Goal: Information Seeking & Learning: Learn about a topic

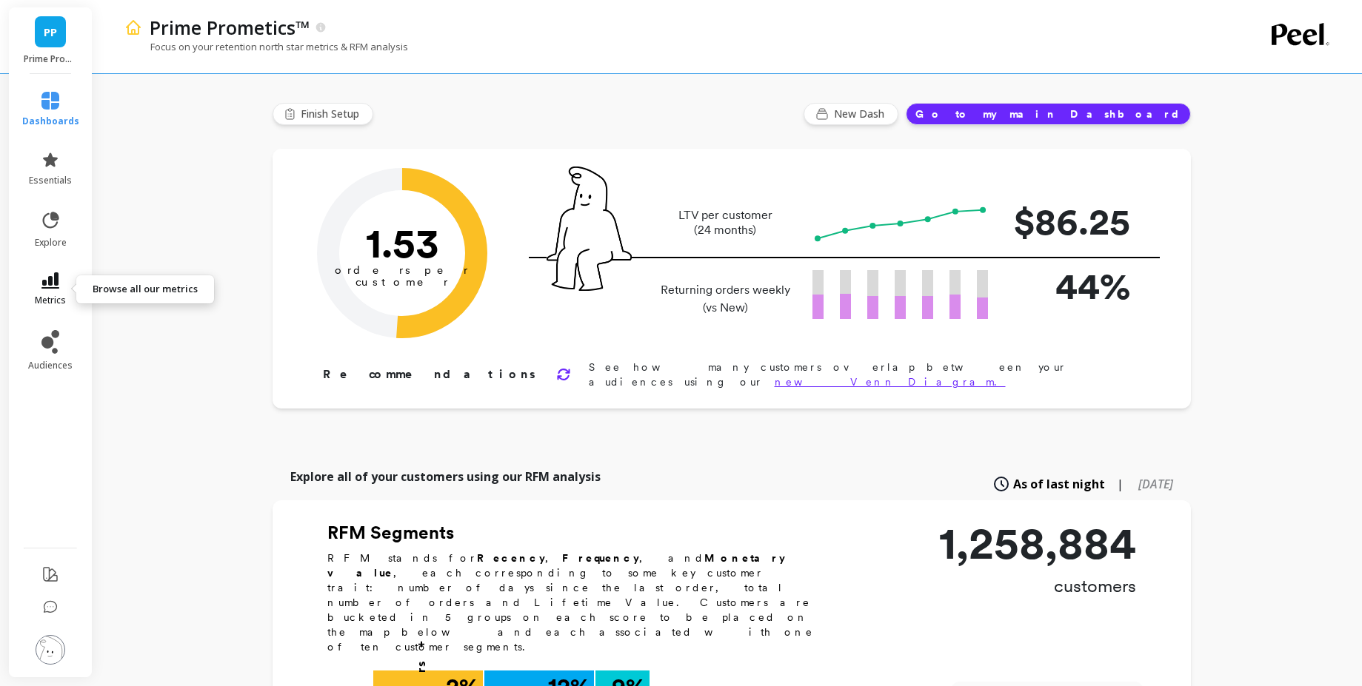
click at [54, 293] on link "metrics" at bounding box center [50, 290] width 57 height 34
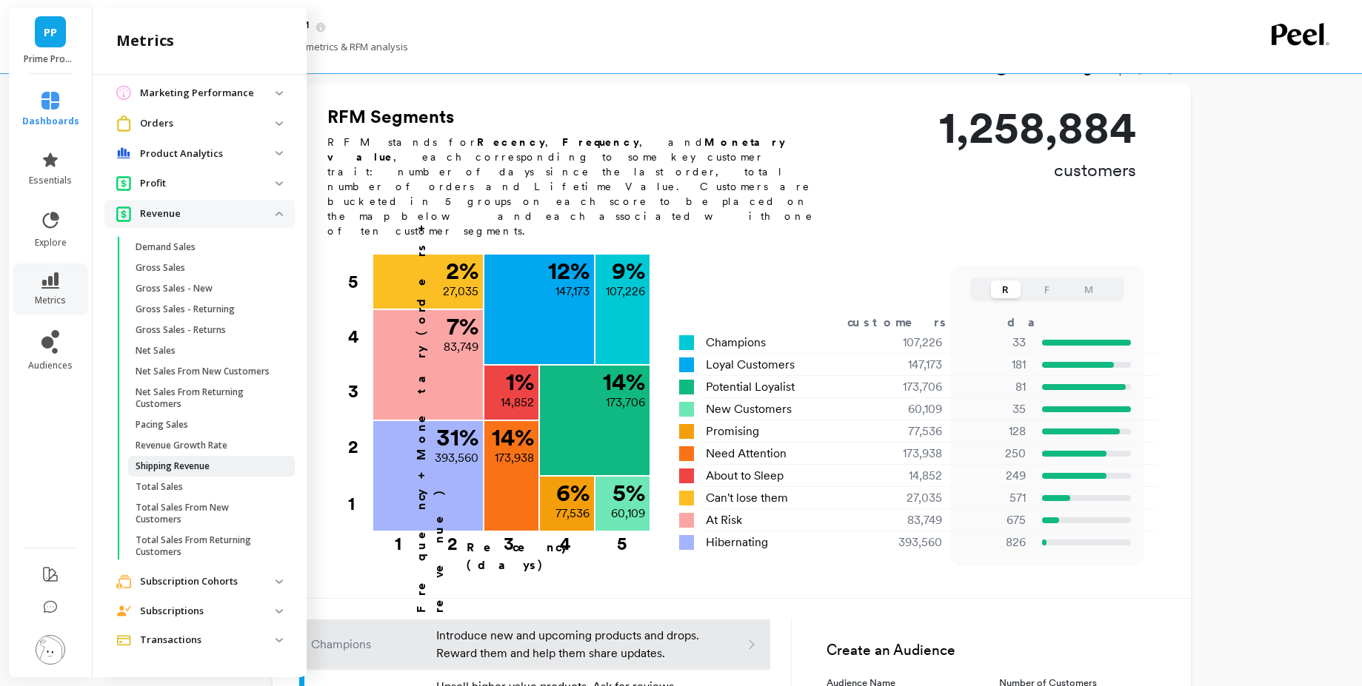
scroll to position [756, 0]
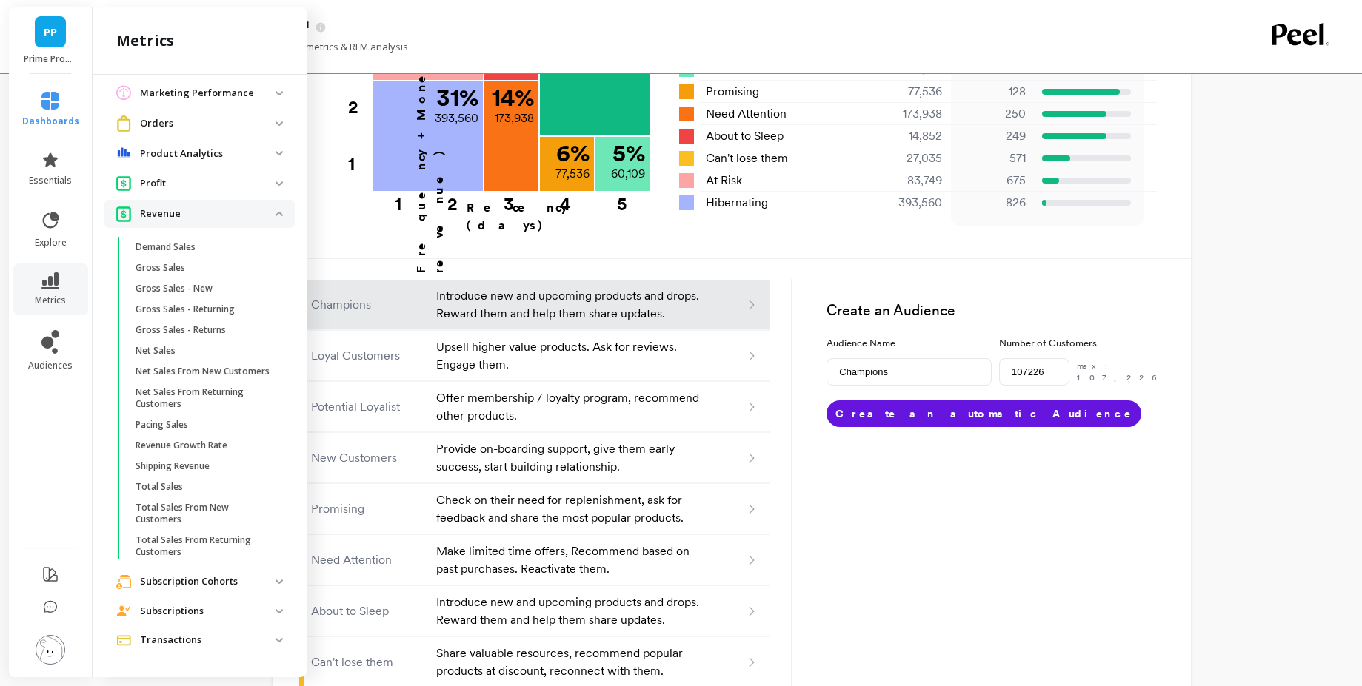
click at [220, 582] on p "Subscription Cohorts" at bounding box center [208, 582] width 136 height 15
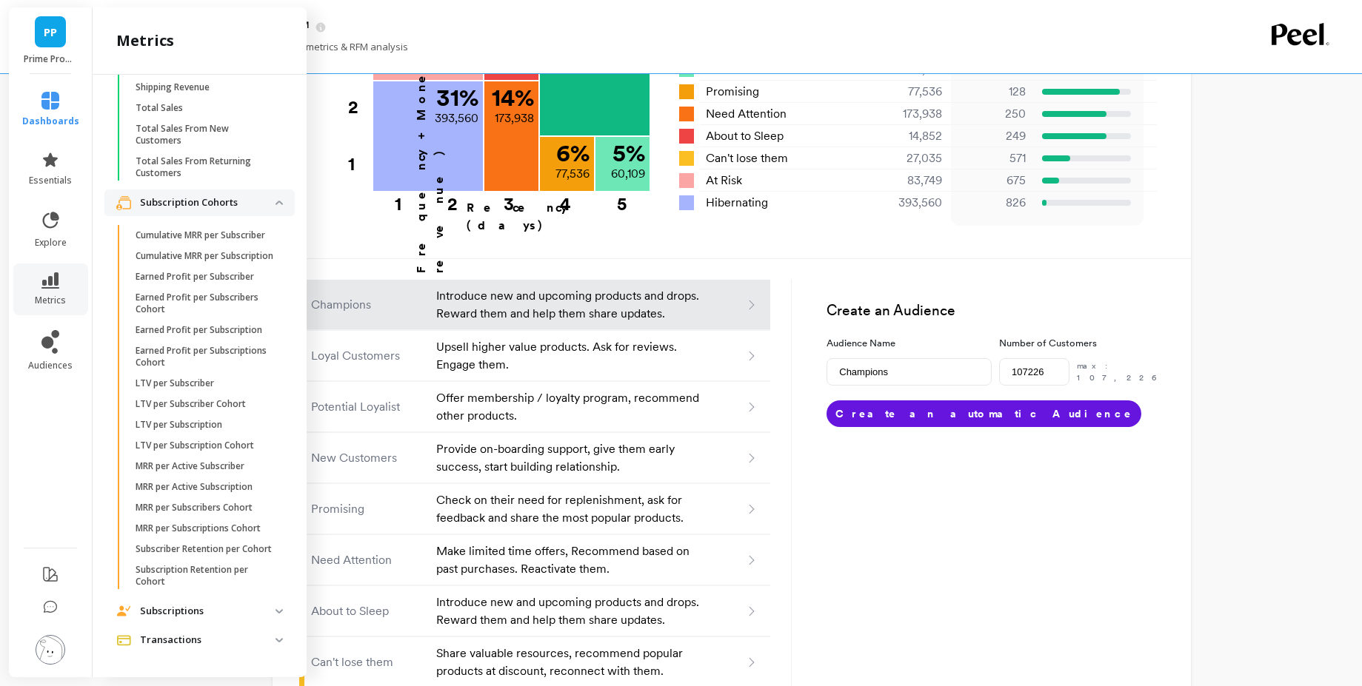
scroll to position [621, 0]
click at [225, 603] on span "Subscriptions" at bounding box center [199, 611] width 190 height 27
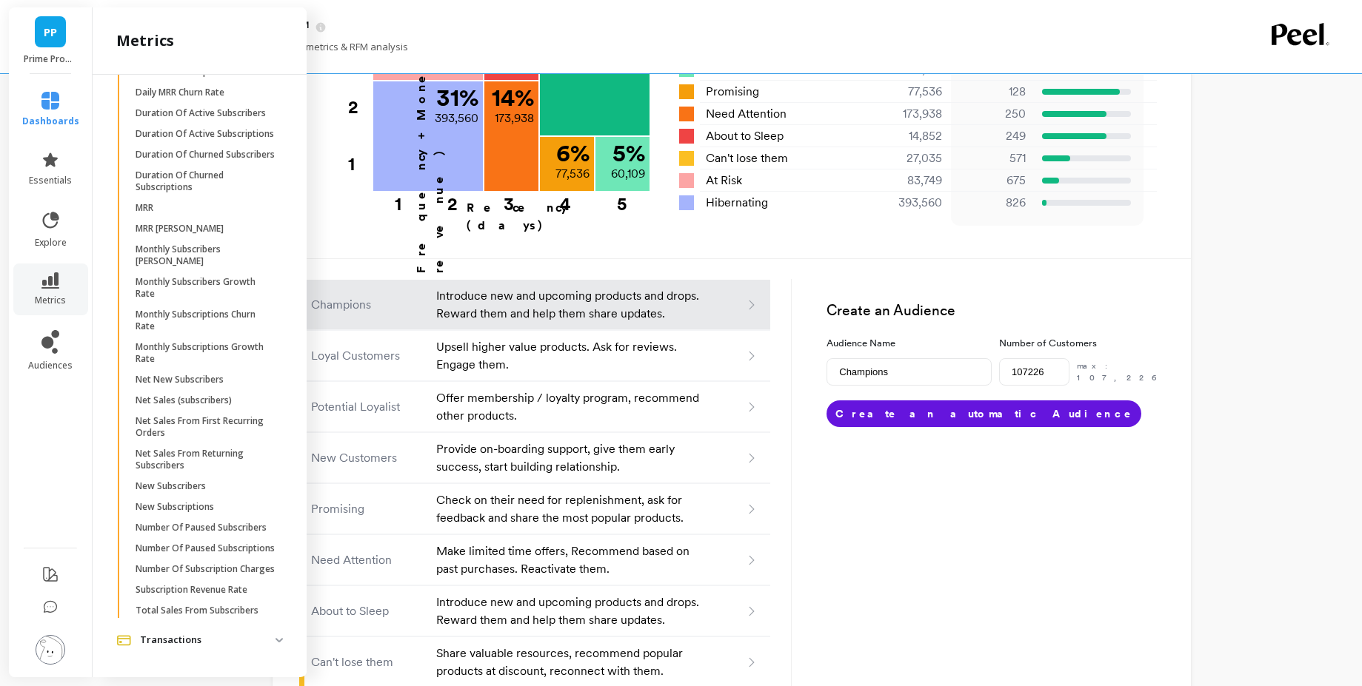
scroll to position [1242, 0]
click at [167, 214] on span "MRR" at bounding box center [206, 208] width 141 height 12
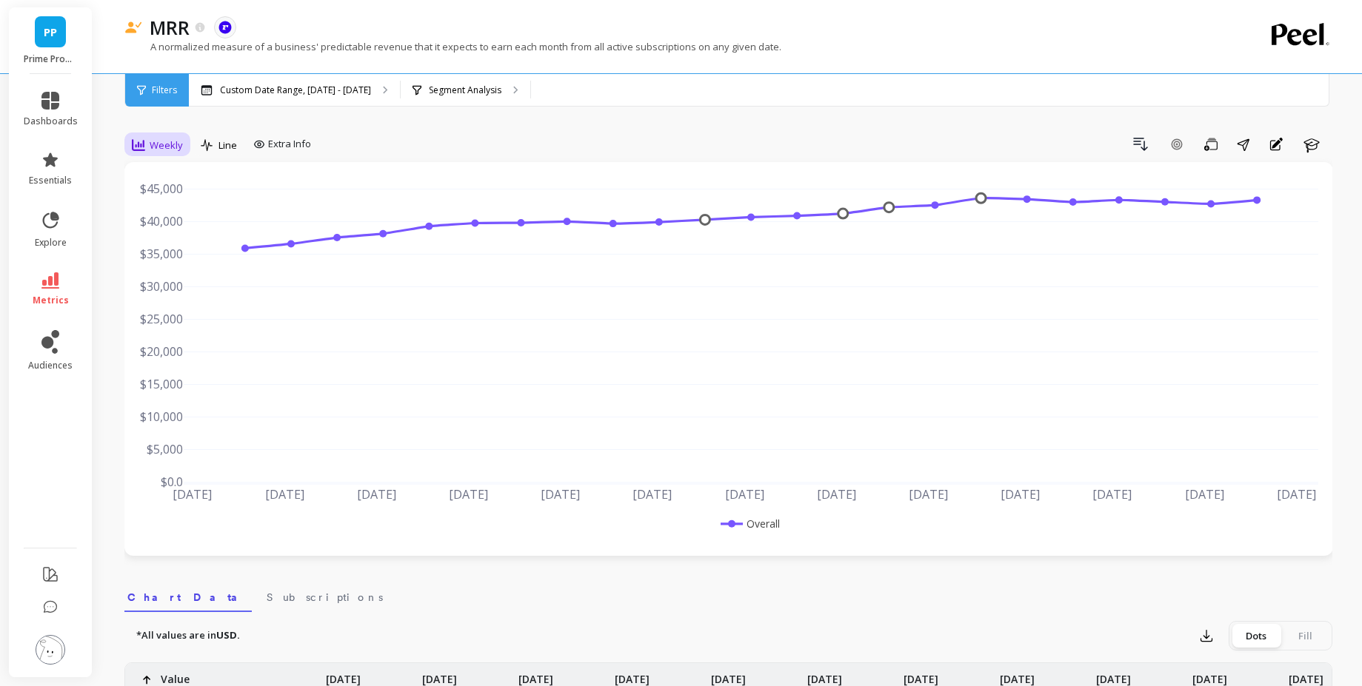
click at [157, 146] on span "Weekly" at bounding box center [166, 145] width 33 height 14
click at [173, 250] on div "All Daily Weekly Monthly Quarterly Weekday Yearly 7-day rolling 30-day rolling …" at bounding box center [183, 274] width 117 height 222
click at [173, 255] on div "Monthly" at bounding box center [179, 263] width 102 height 26
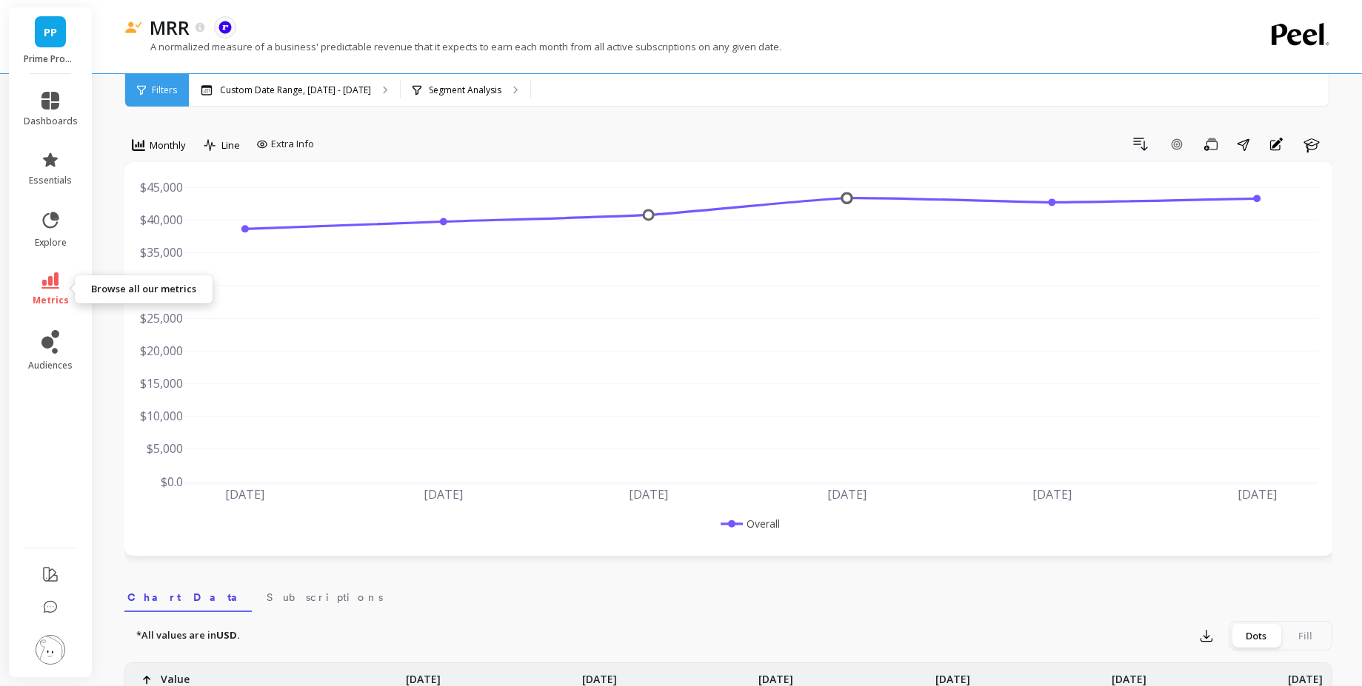
click at [36, 282] on link "metrics" at bounding box center [51, 290] width 54 height 34
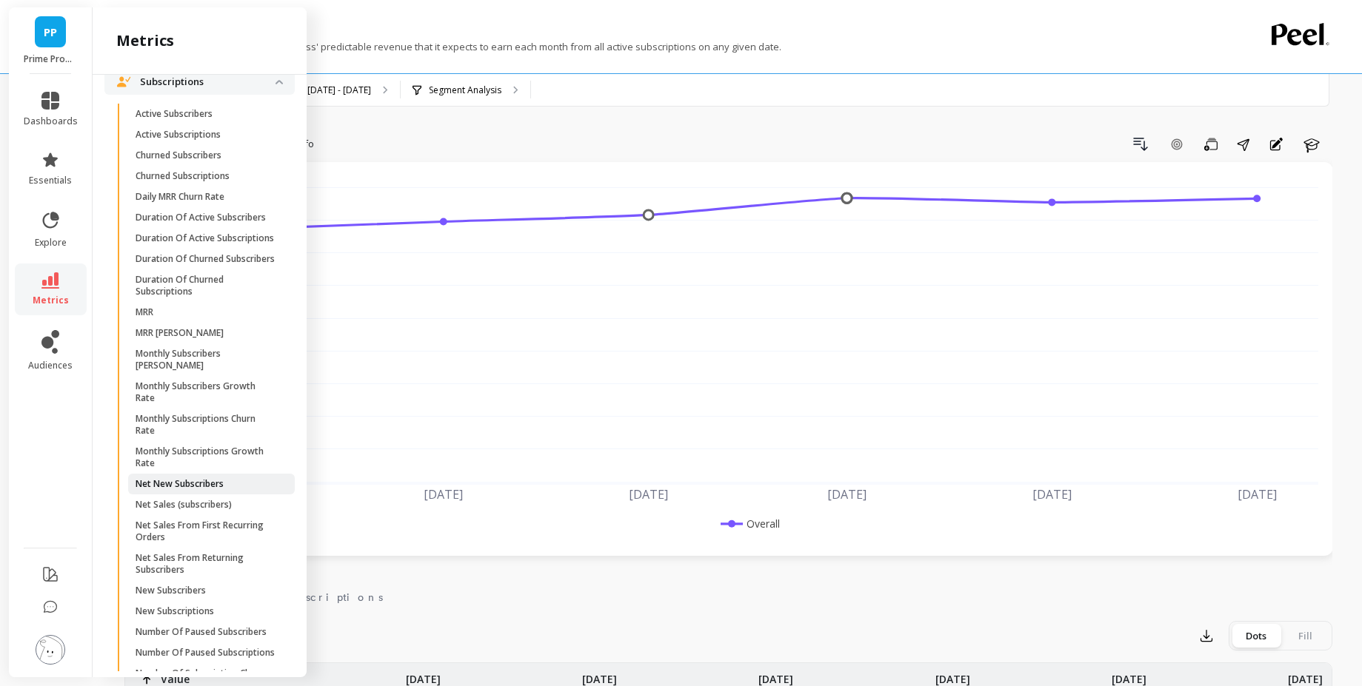
scroll to position [1054, 0]
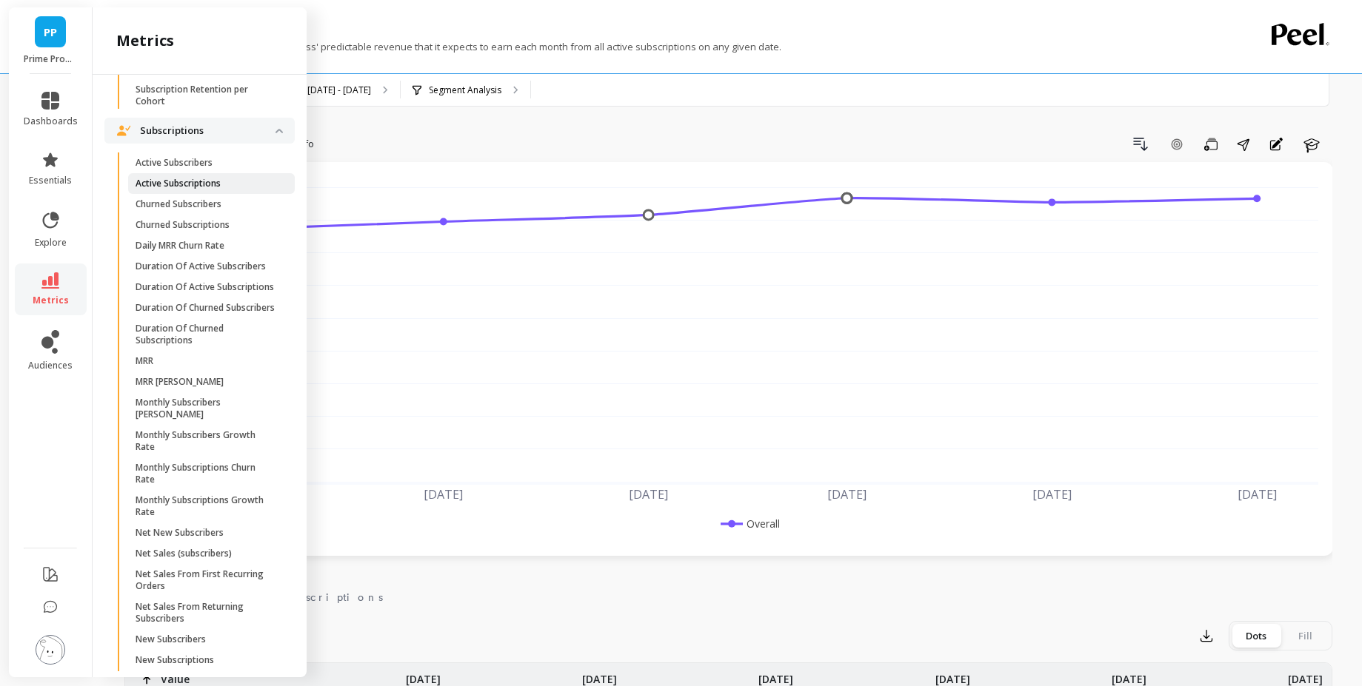
click at [230, 190] on span "Active Subscriptions" at bounding box center [206, 184] width 141 height 12
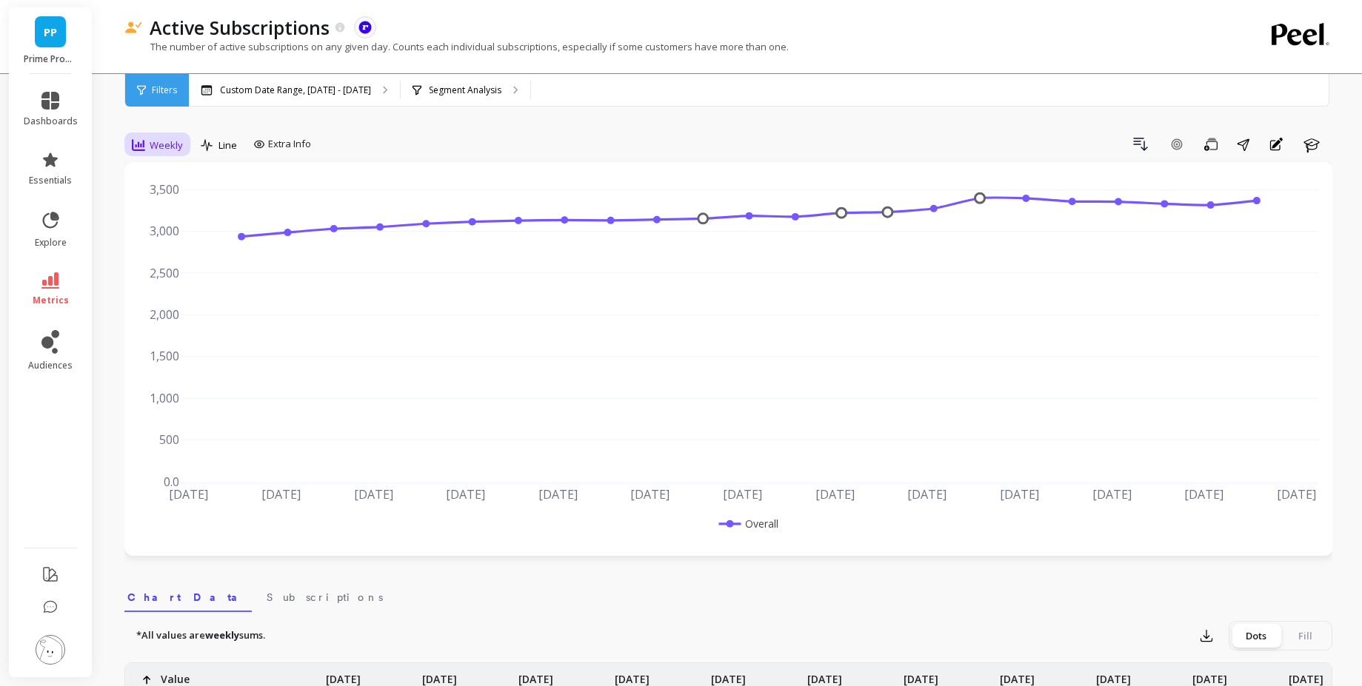
click at [167, 141] on span "Weekly" at bounding box center [166, 145] width 33 height 14
click at [178, 266] on div "Monthly" at bounding box center [179, 263] width 84 height 14
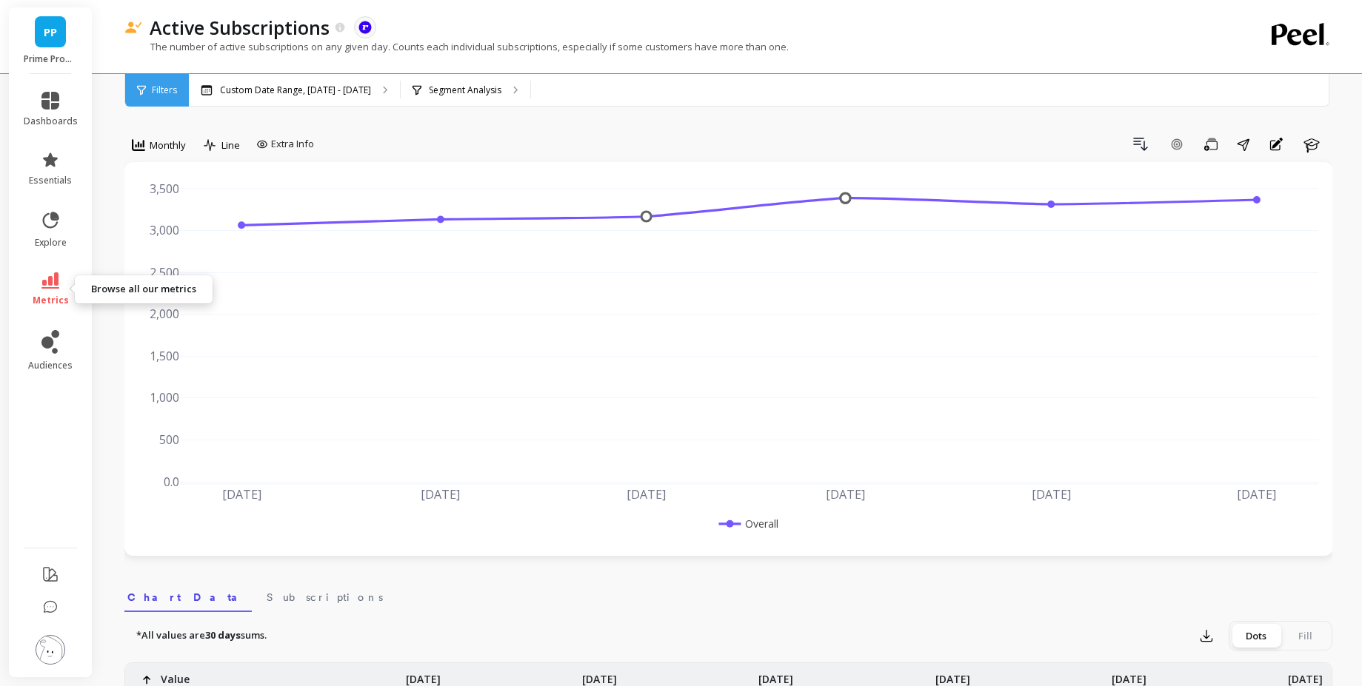
click at [71, 282] on link "metrics" at bounding box center [51, 290] width 54 height 34
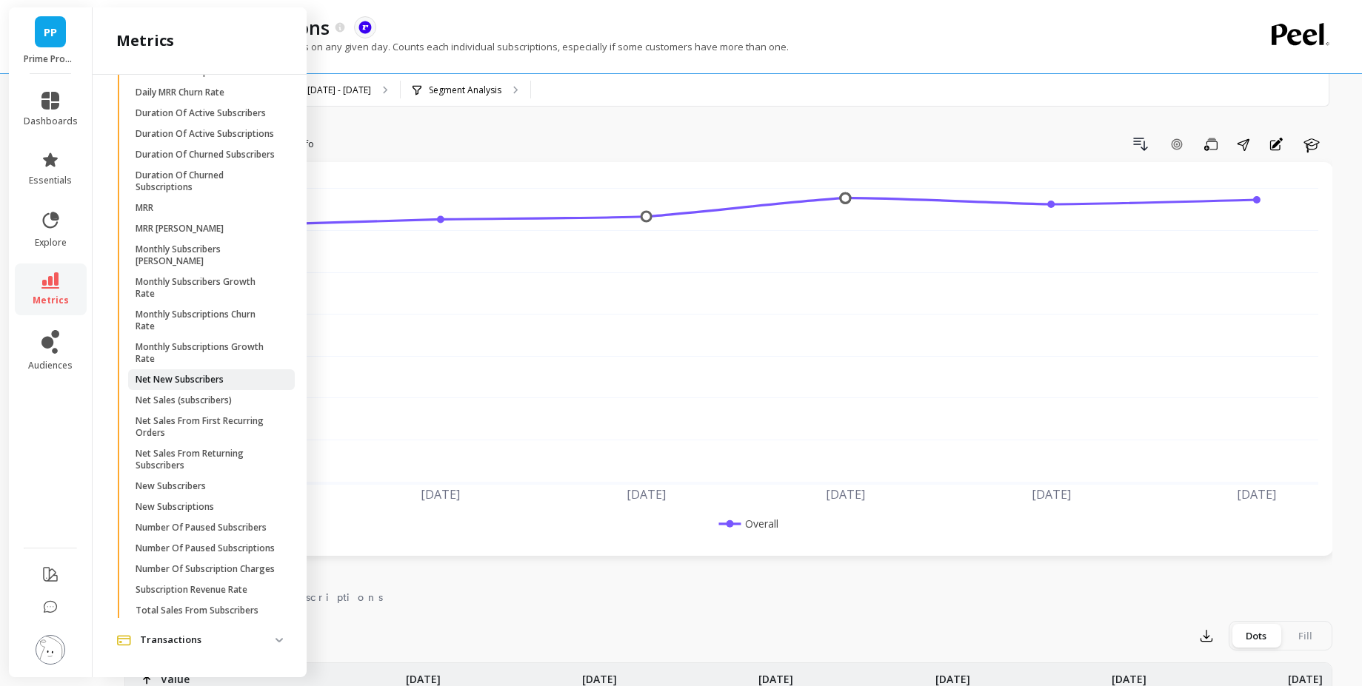
scroll to position [1326, 0]
click at [216, 202] on span "MRR" at bounding box center [206, 208] width 141 height 12
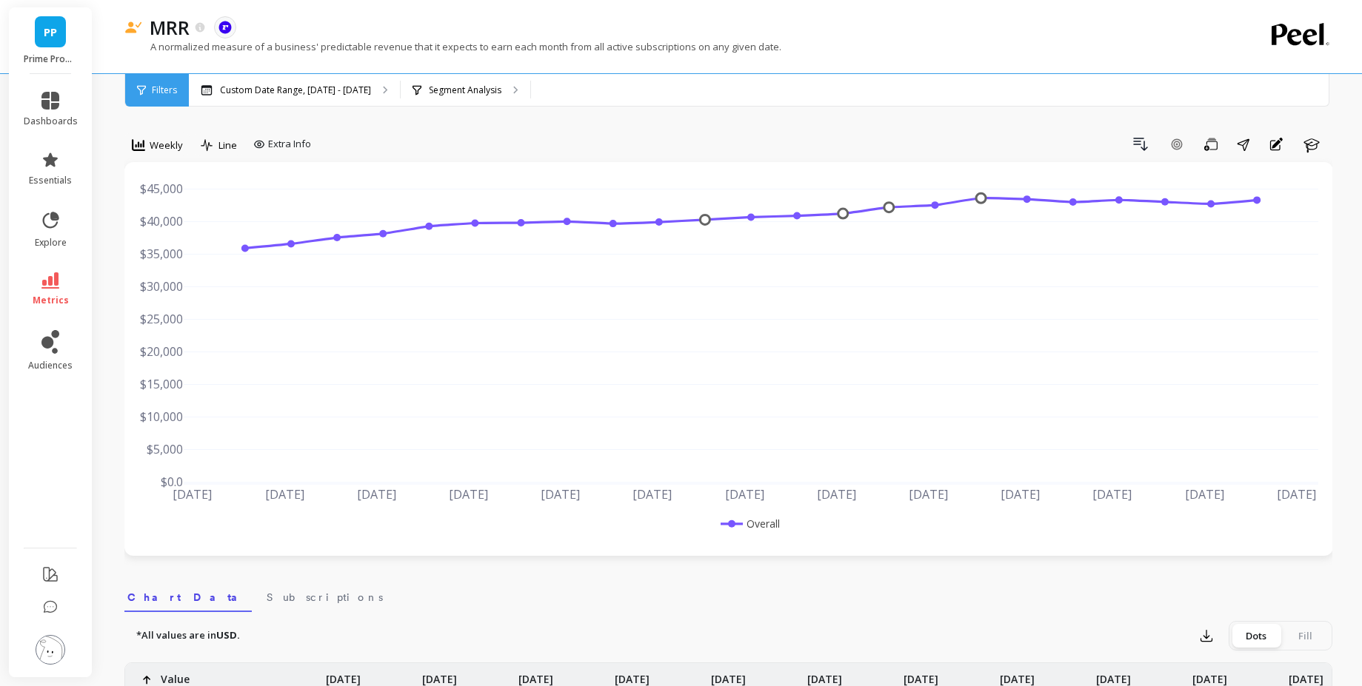
click at [149, 146] on div "Weekly" at bounding box center [157, 145] width 51 height 18
click at [172, 267] on div "Monthly" at bounding box center [179, 263] width 84 height 14
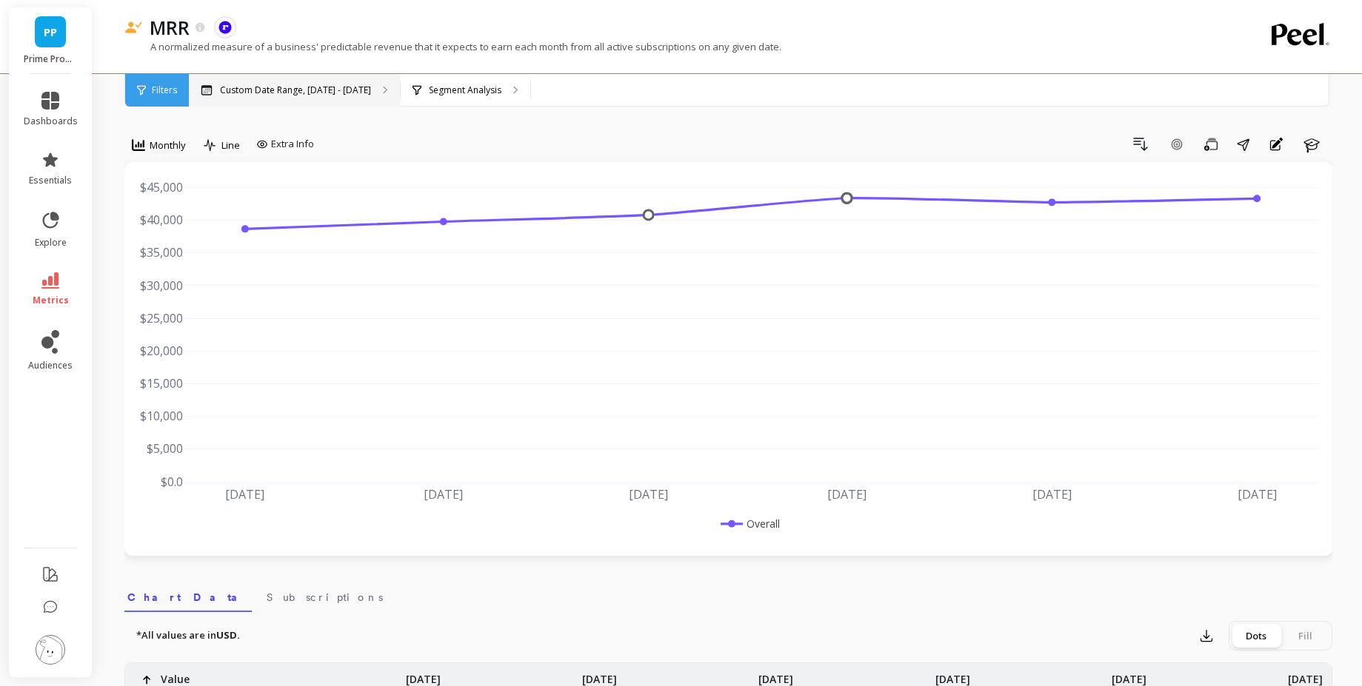
click at [313, 96] on p "Custom Date Range, Apr 1 - Sep 4" at bounding box center [295, 90] width 151 height 12
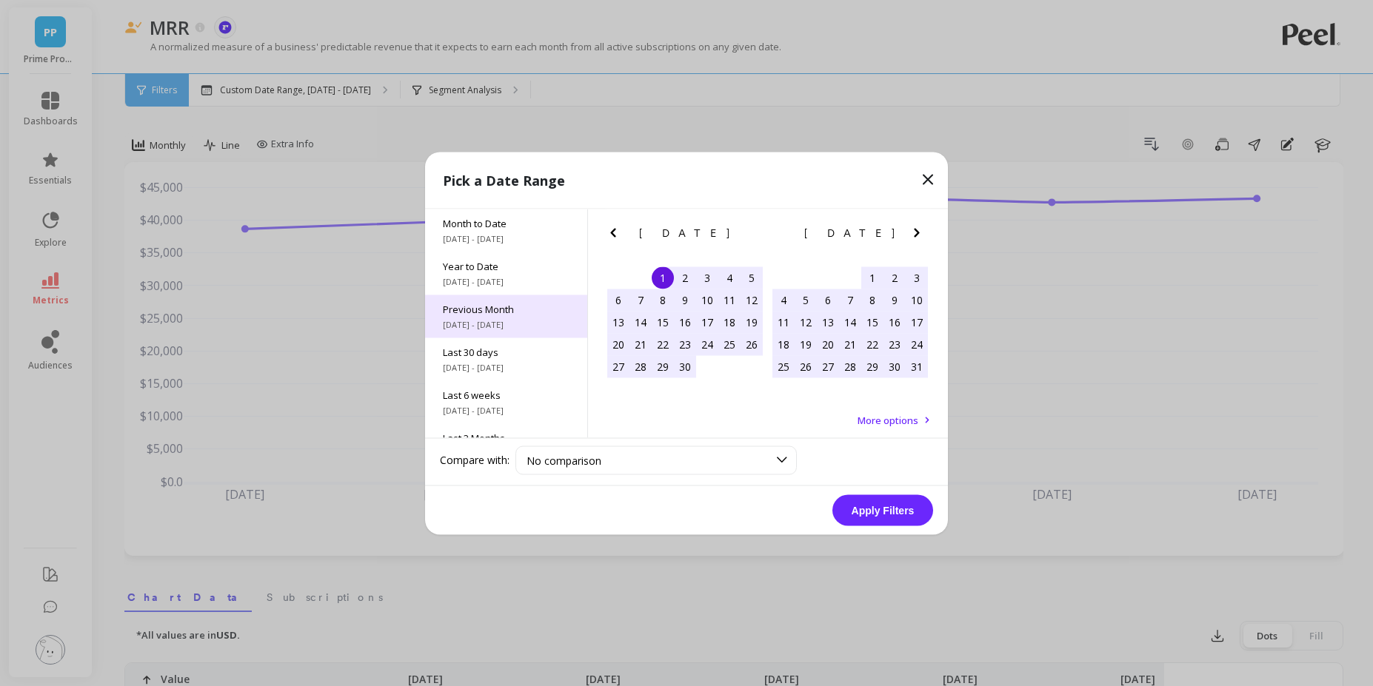
scroll to position [201, 0]
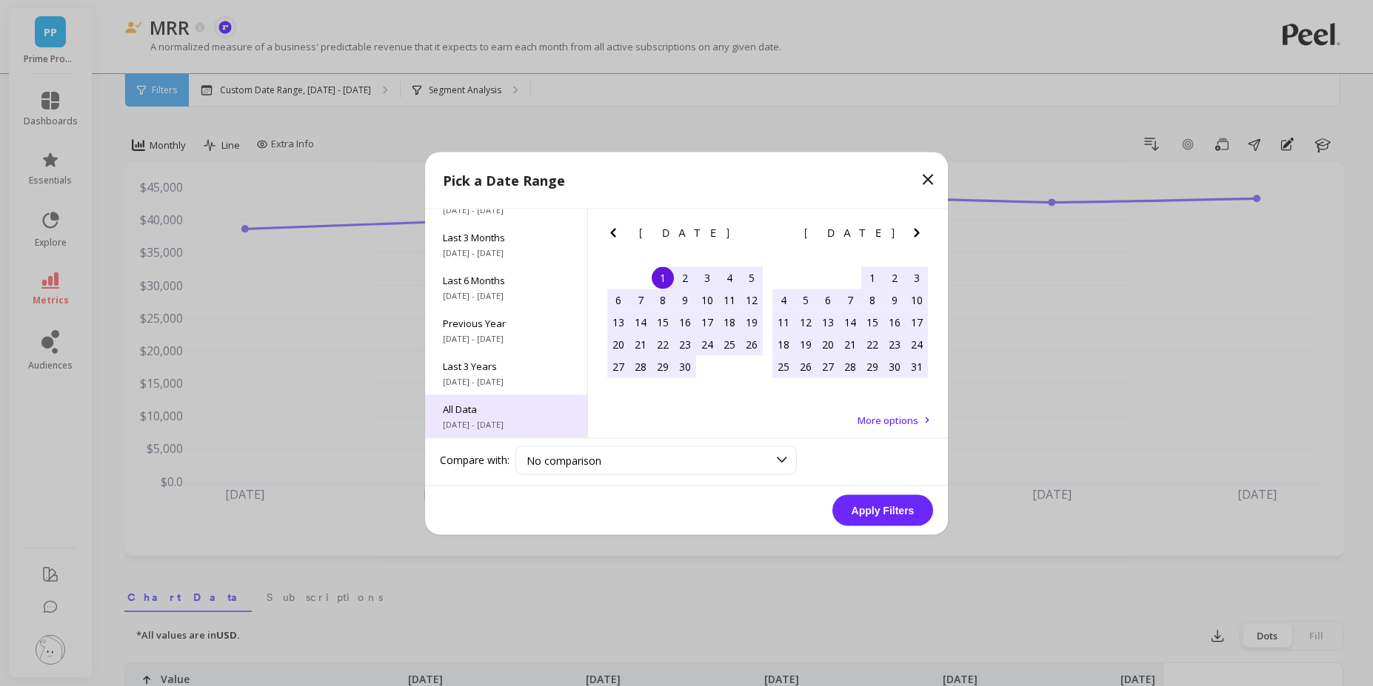
click at [518, 400] on div "All Data 6/1/2017 - 9/30/2025" at bounding box center [506, 416] width 162 height 43
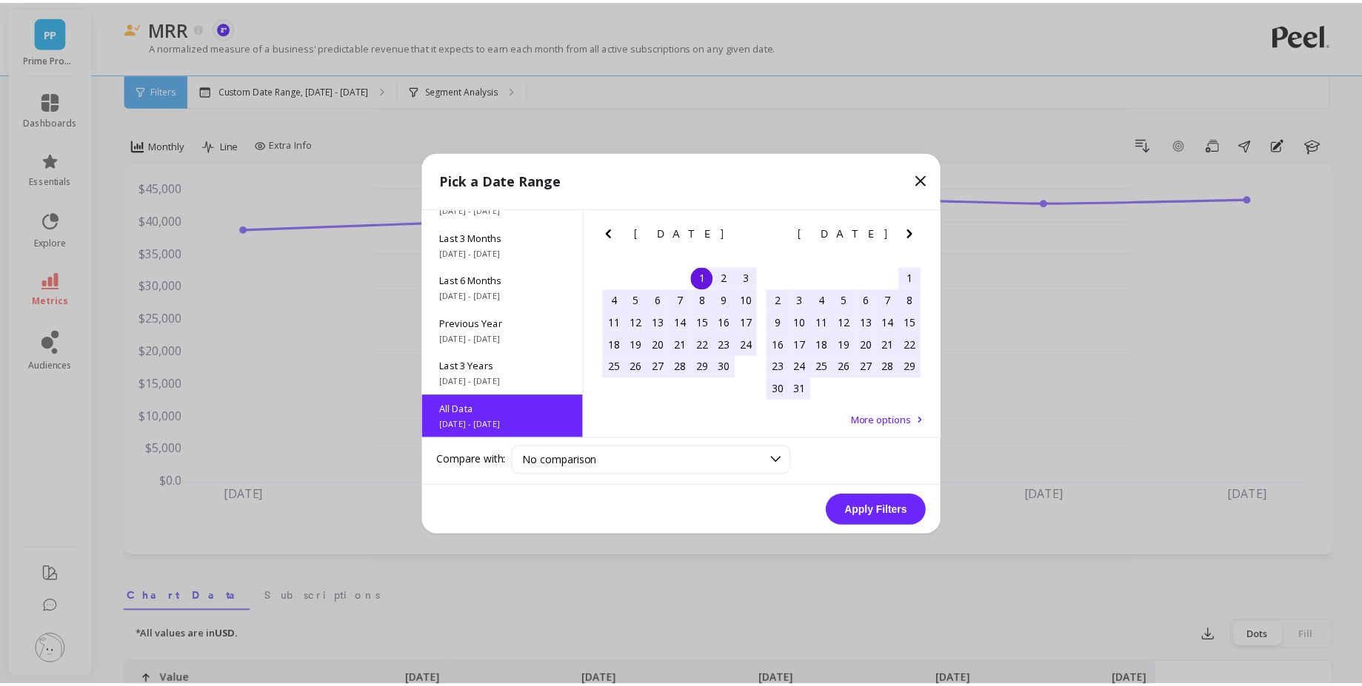
scroll to position [1, 0]
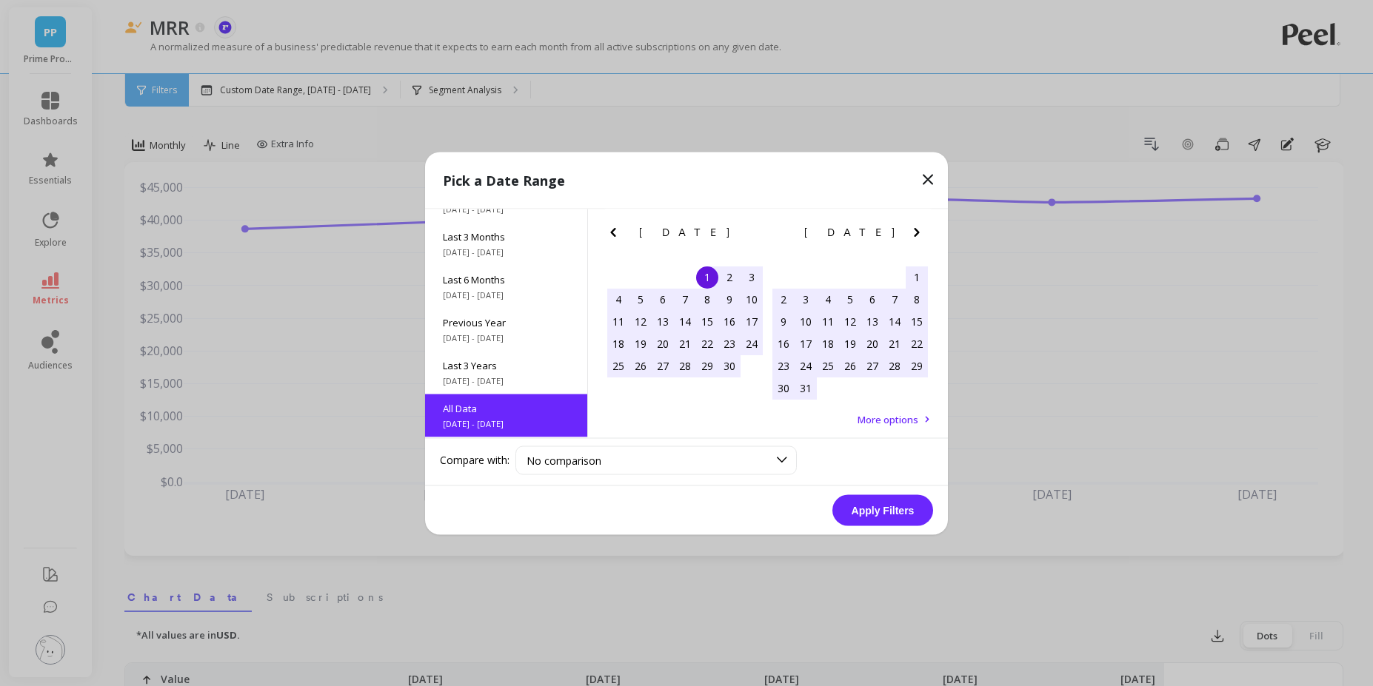
click at [897, 505] on button "Apply Filters" at bounding box center [882, 510] width 101 height 31
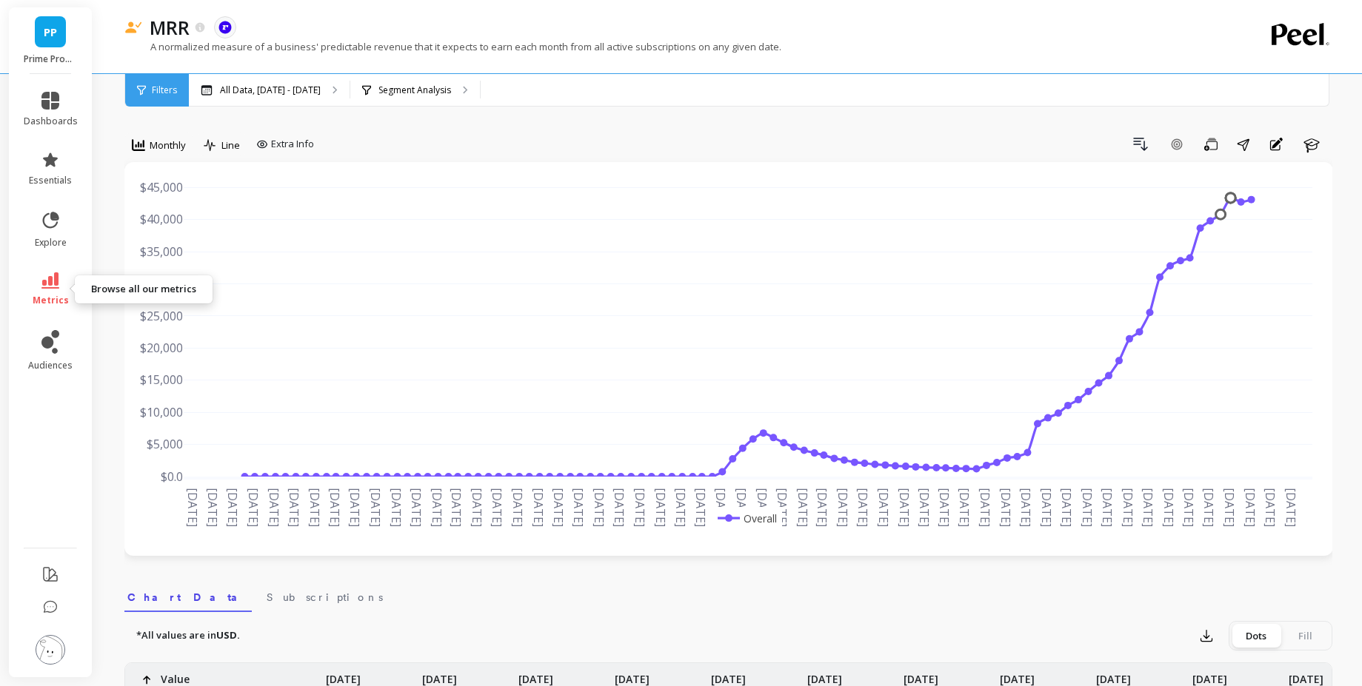
click at [64, 284] on link "metrics" at bounding box center [51, 290] width 54 height 34
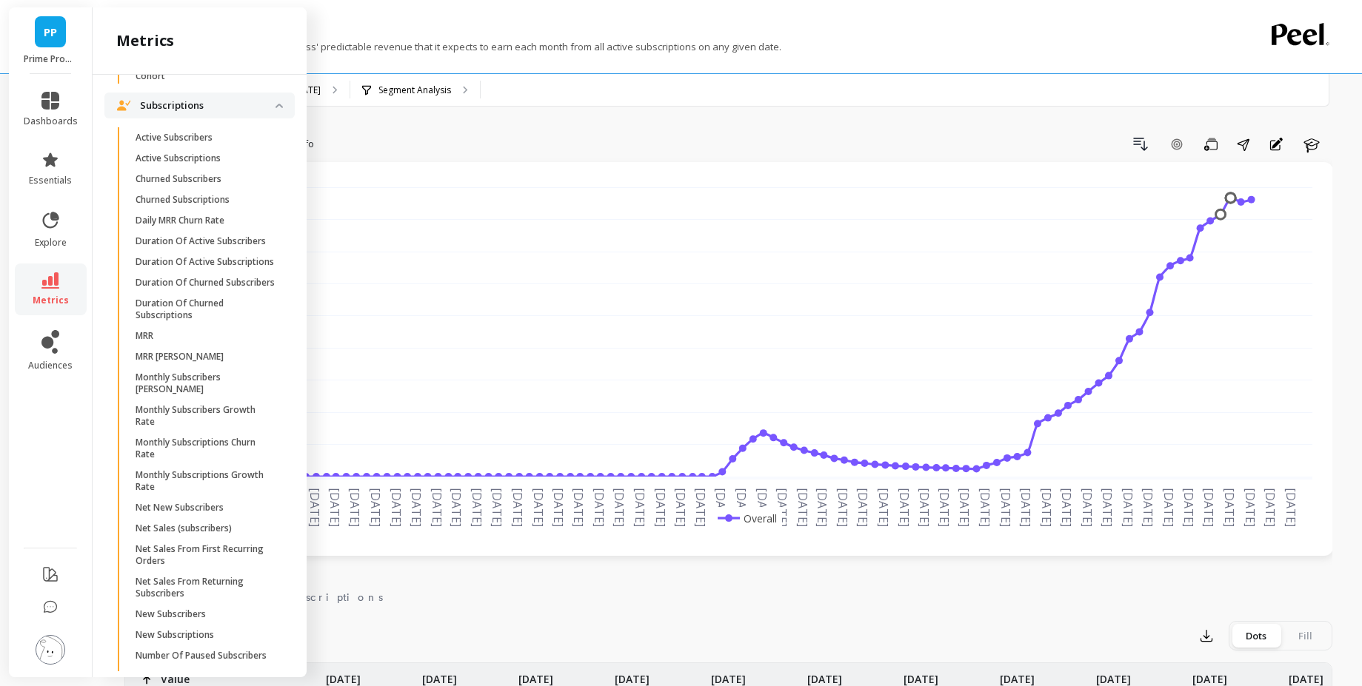
scroll to position [1326, 0]
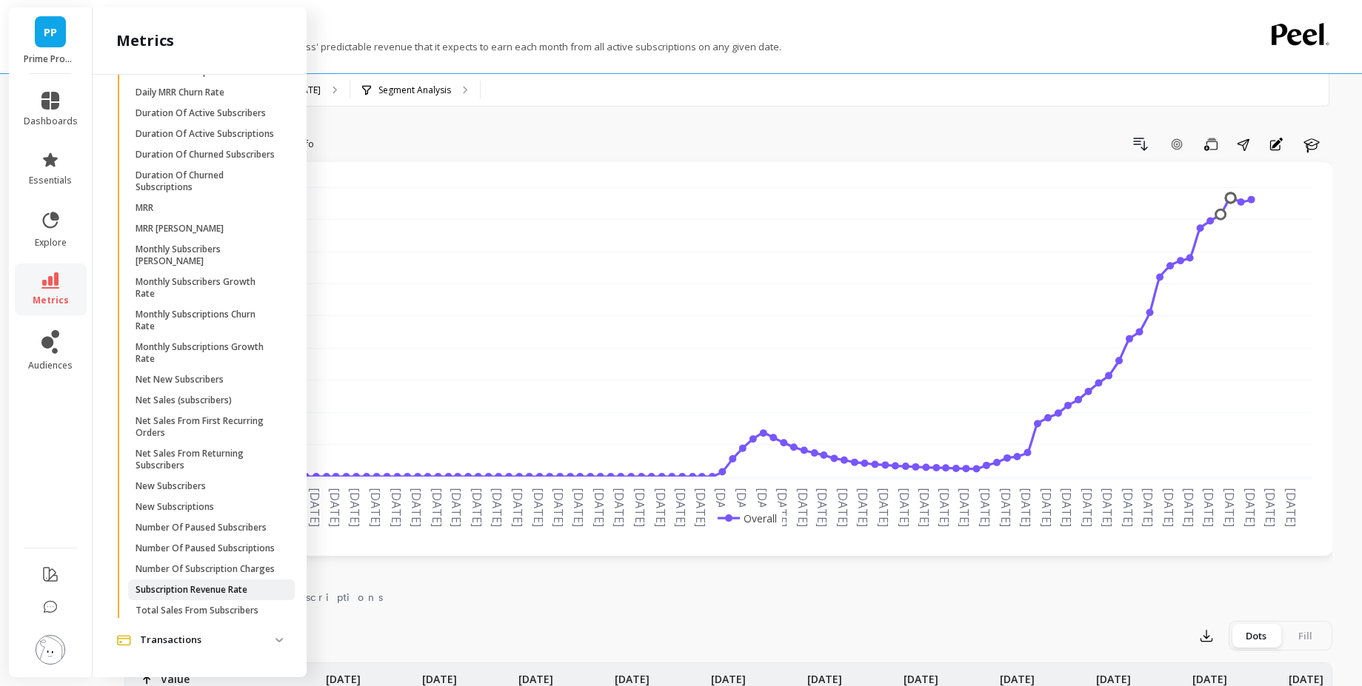
click at [211, 595] on p "Subscription Revenue Rate" at bounding box center [192, 590] width 112 height 12
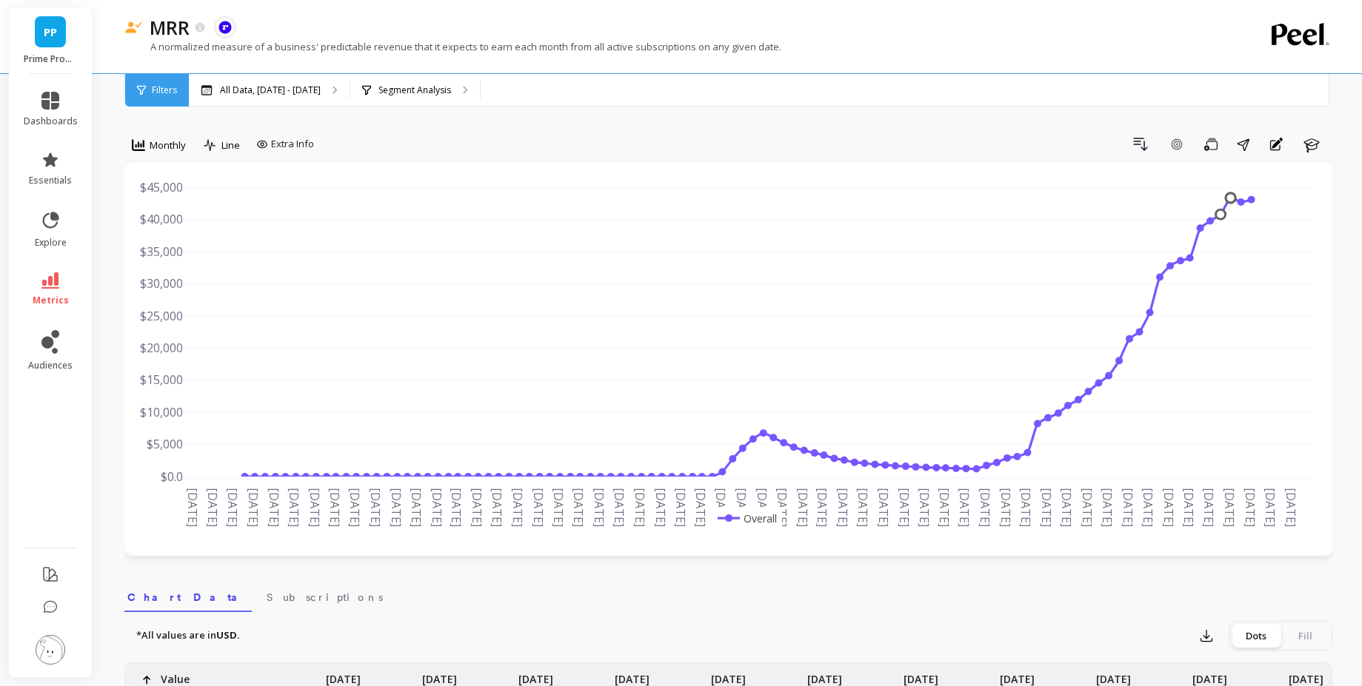
click at [52, 269] on li "metrics" at bounding box center [51, 290] width 72 height 52
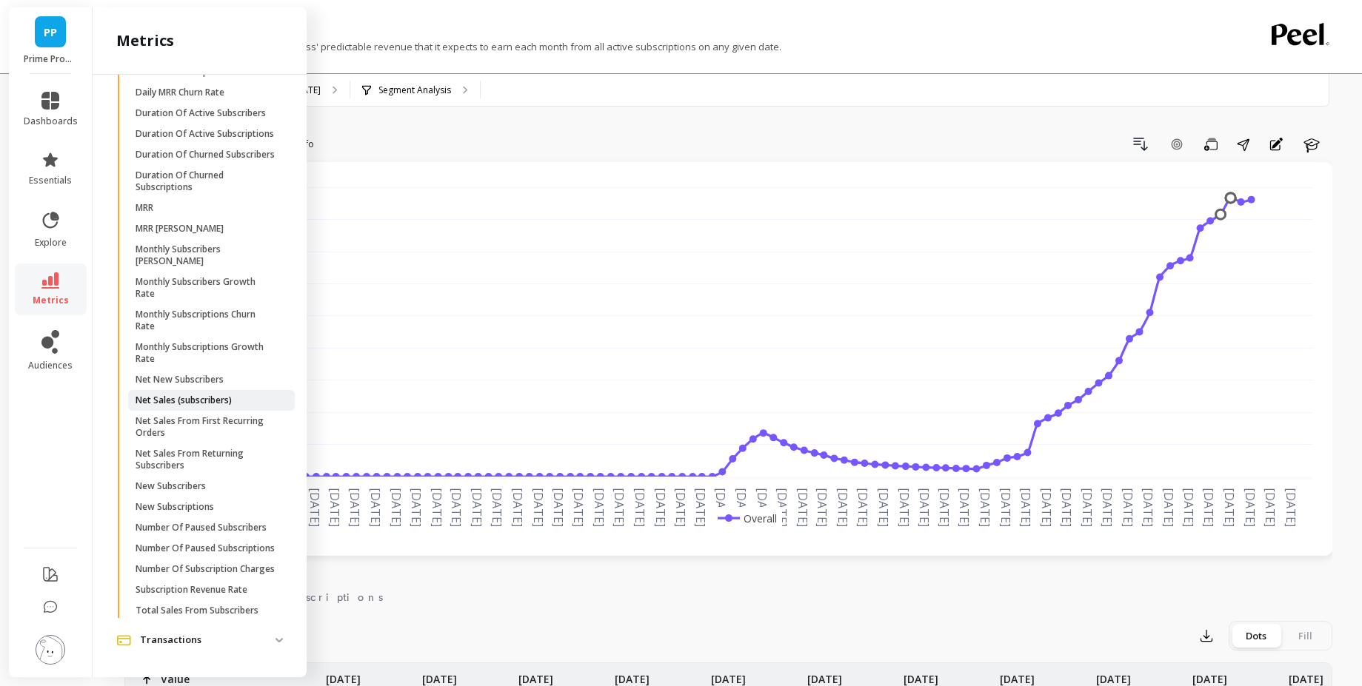
click at [215, 395] on p "Net Sales (subscribers)" at bounding box center [184, 401] width 96 height 12
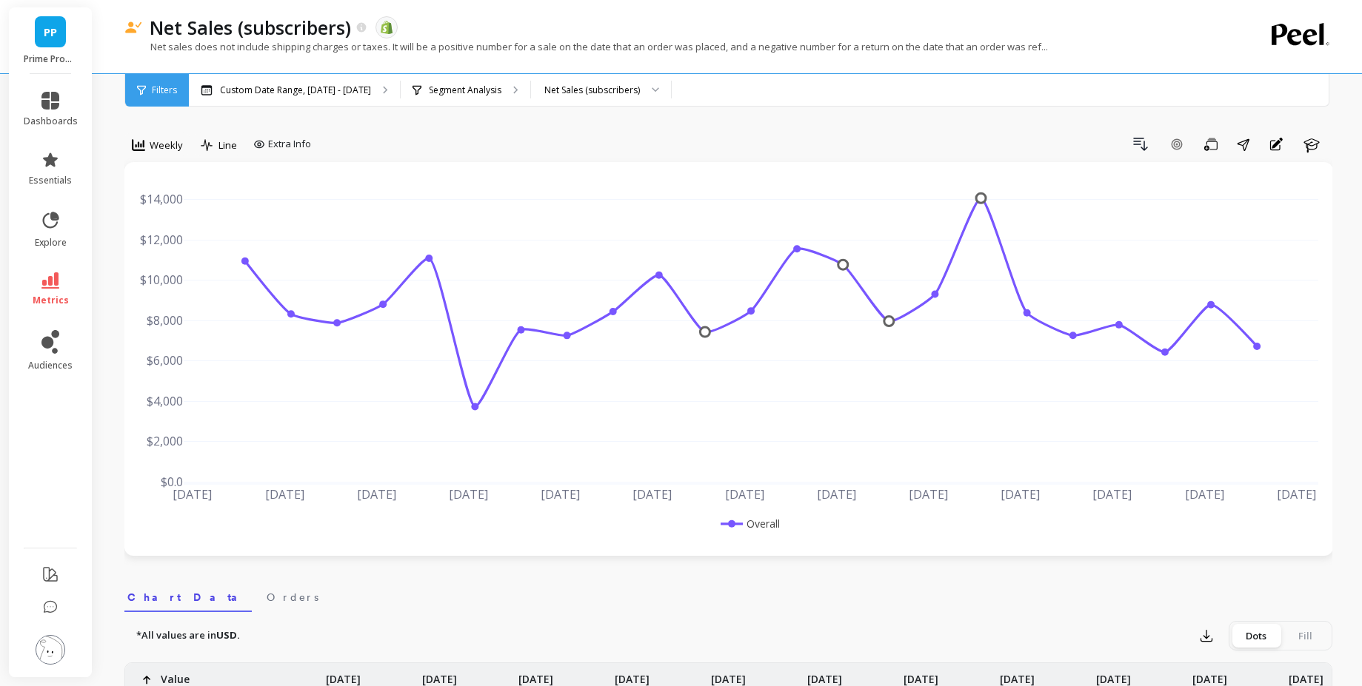
click at [171, 156] on div "Weekly" at bounding box center [157, 145] width 60 height 25
click at [170, 255] on div "Monthly" at bounding box center [179, 263] width 102 height 26
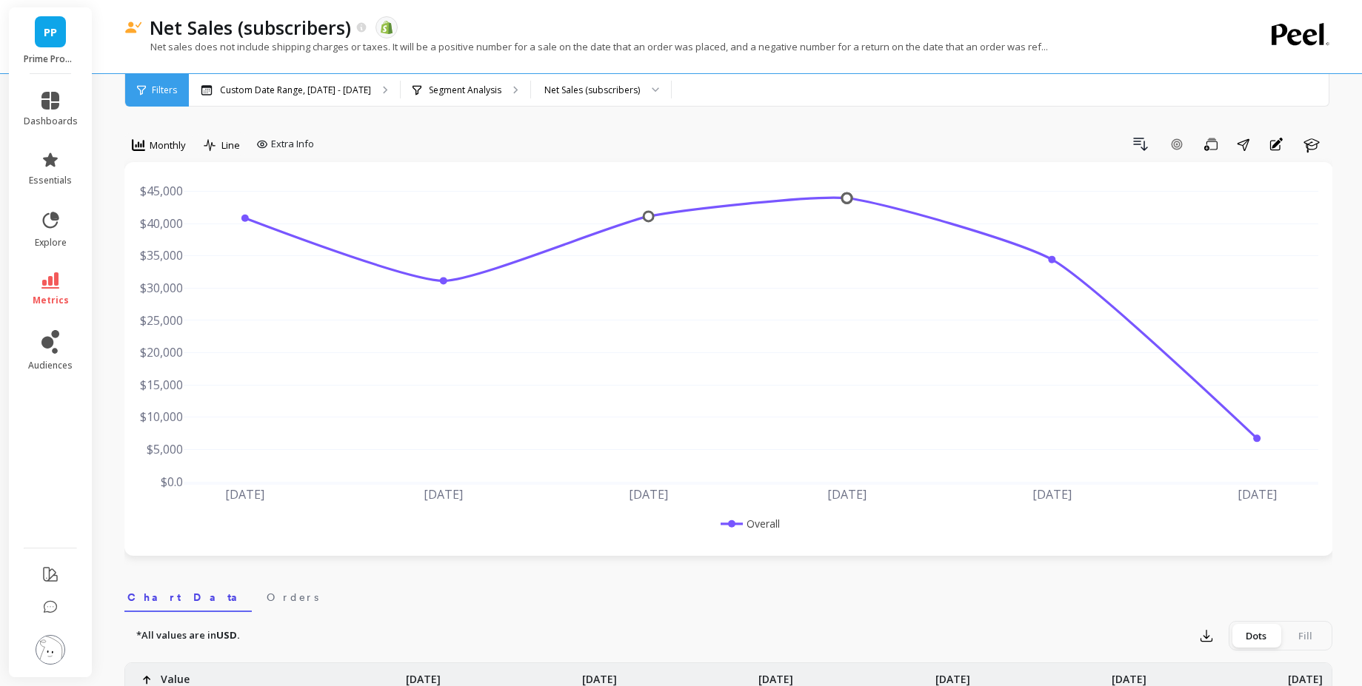
click at [48, 271] on li "metrics" at bounding box center [51, 290] width 72 height 52
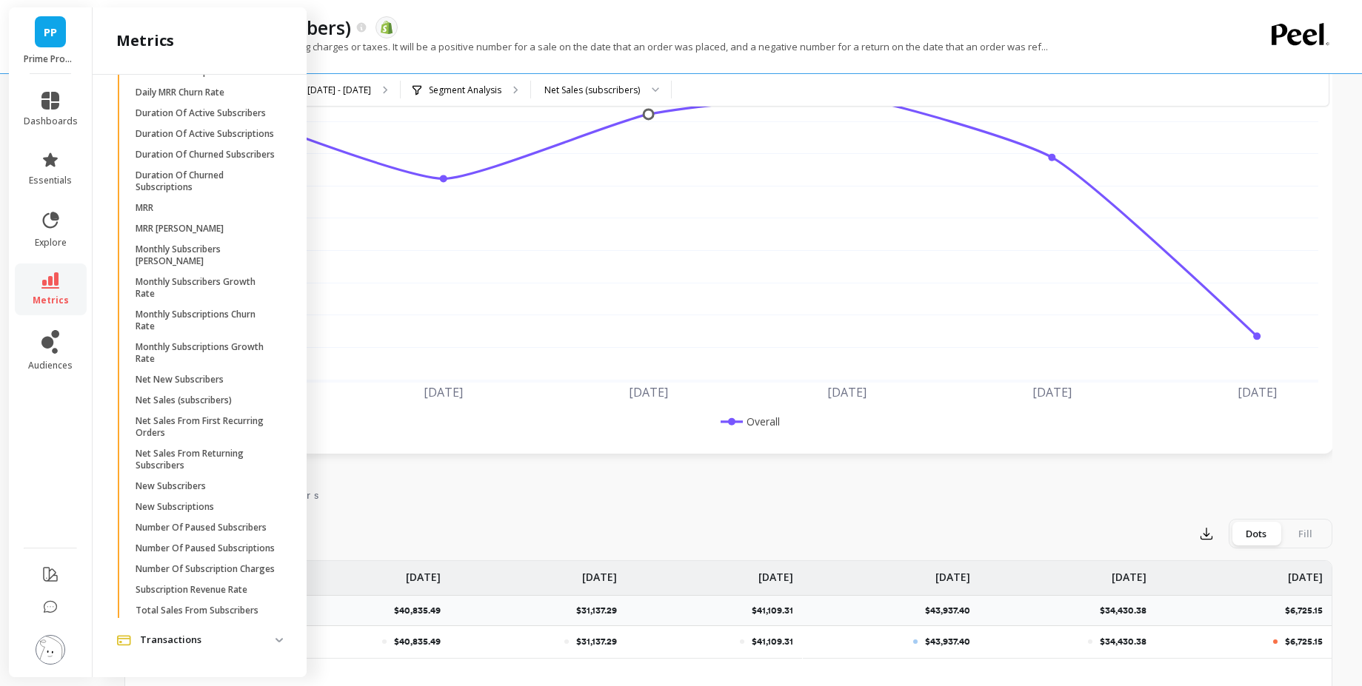
scroll to position [223, 0]
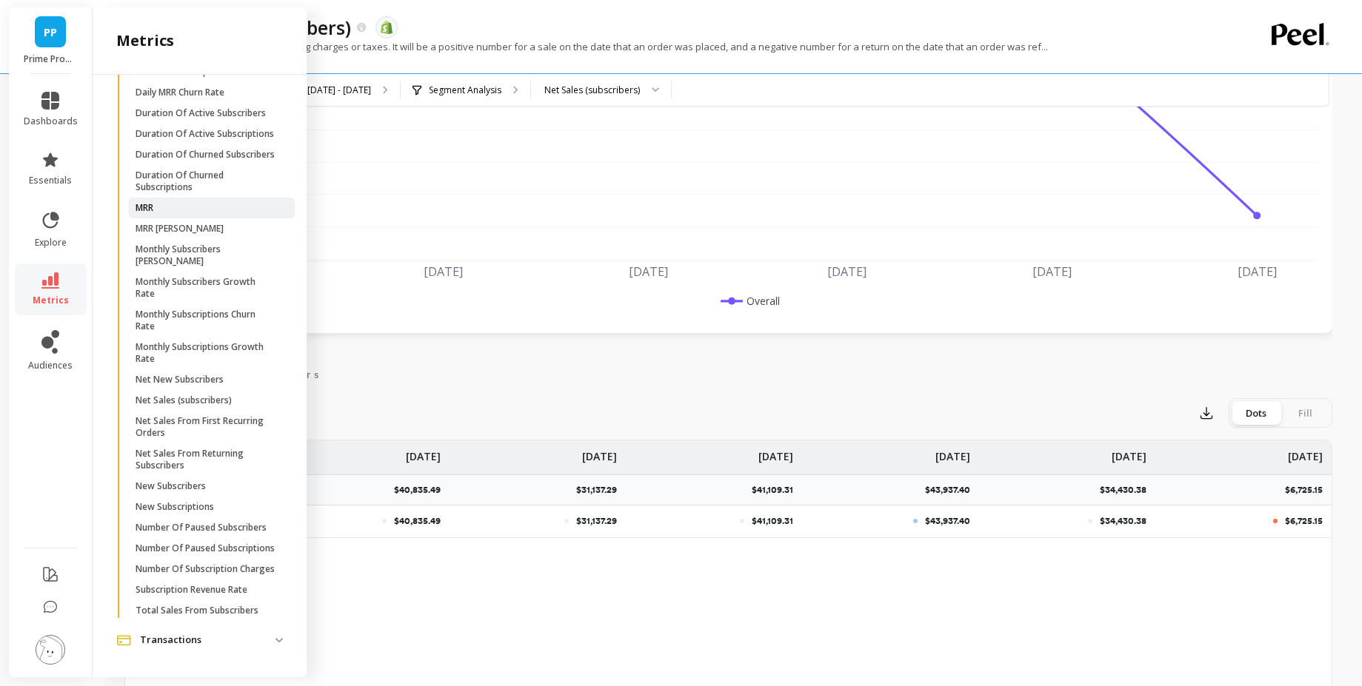
click at [198, 214] on span "MRR" at bounding box center [206, 208] width 141 height 12
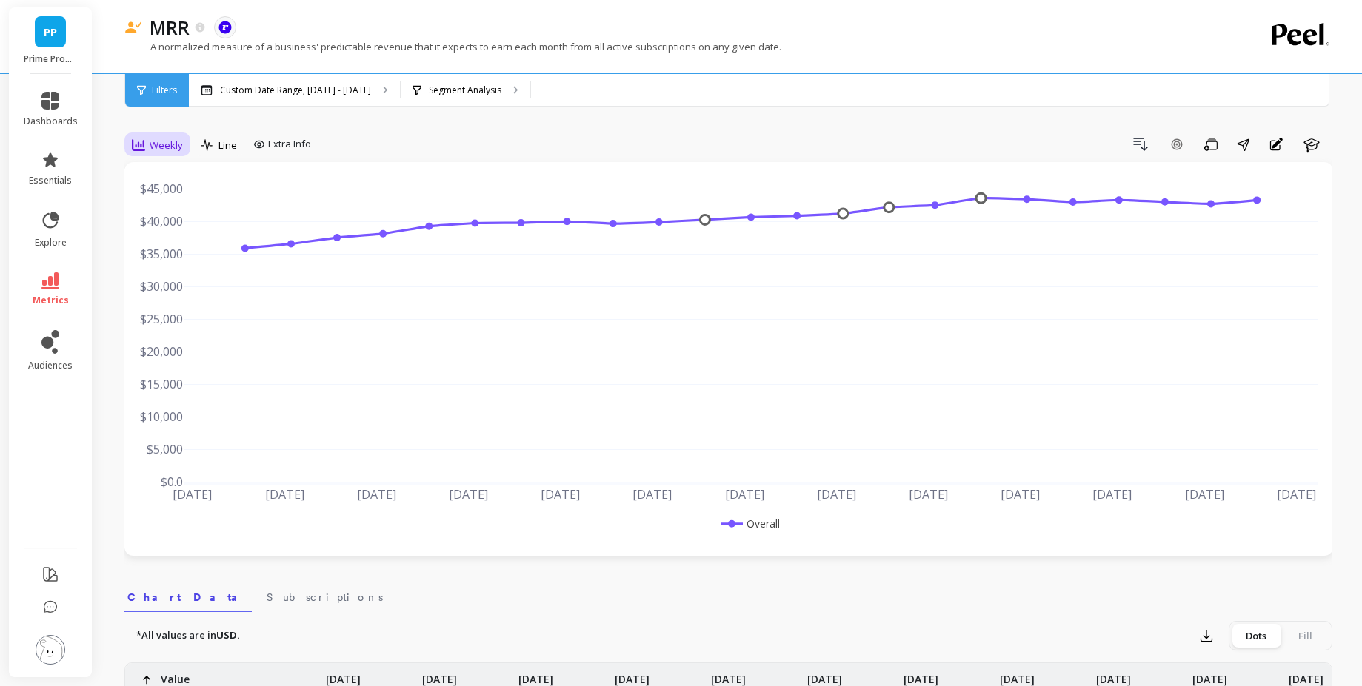
click at [170, 134] on div "Weekly" at bounding box center [157, 145] width 60 height 25
click at [178, 262] on div "Monthly" at bounding box center [179, 263] width 84 height 14
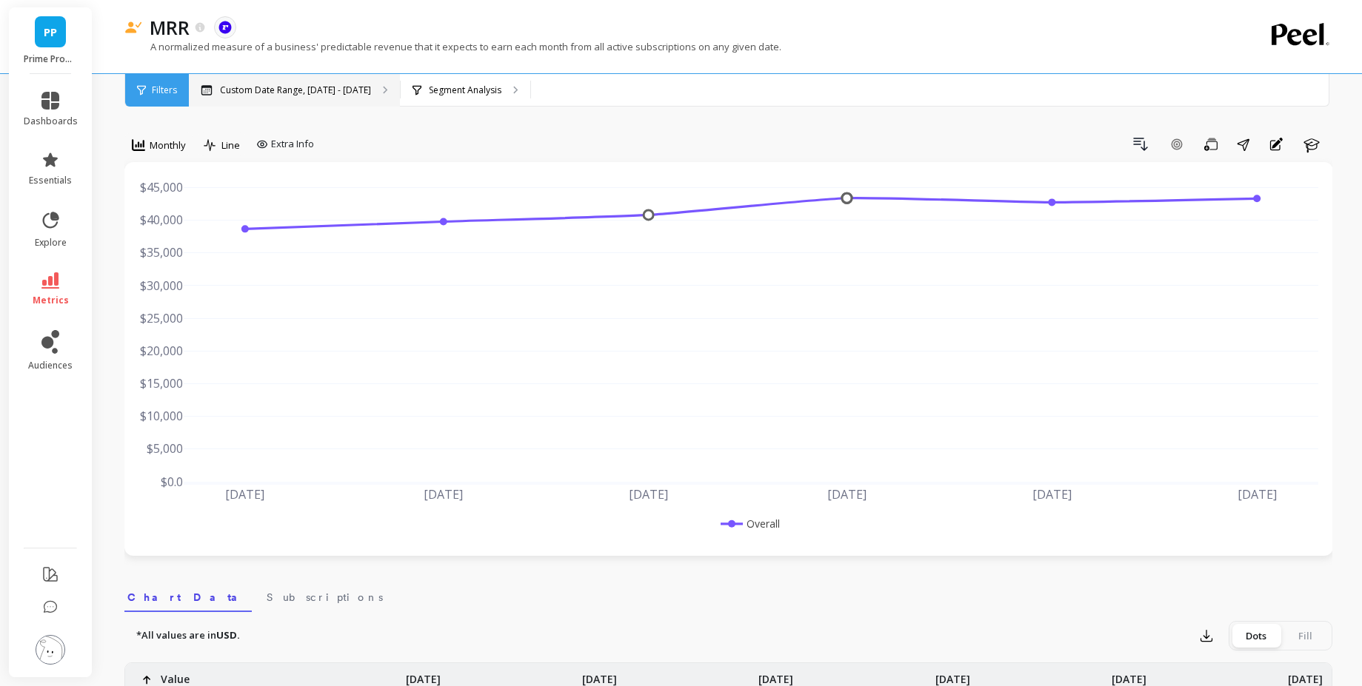
click at [322, 101] on div "Custom Date Range, [DATE] - [DATE]" at bounding box center [294, 90] width 211 height 33
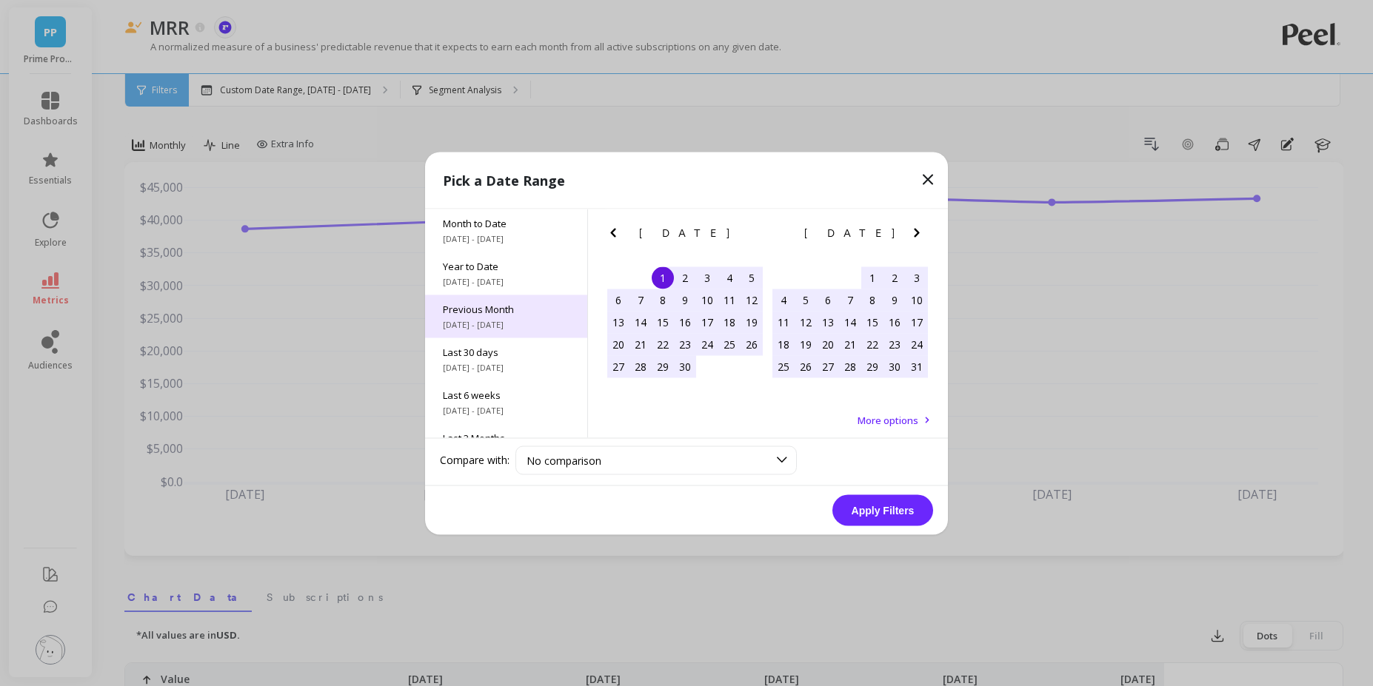
scroll to position [201, 0]
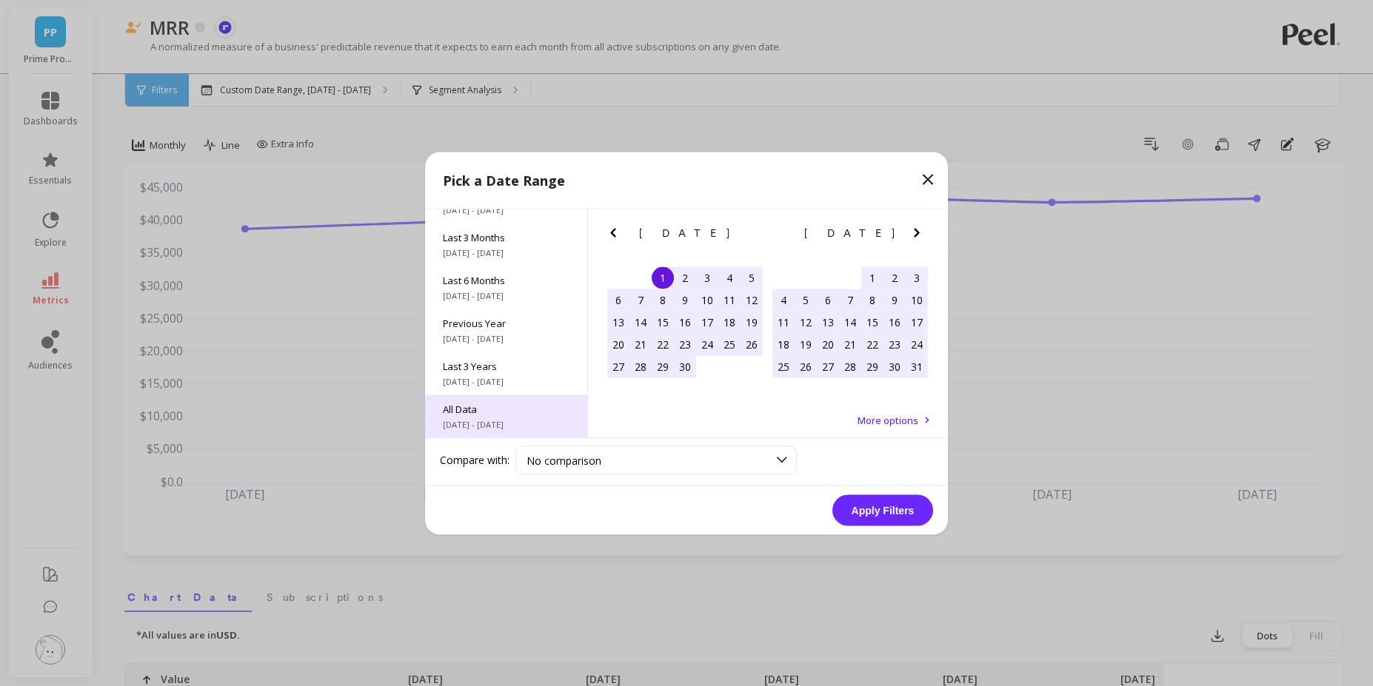
click at [535, 395] on div "All Data 6/1/2017 - 9/30/2025" at bounding box center [506, 416] width 162 height 43
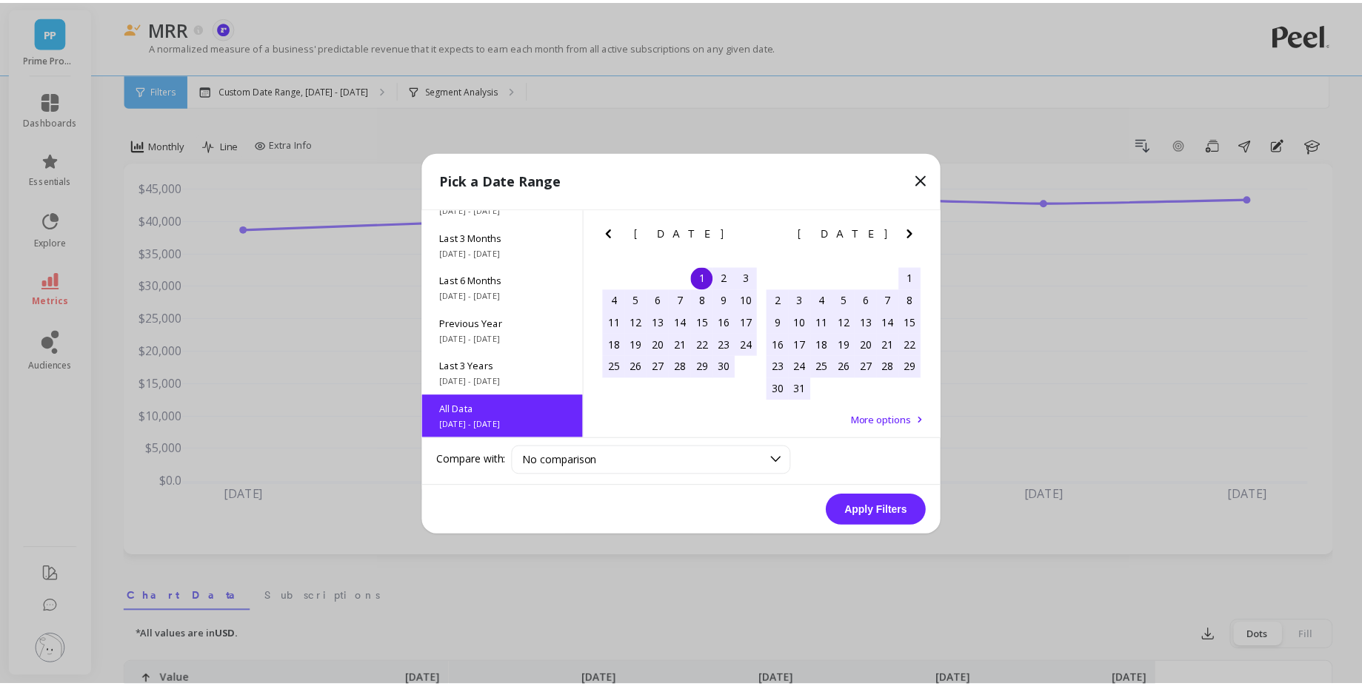
scroll to position [1, 0]
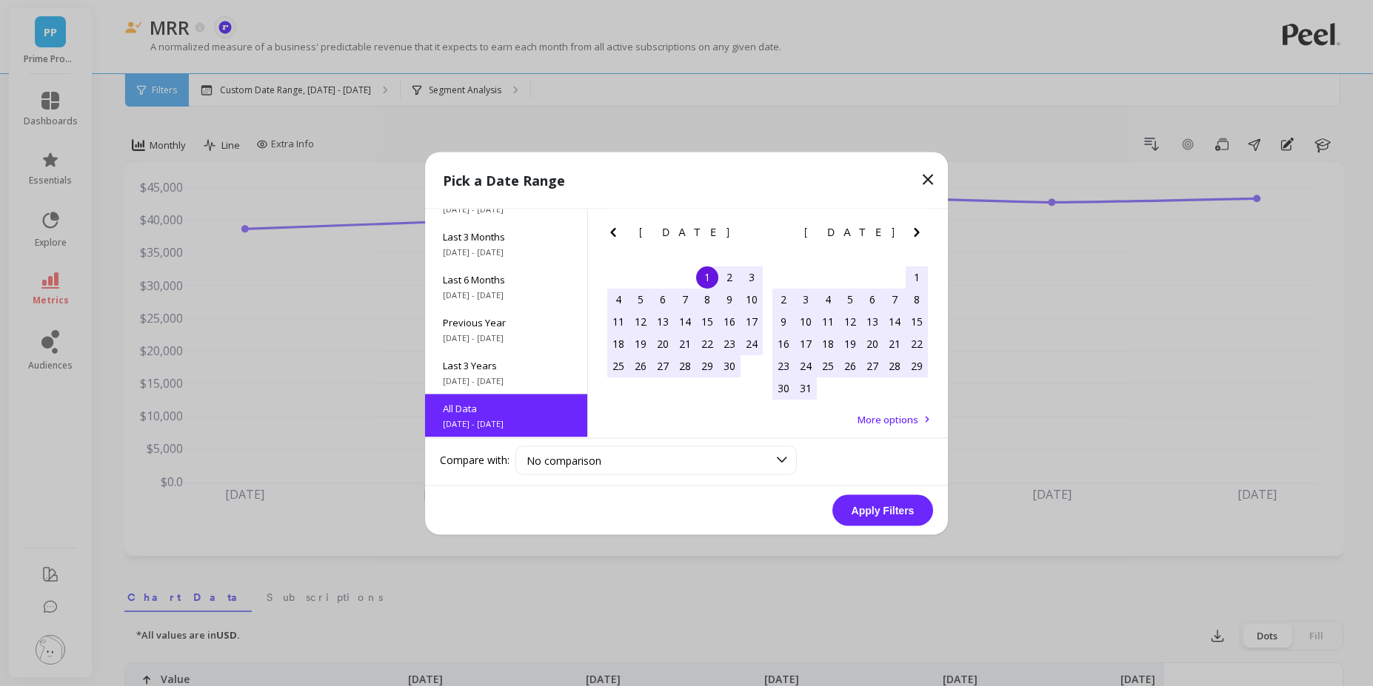
click at [892, 515] on button "Apply Filters" at bounding box center [882, 510] width 101 height 31
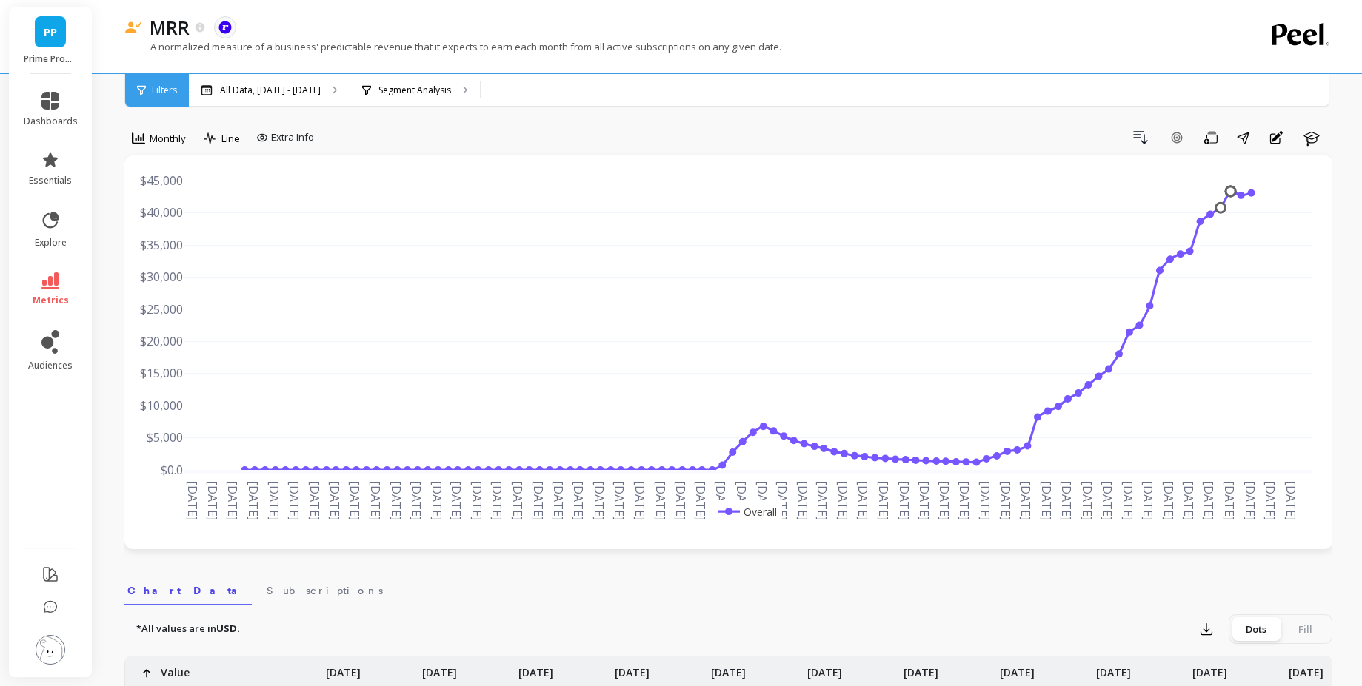
scroll to position [6, 0]
click at [55, 275] on icon at bounding box center [50, 281] width 18 height 16
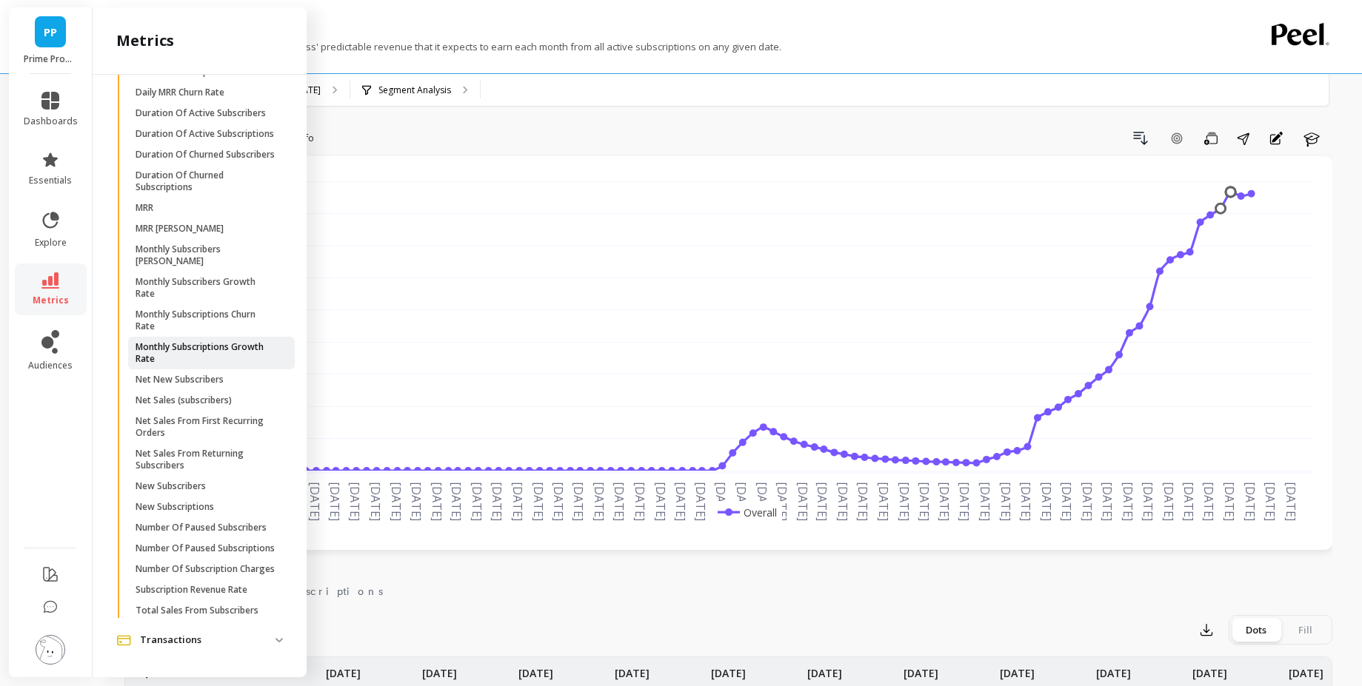
scroll to position [1284, 0]
click at [232, 406] on p "Net Sales (subscribers)" at bounding box center [184, 401] width 96 height 12
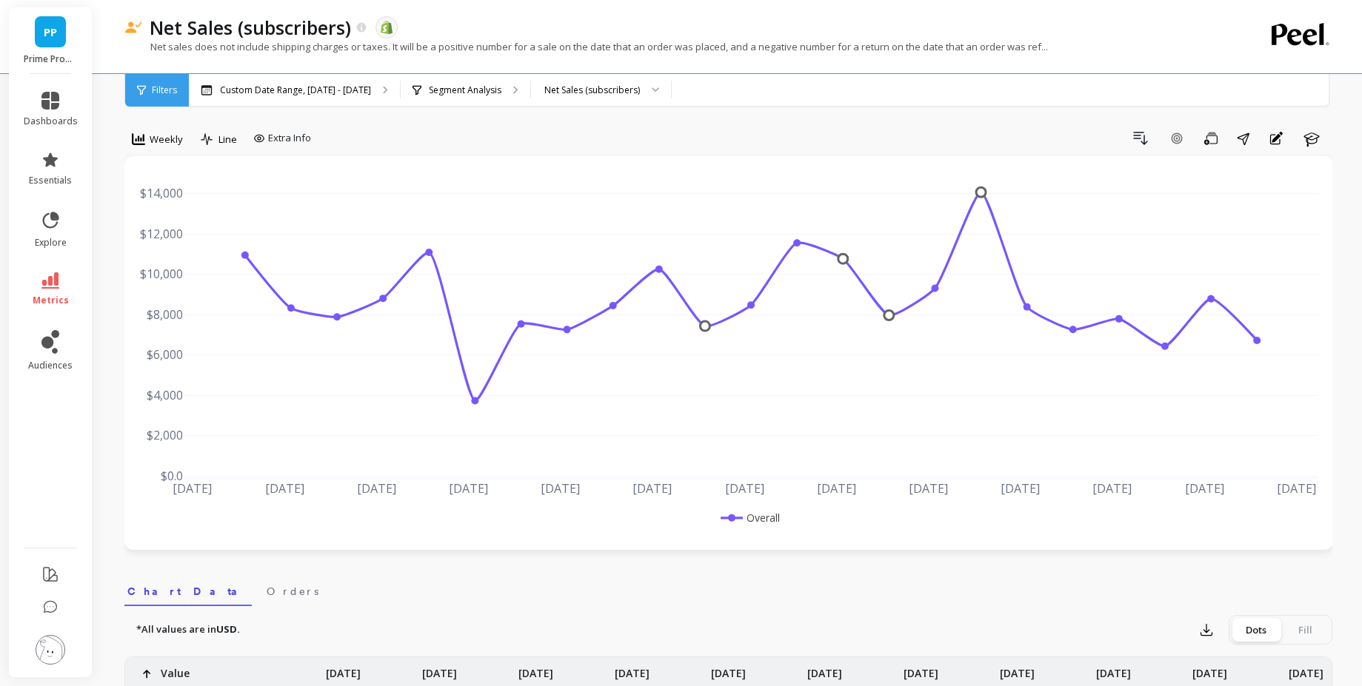
click at [167, 153] on div "option Monthly, selected. Weekly" at bounding box center [157, 142] width 66 height 30
click at [158, 144] on span "Weekly" at bounding box center [166, 140] width 33 height 14
click at [169, 263] on div "Monthly" at bounding box center [179, 257] width 84 height 14
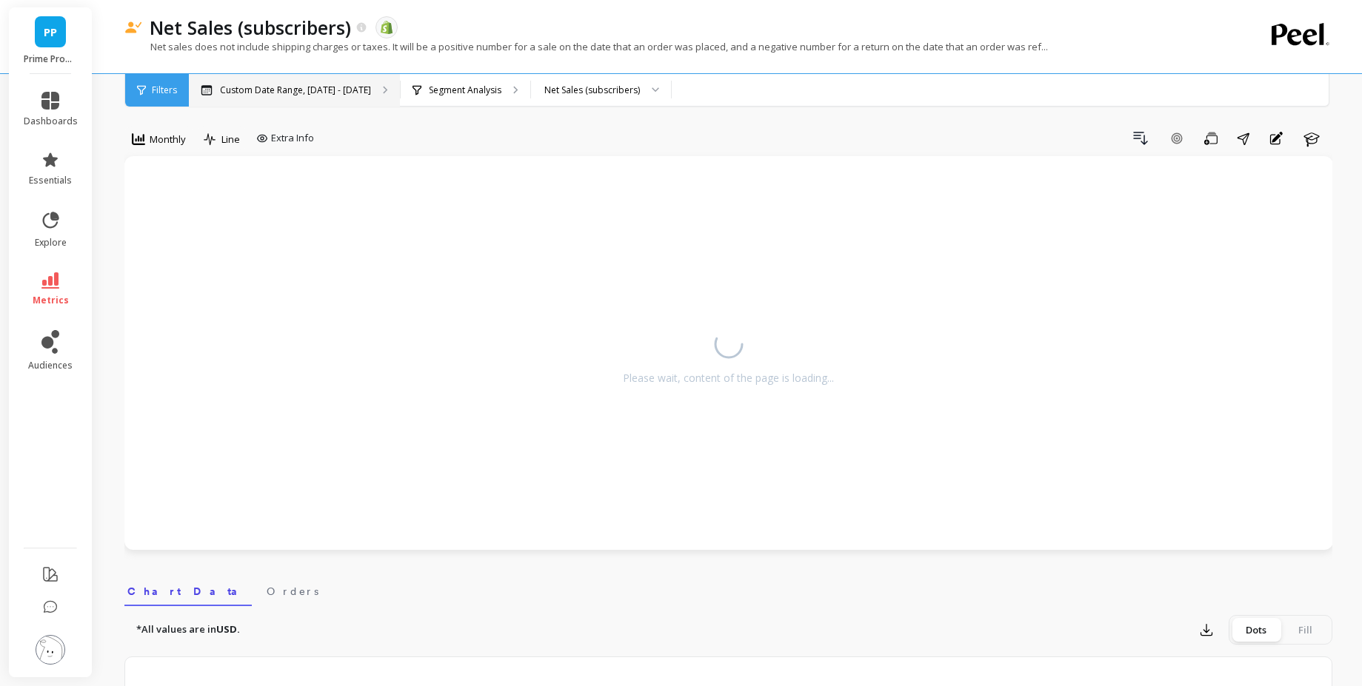
click at [270, 93] on p "Custom Date Range, [DATE] - [DATE]" at bounding box center [295, 90] width 151 height 12
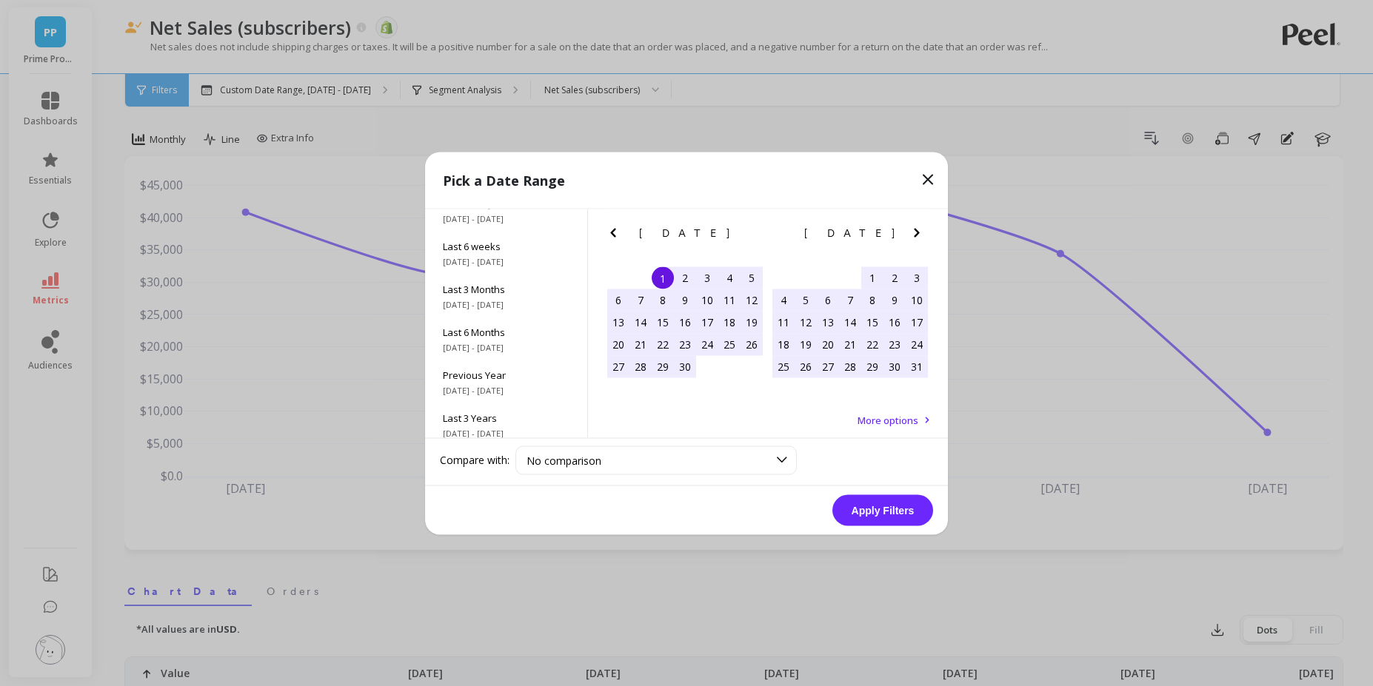
scroll to position [201, 0]
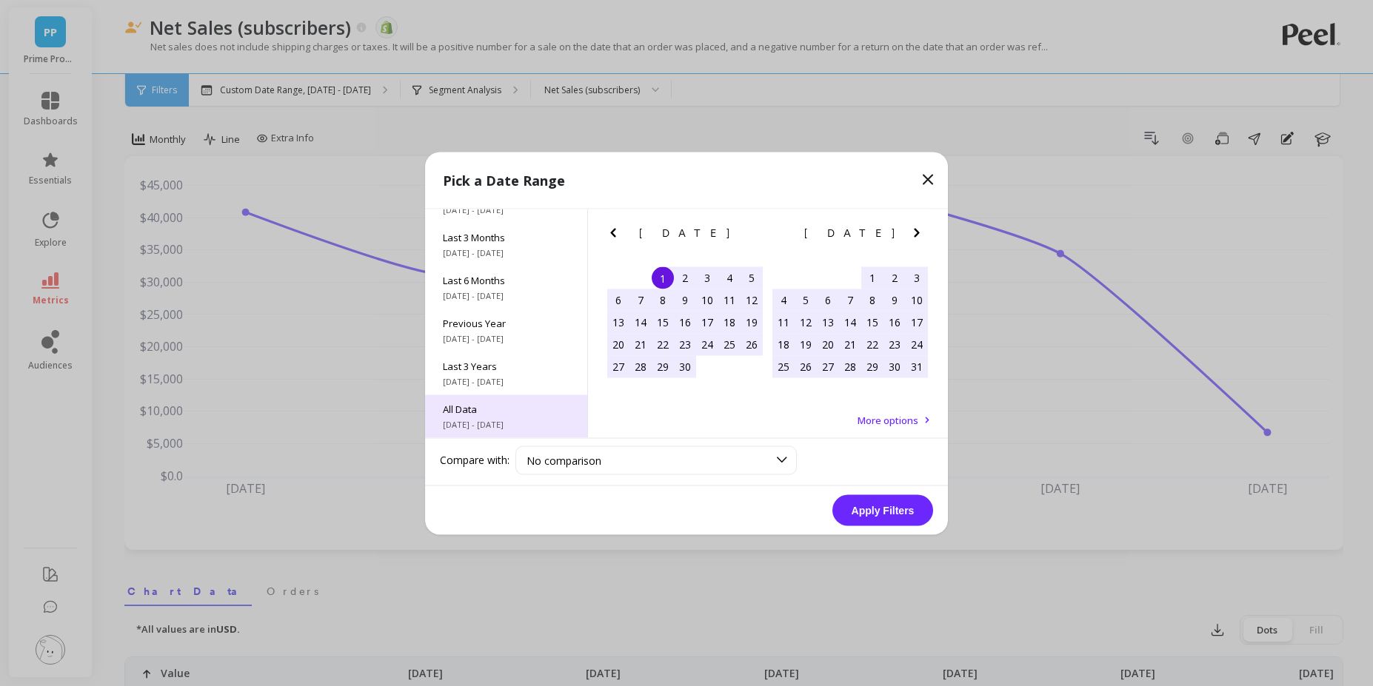
click at [503, 437] on div "All Data [DATE] - [DATE]" at bounding box center [506, 416] width 162 height 43
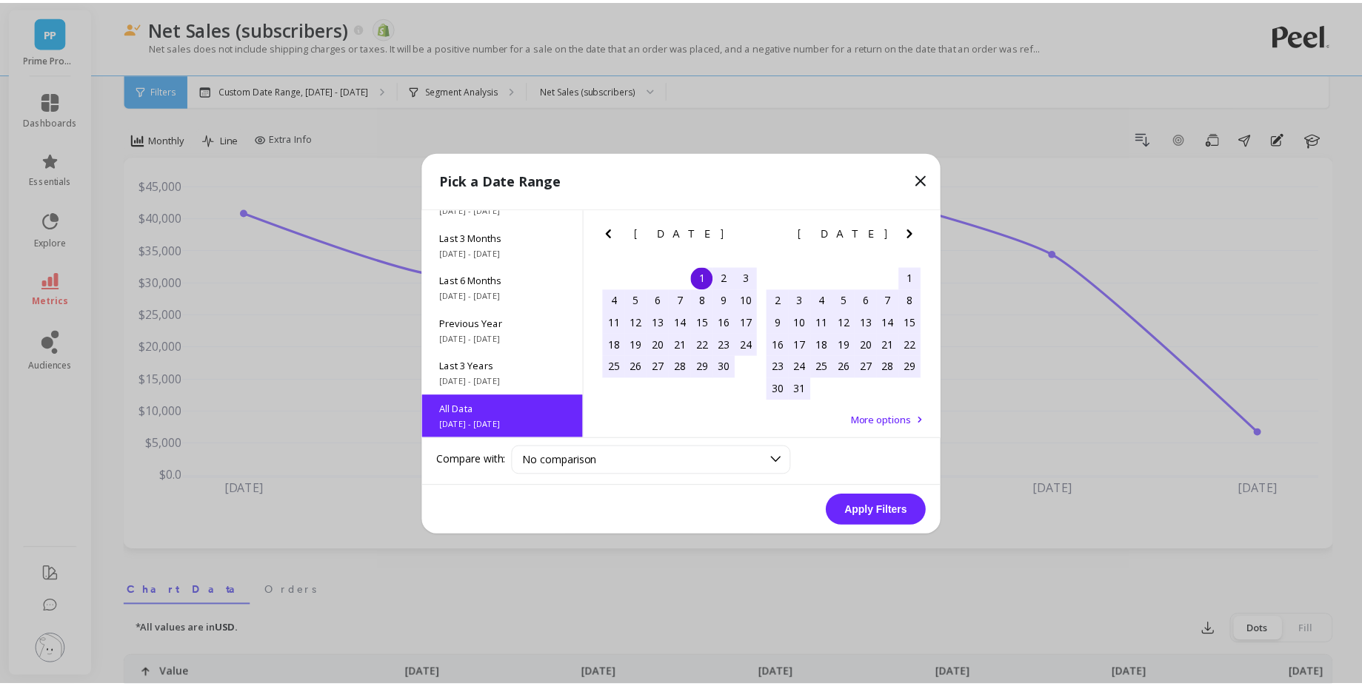
scroll to position [1, 0]
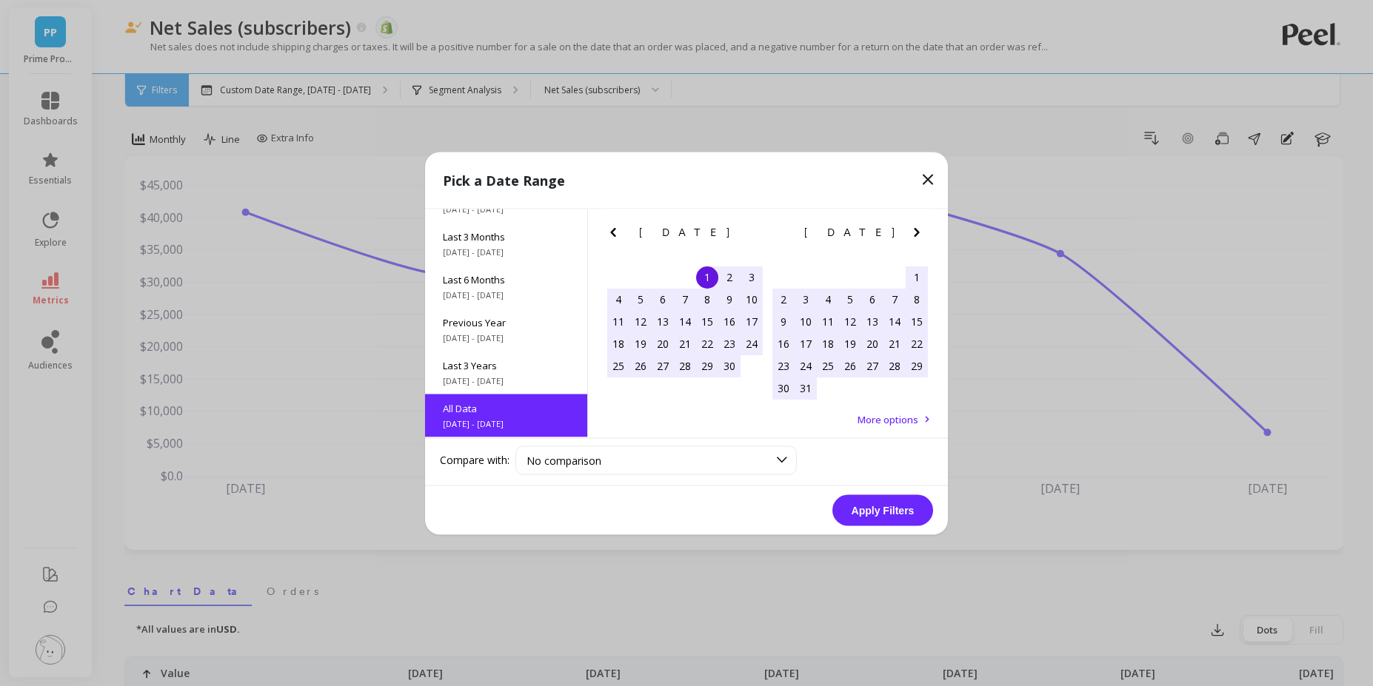
click at [884, 501] on button "Apply Filters" at bounding box center [882, 510] width 101 height 31
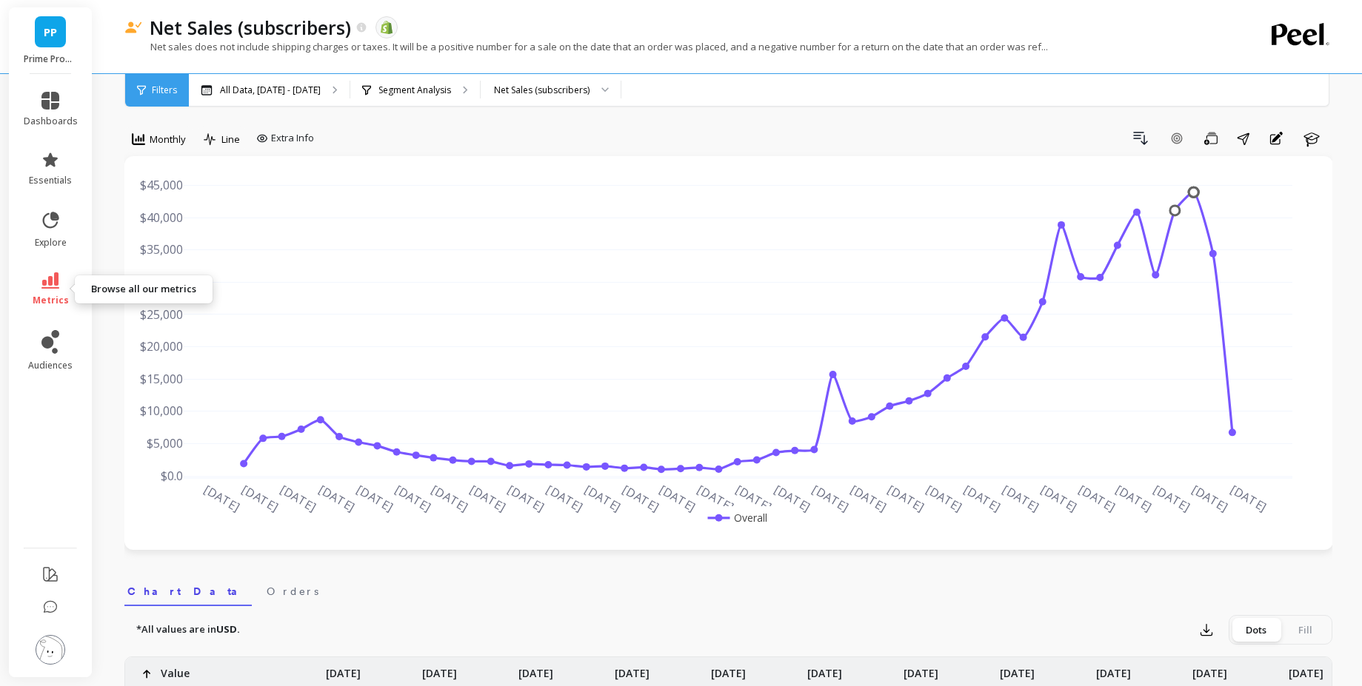
click at [56, 304] on span "metrics" at bounding box center [51, 301] width 36 height 12
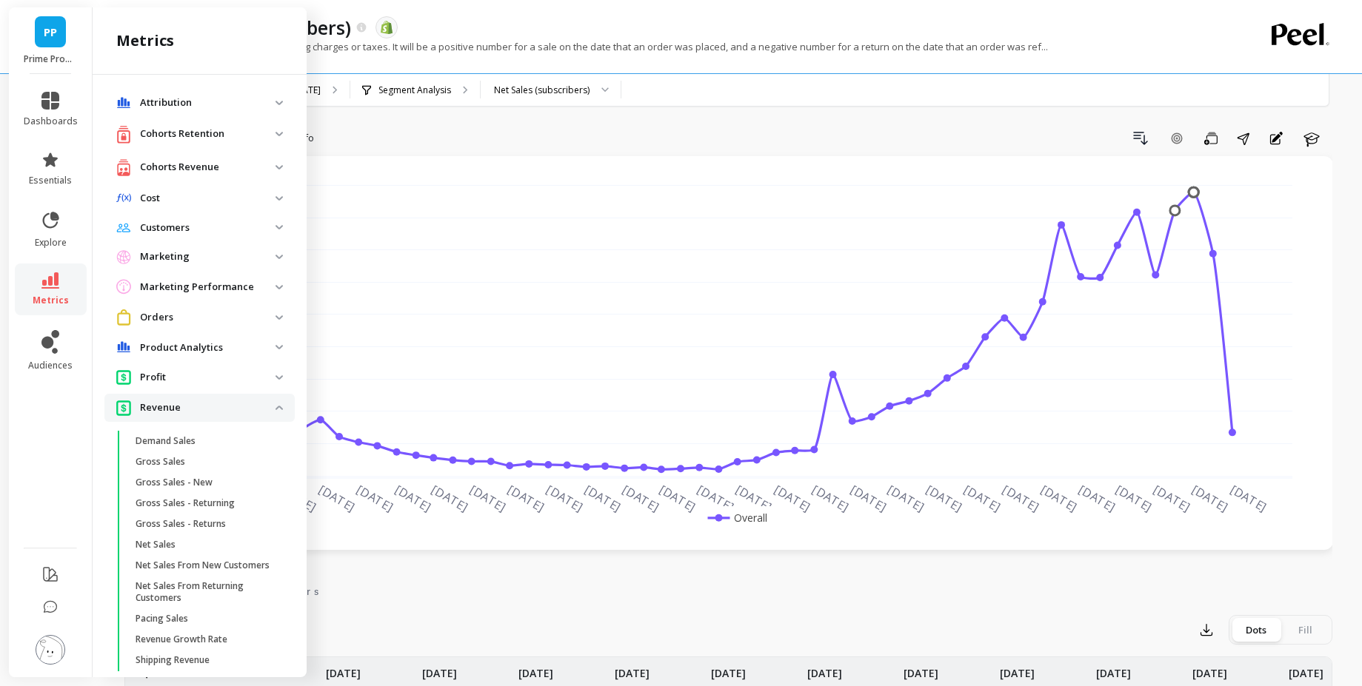
click at [530, 133] on div "Drill Down Add Goal Save Share Annotations Learn" at bounding box center [826, 139] width 1012 height 24
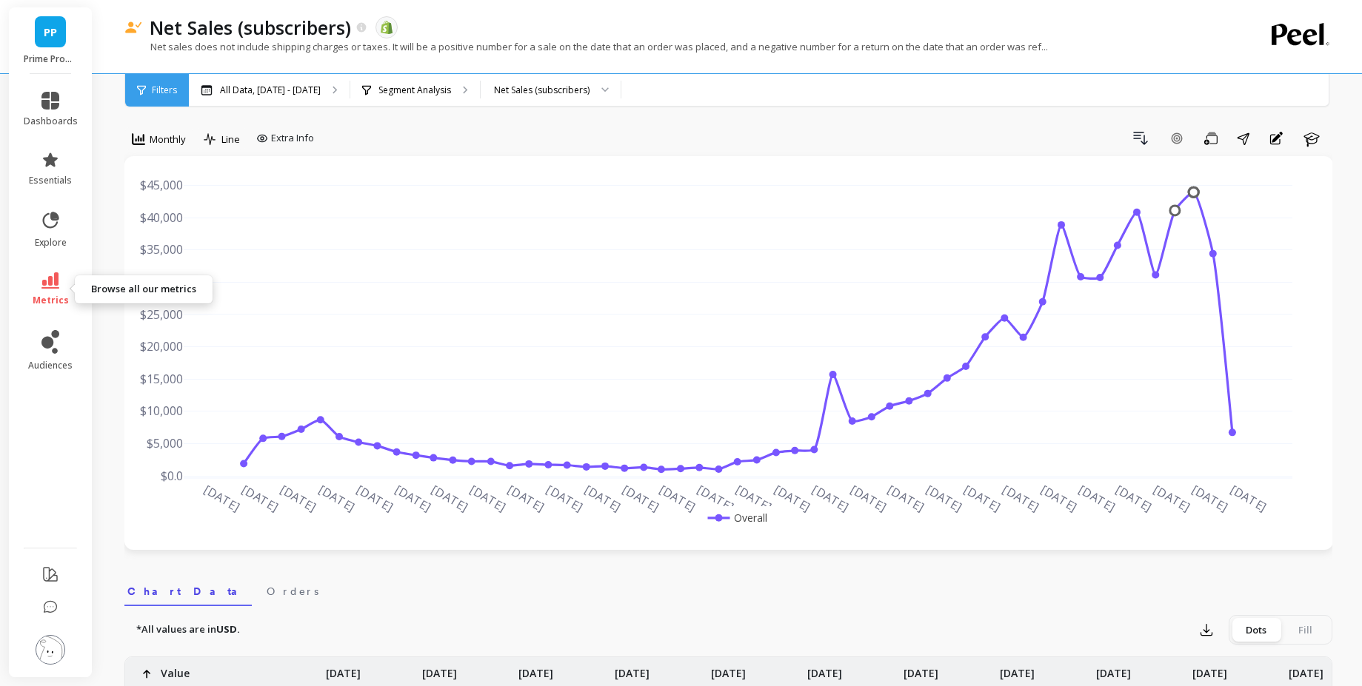
click at [28, 285] on link "metrics" at bounding box center [51, 290] width 54 height 34
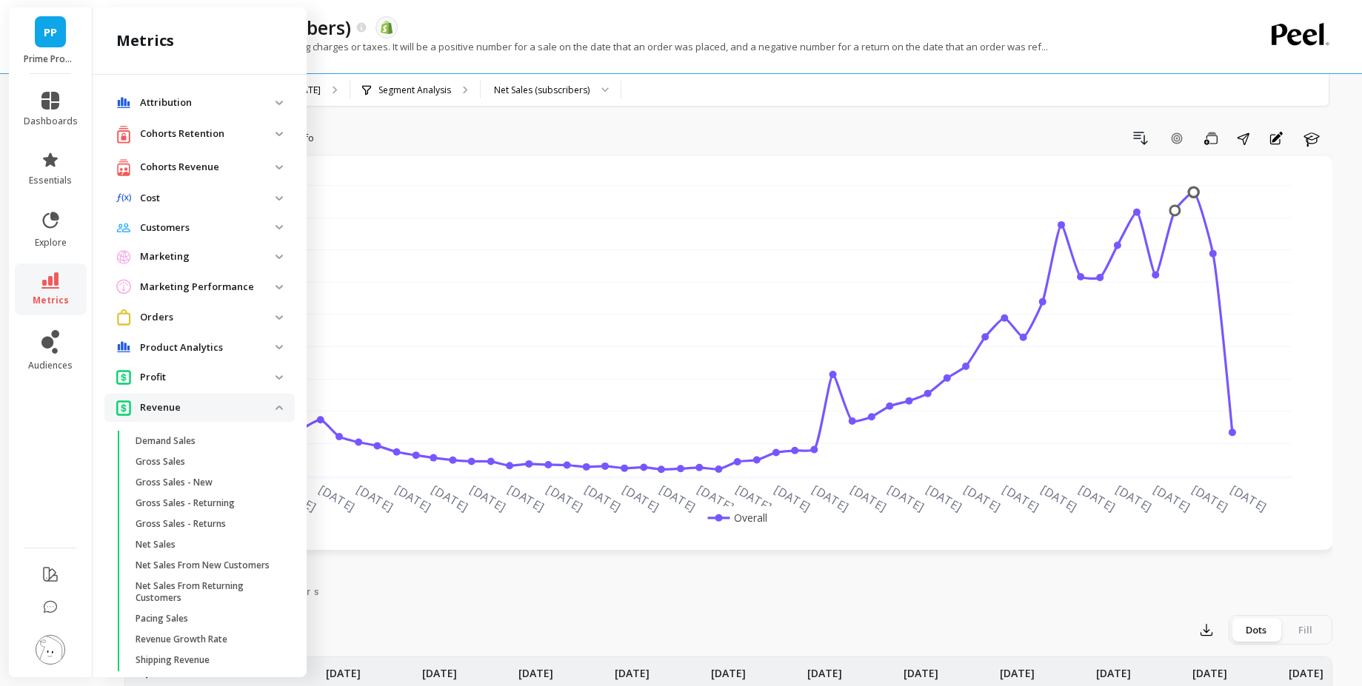
scroll to position [1237, 0]
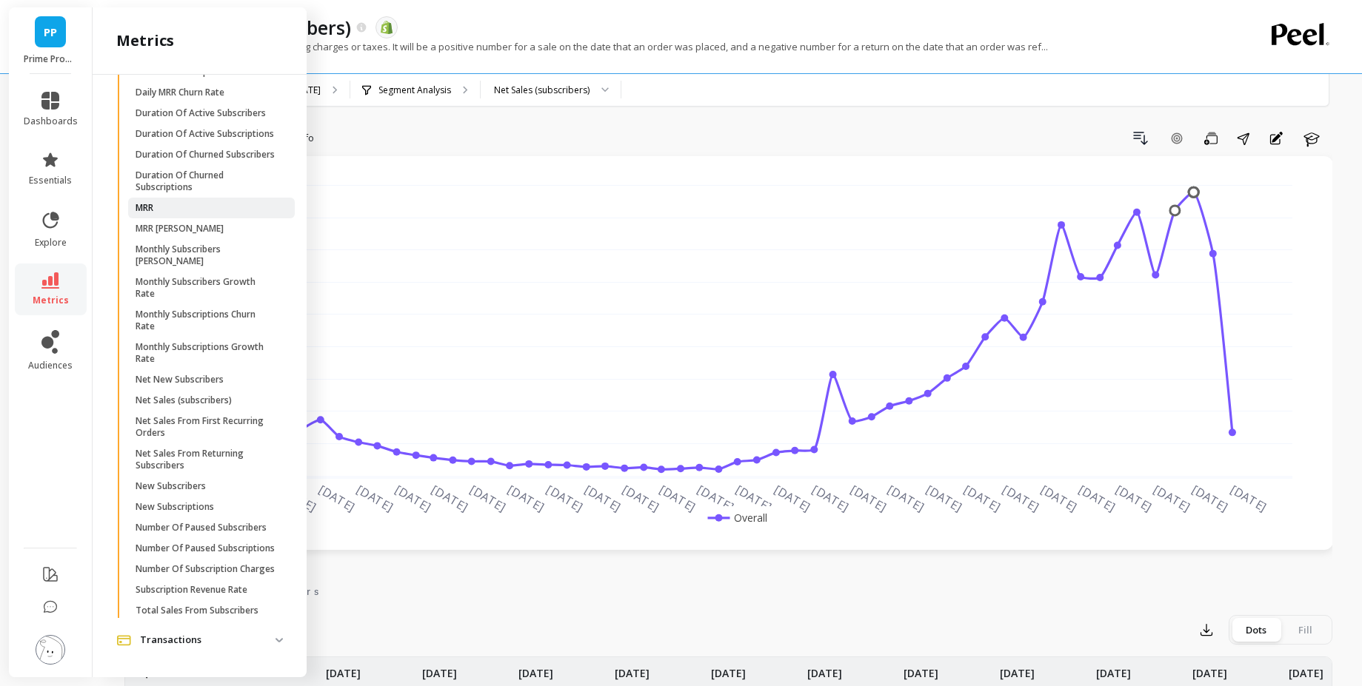
click at [229, 214] on span "MRR" at bounding box center [206, 208] width 141 height 12
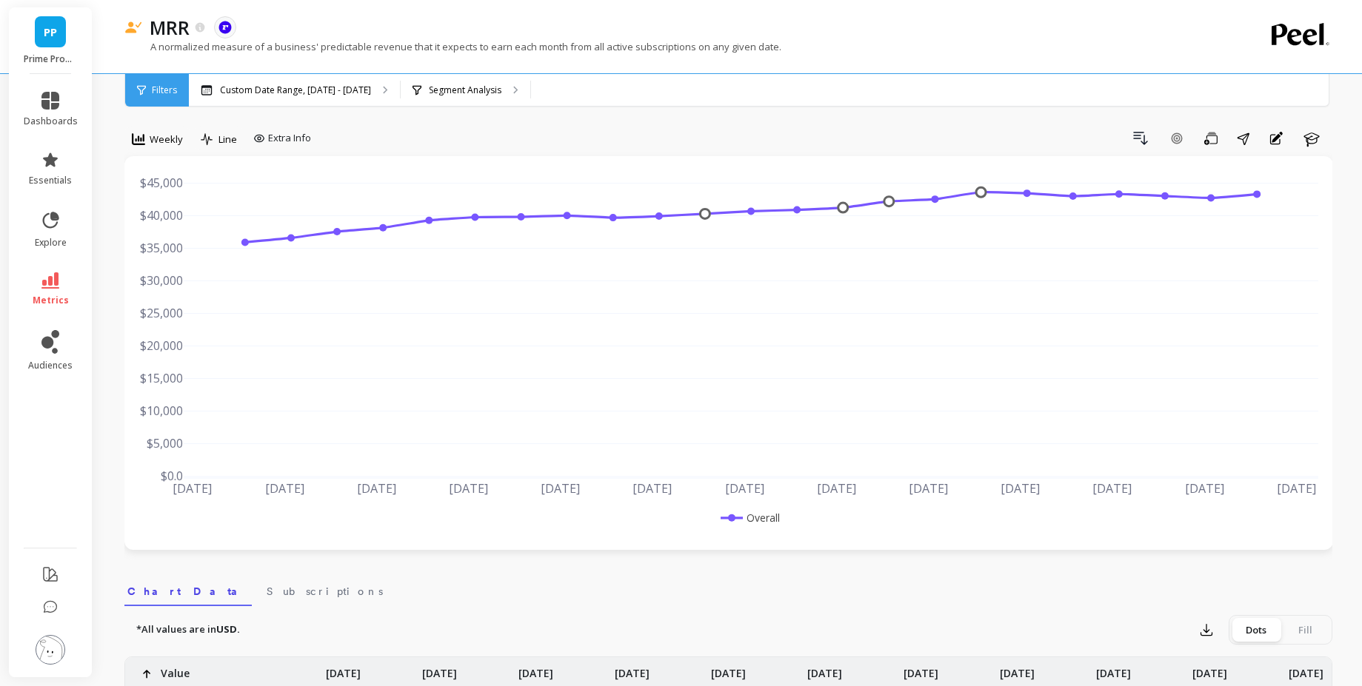
click at [161, 144] on span "Weekly" at bounding box center [166, 140] width 33 height 14
click at [173, 250] on div "Monthly" at bounding box center [179, 257] width 102 height 26
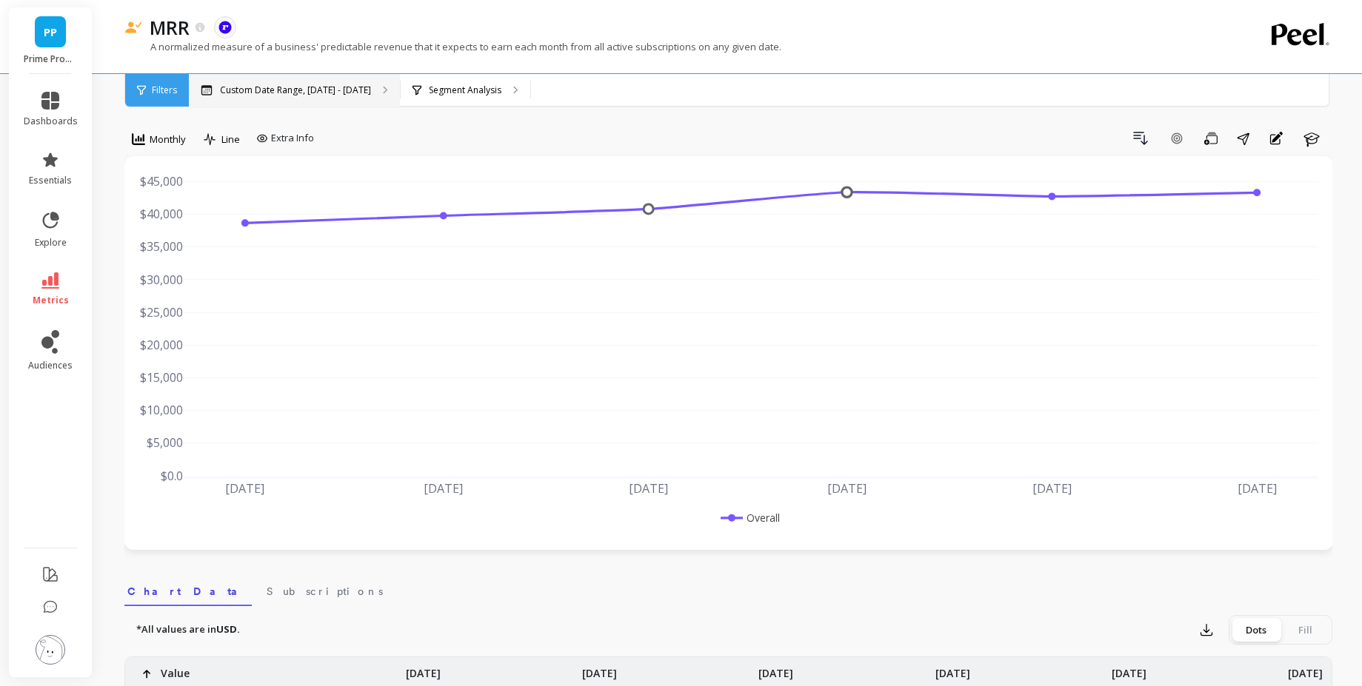
click at [264, 91] on p "Custom Date Range, [DATE] - [DATE]" at bounding box center [295, 90] width 151 height 12
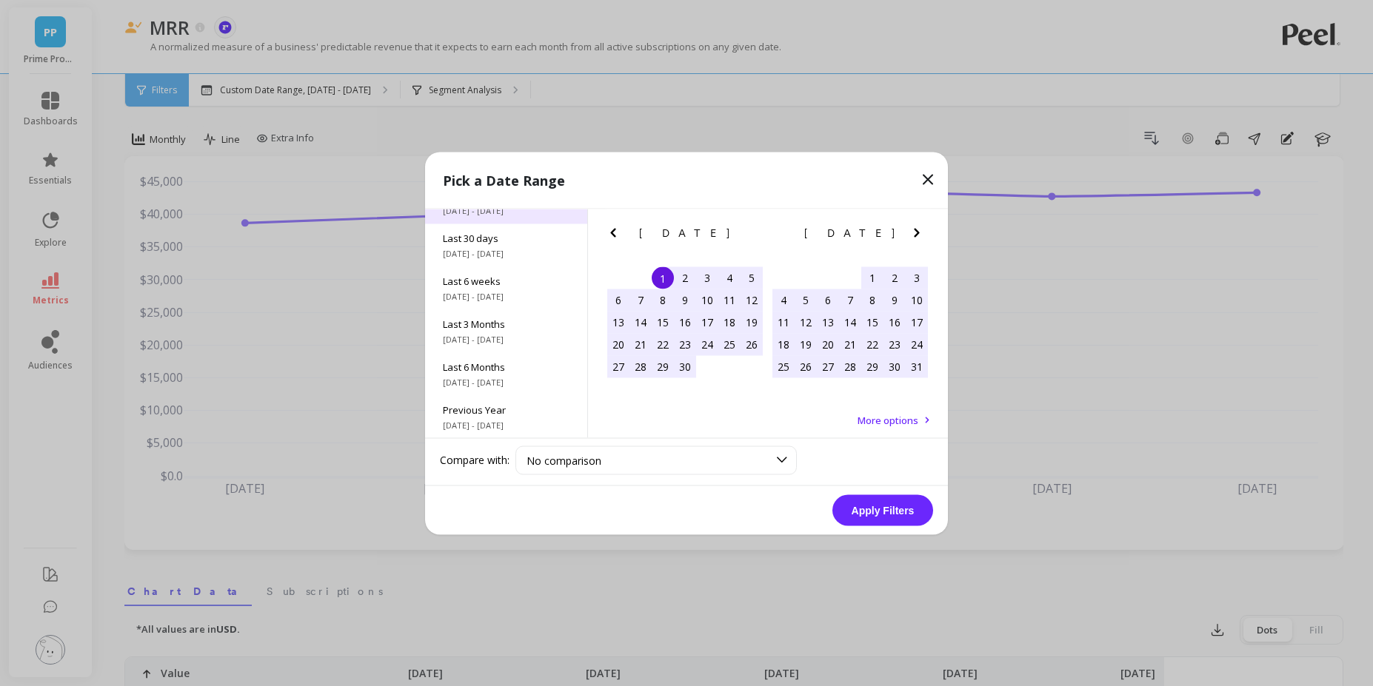
scroll to position [201, 0]
click at [502, 412] on span "All Data" at bounding box center [506, 408] width 127 height 13
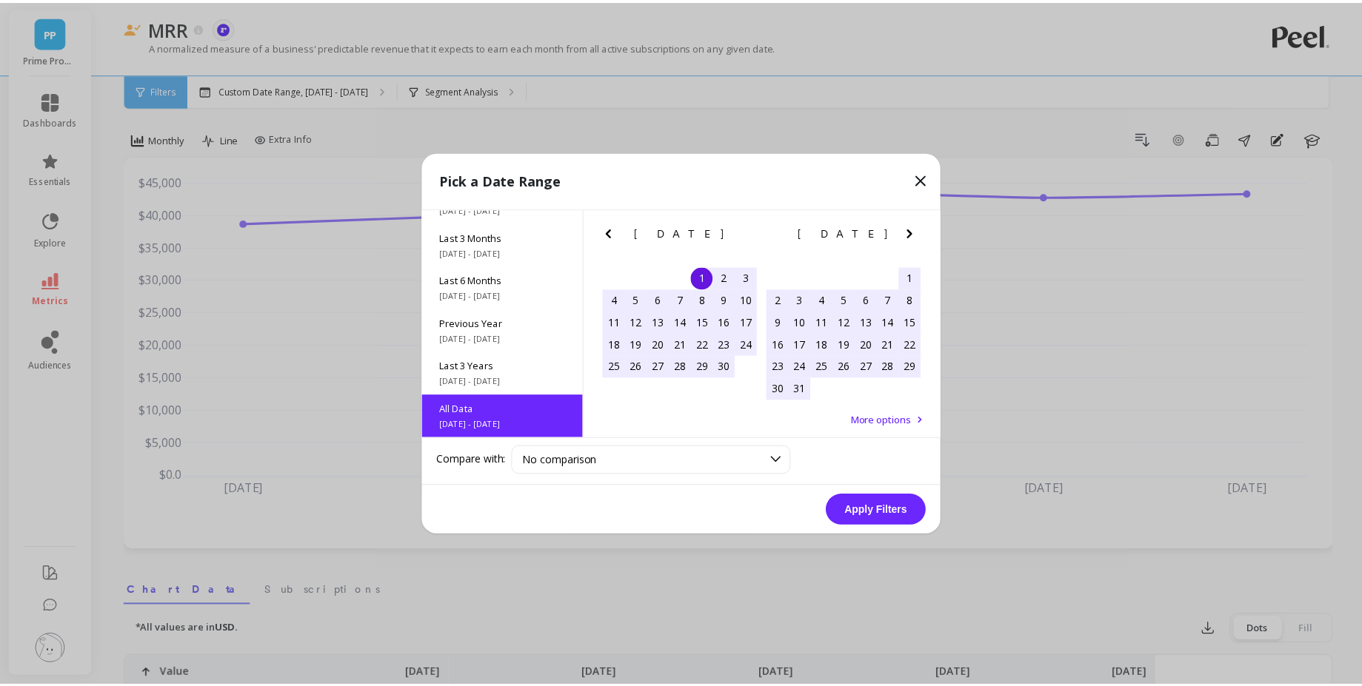
scroll to position [1, 0]
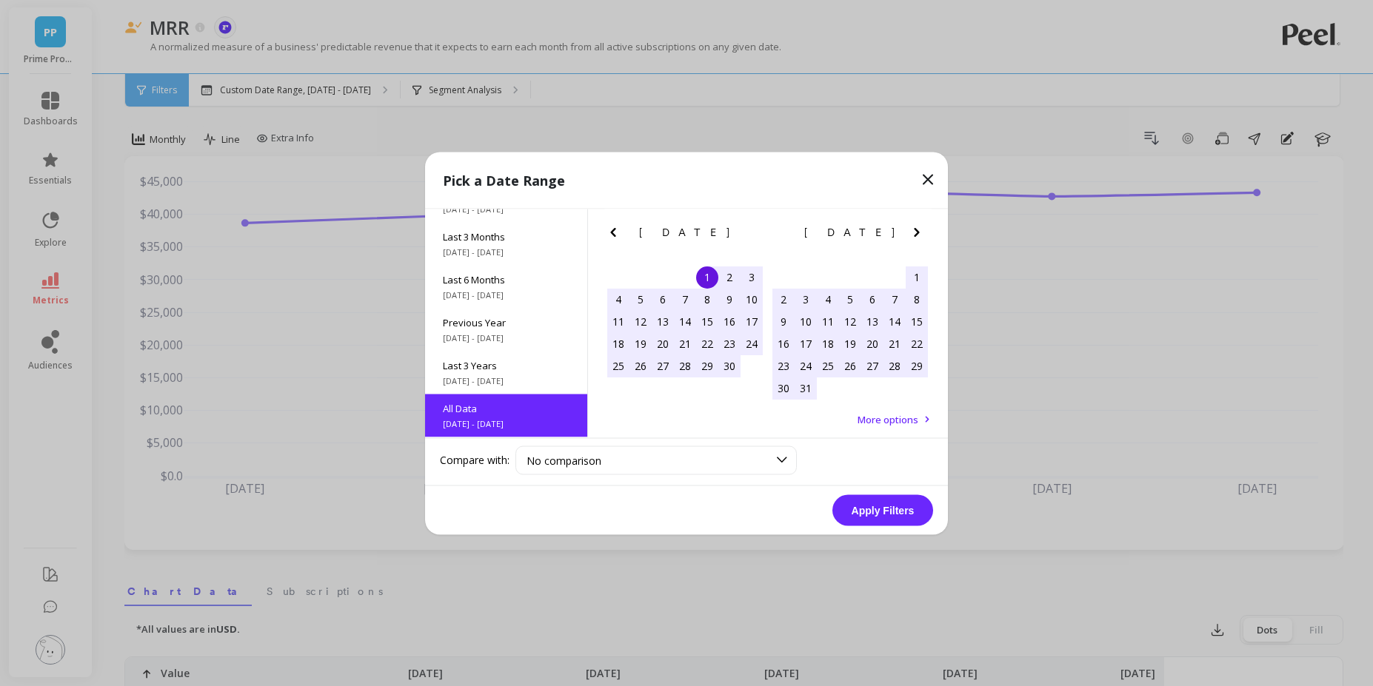
click at [889, 515] on button "Apply Filters" at bounding box center [882, 510] width 101 height 31
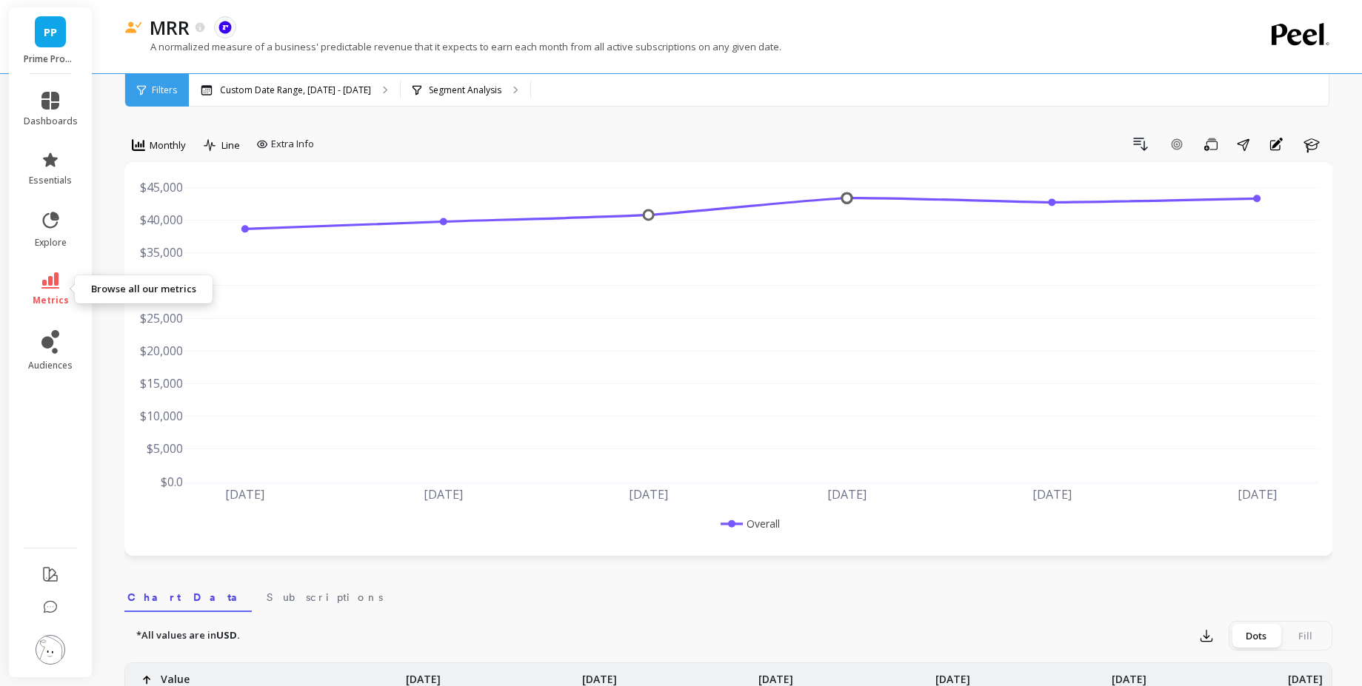
click at [40, 296] on span "metrics" at bounding box center [51, 301] width 36 height 12
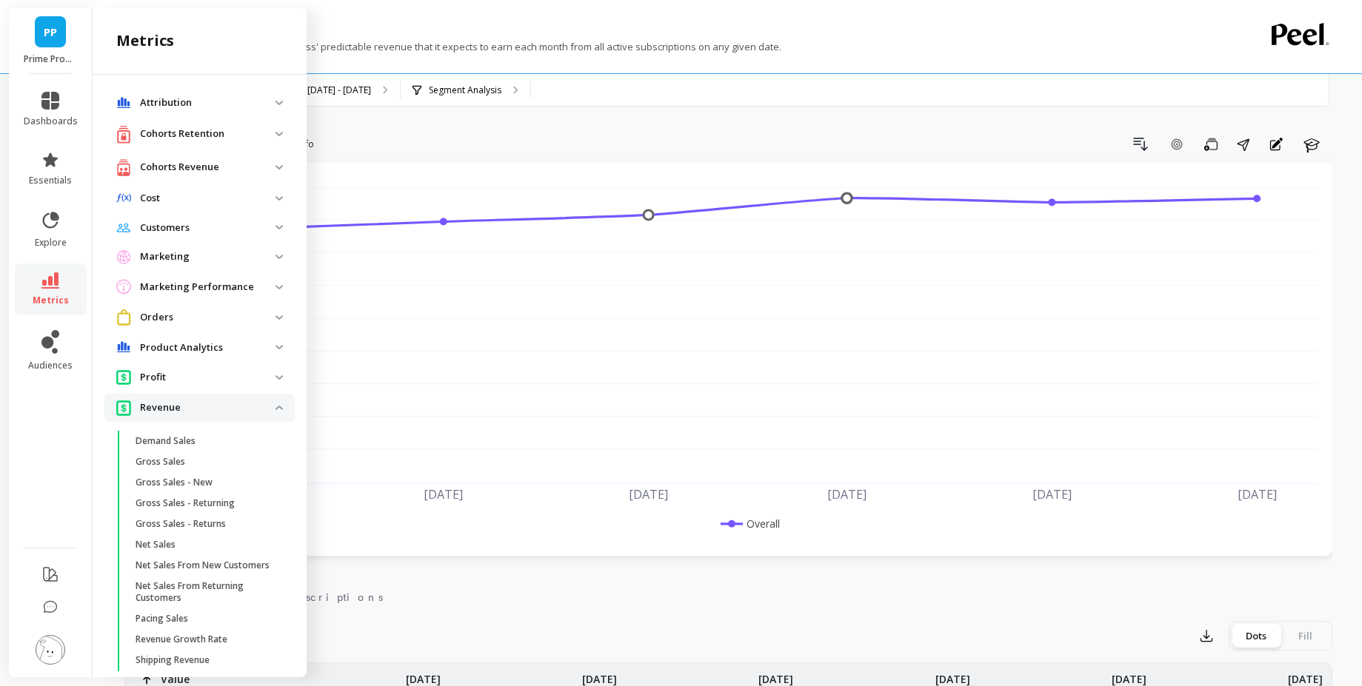
scroll to position [1054, 0]
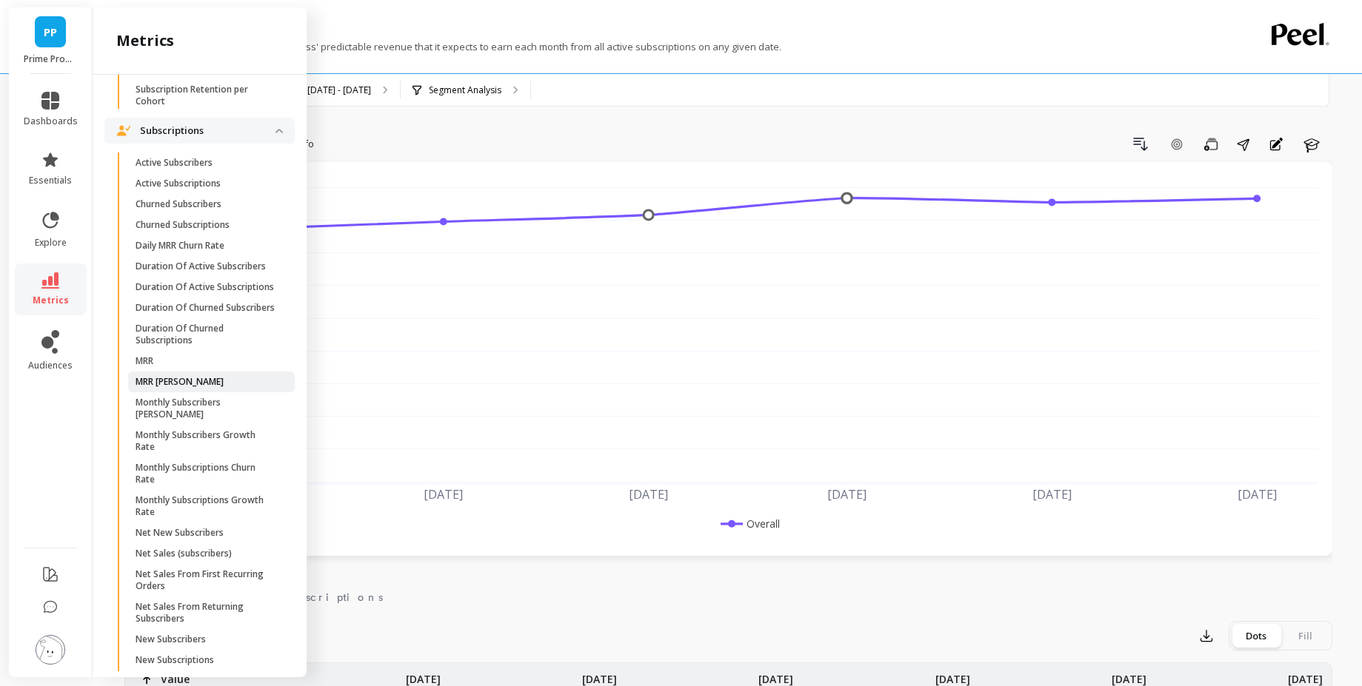
click at [231, 388] on span "MRR [PERSON_NAME]" at bounding box center [206, 382] width 141 height 12
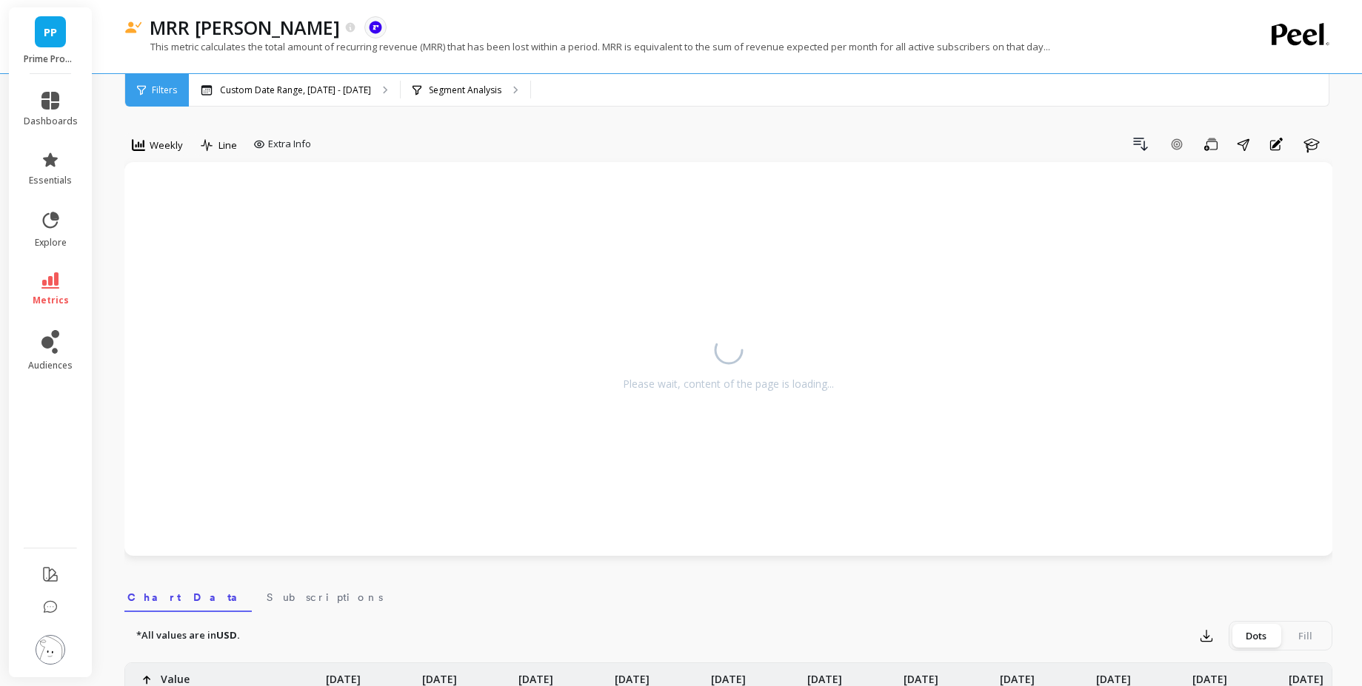
click at [164, 158] on div "Weekly" at bounding box center [157, 148] width 66 height 30
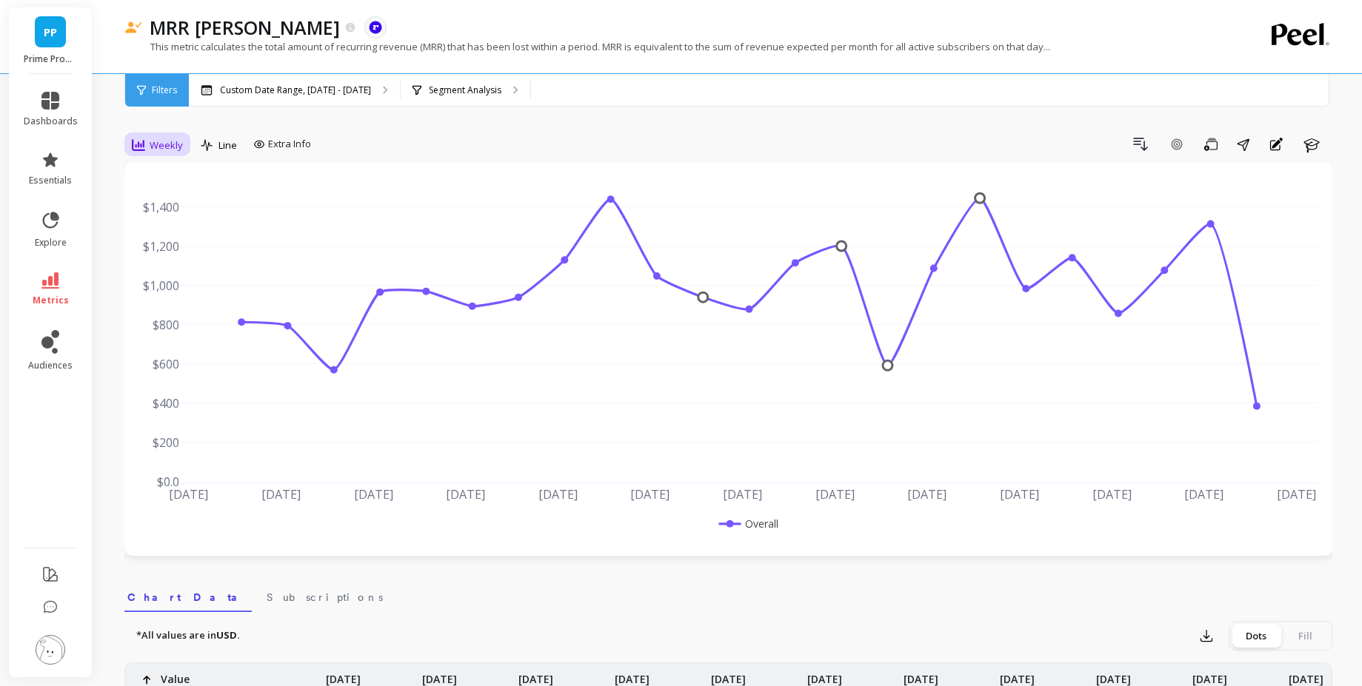
click at [167, 144] on span "Weekly" at bounding box center [166, 145] width 33 height 14
click at [177, 249] on div "All Daily Weekly Monthly Quarterly Weekday Yearly 7-day rolling 30-day rolling …" at bounding box center [183, 274] width 117 height 222
click at [178, 256] on div "Monthly" at bounding box center [179, 263] width 84 height 14
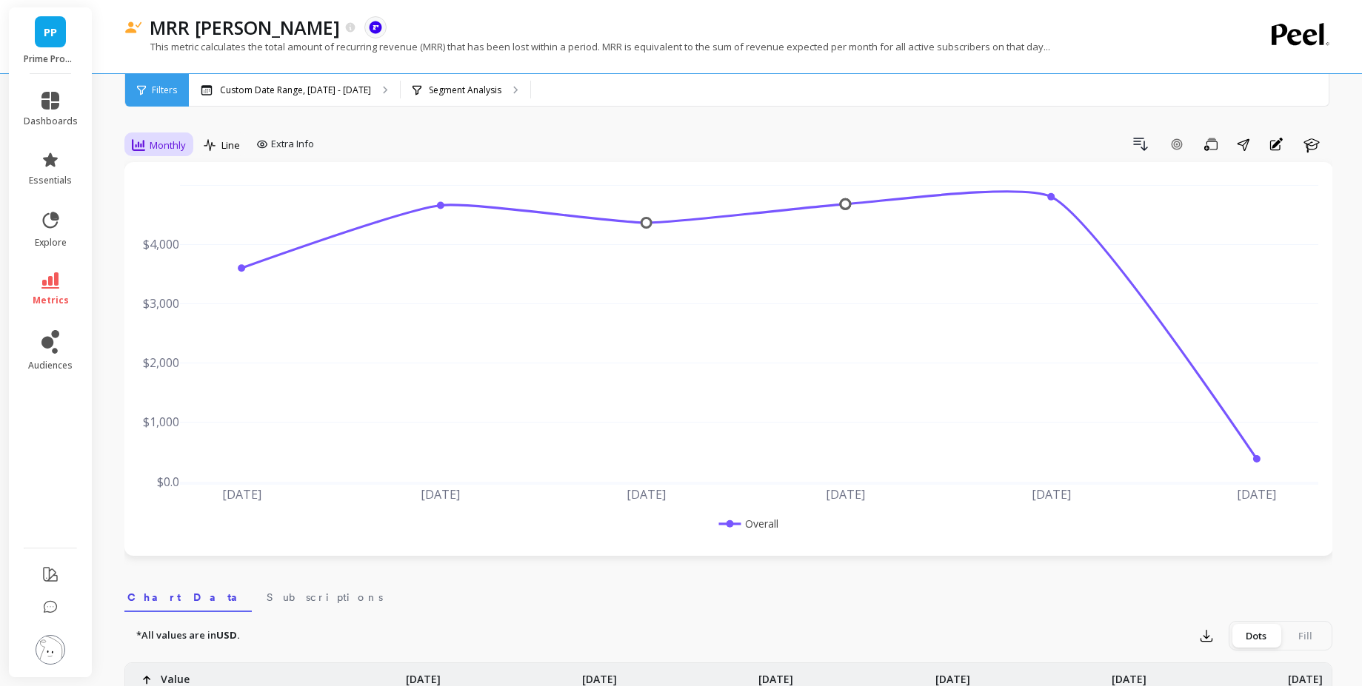
click at [157, 150] on span "Monthly" at bounding box center [168, 145] width 36 height 14
click at [176, 186] on div "All" at bounding box center [179, 179] width 102 height 26
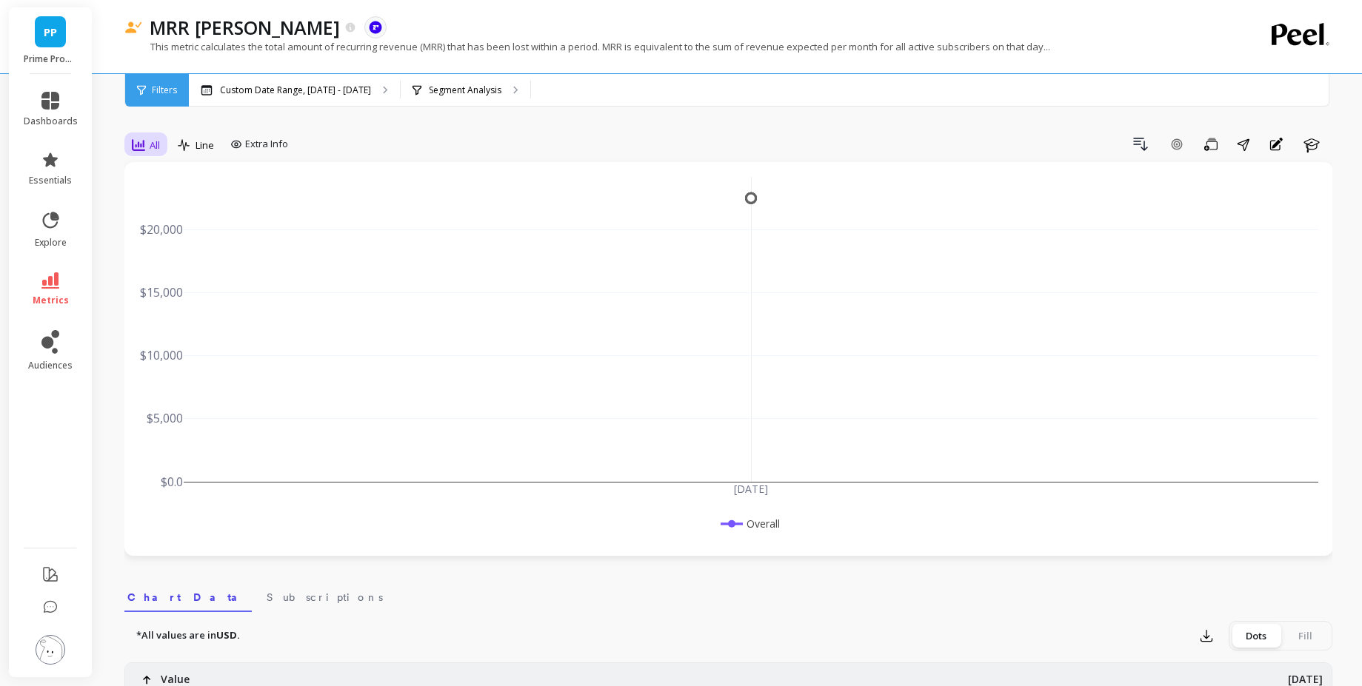
click at [161, 144] on div "All" at bounding box center [145, 145] width 37 height 25
click at [186, 270] on div "Monthly" at bounding box center [179, 263] width 102 height 26
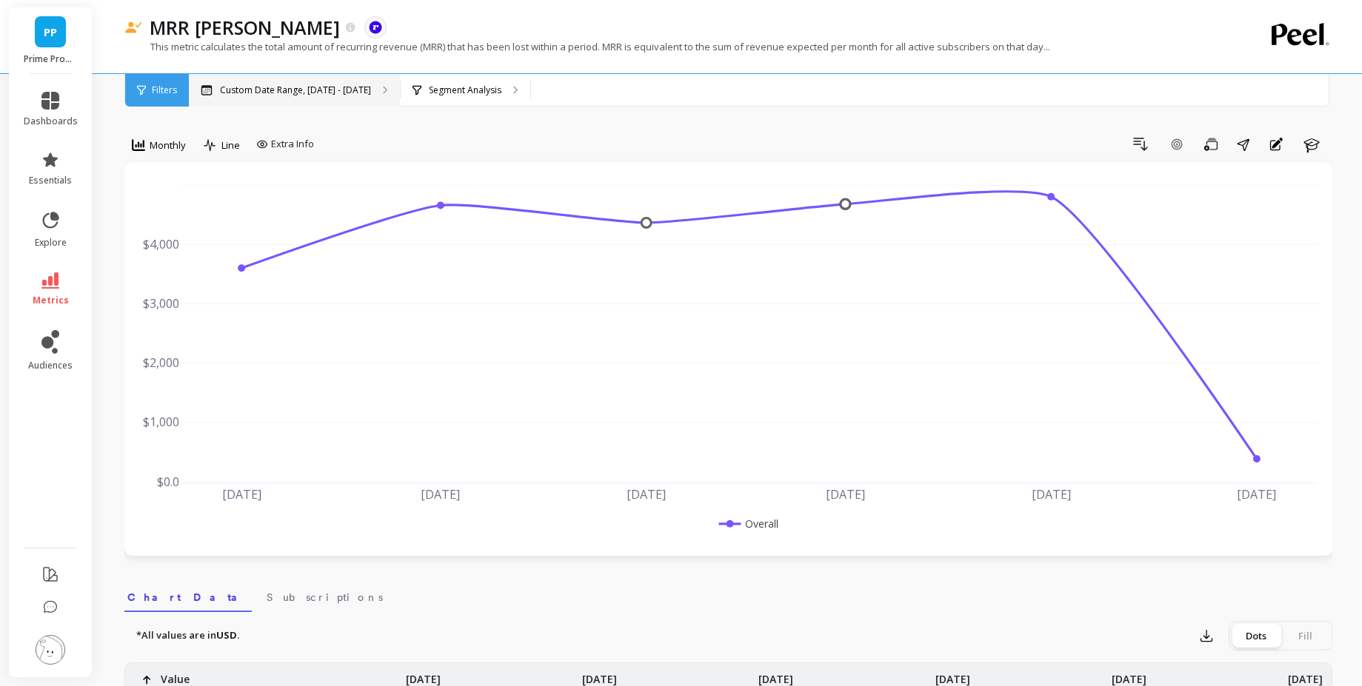
click at [301, 98] on div "Custom Date Range, [DATE] - [DATE]" at bounding box center [294, 90] width 211 height 33
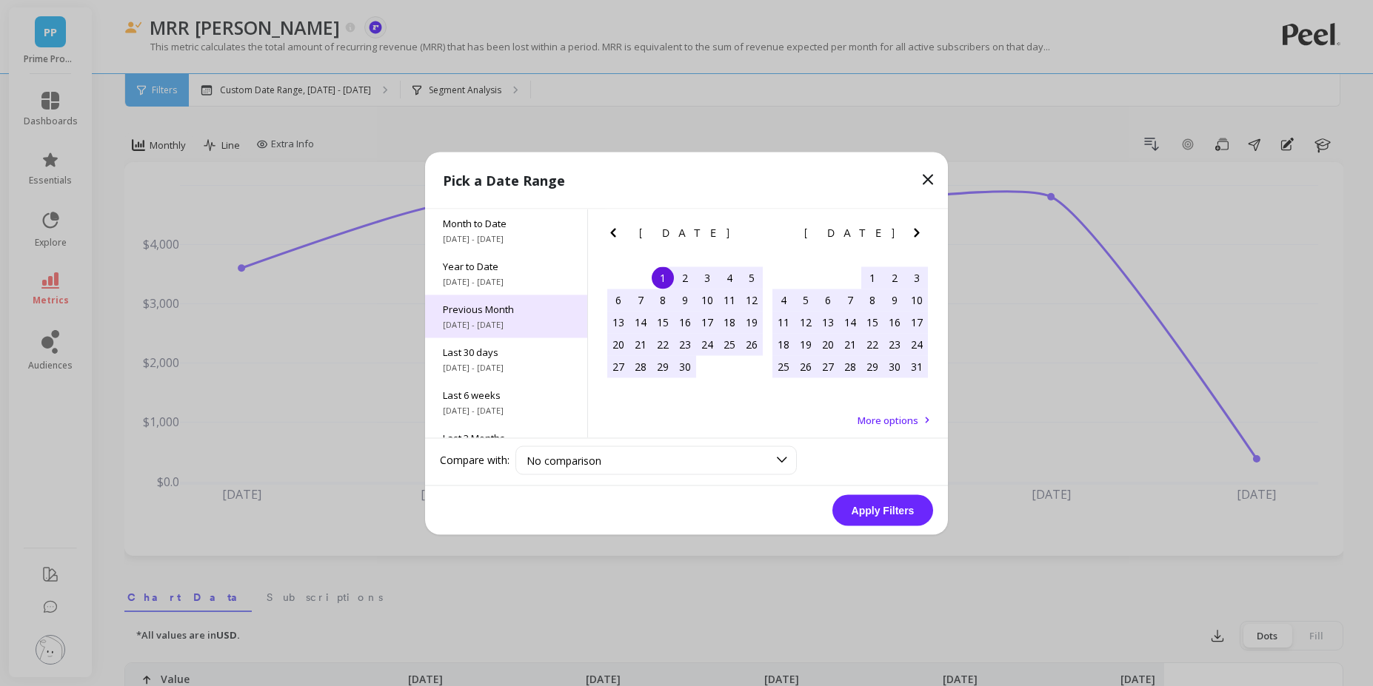
scroll to position [201, 0]
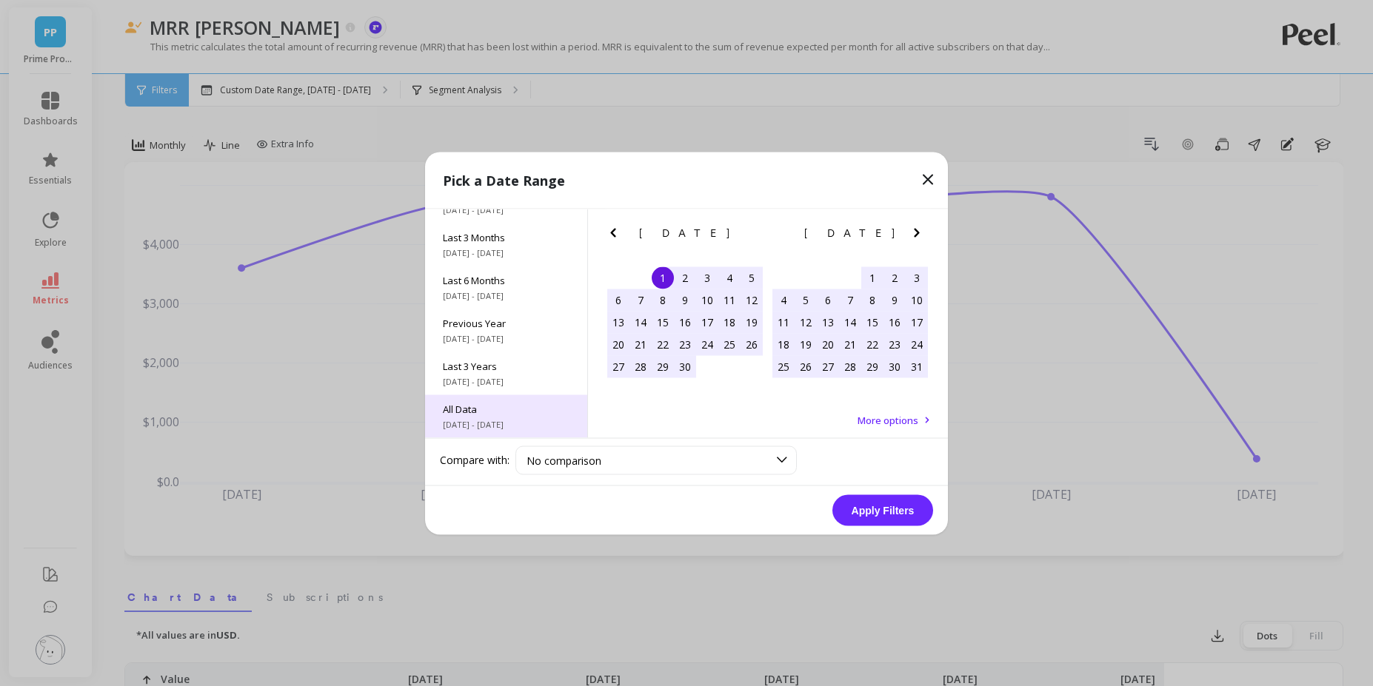
click at [469, 407] on span "All Data" at bounding box center [506, 408] width 127 height 13
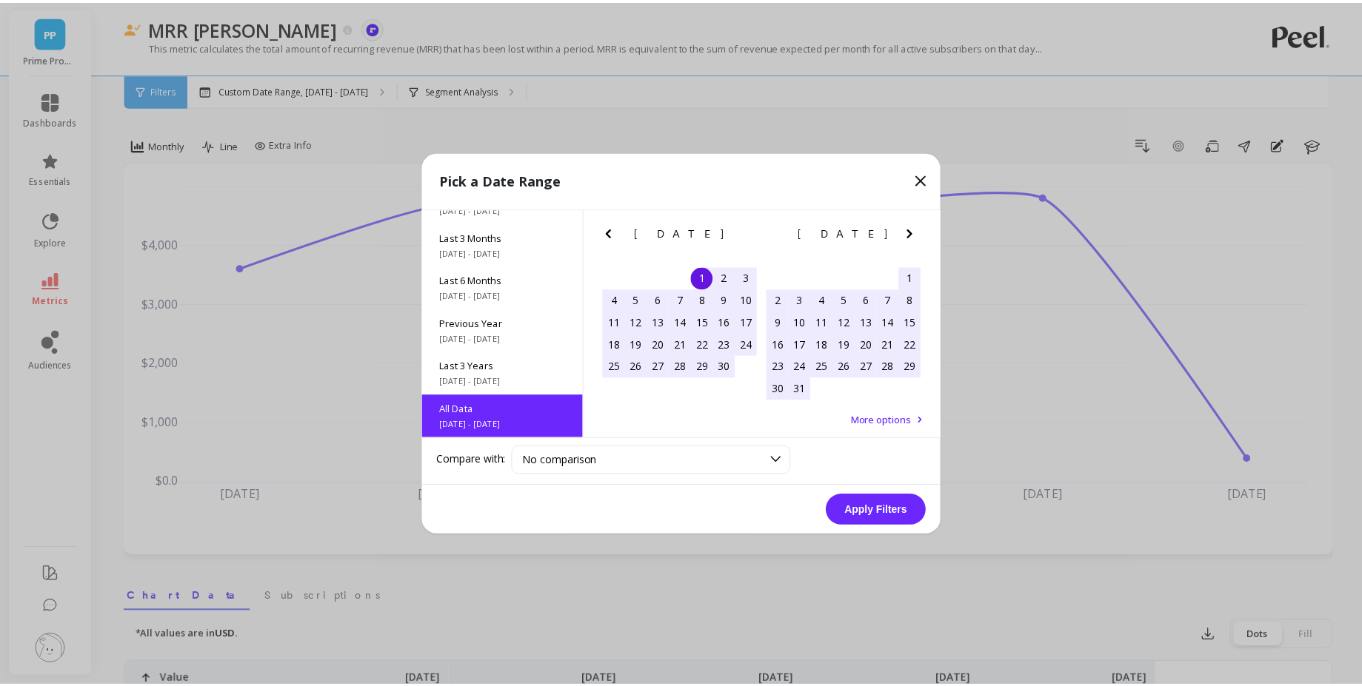
scroll to position [1, 0]
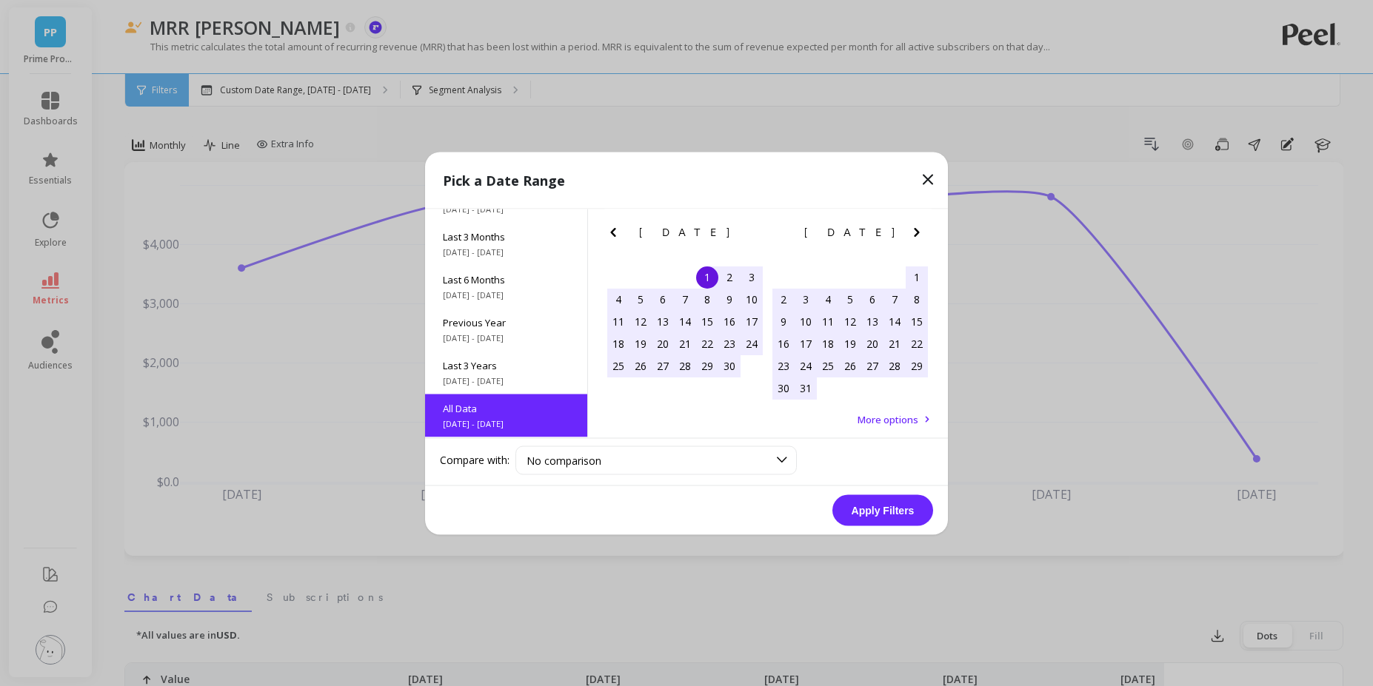
click at [861, 520] on button "Apply Filters" at bounding box center [882, 510] width 101 height 31
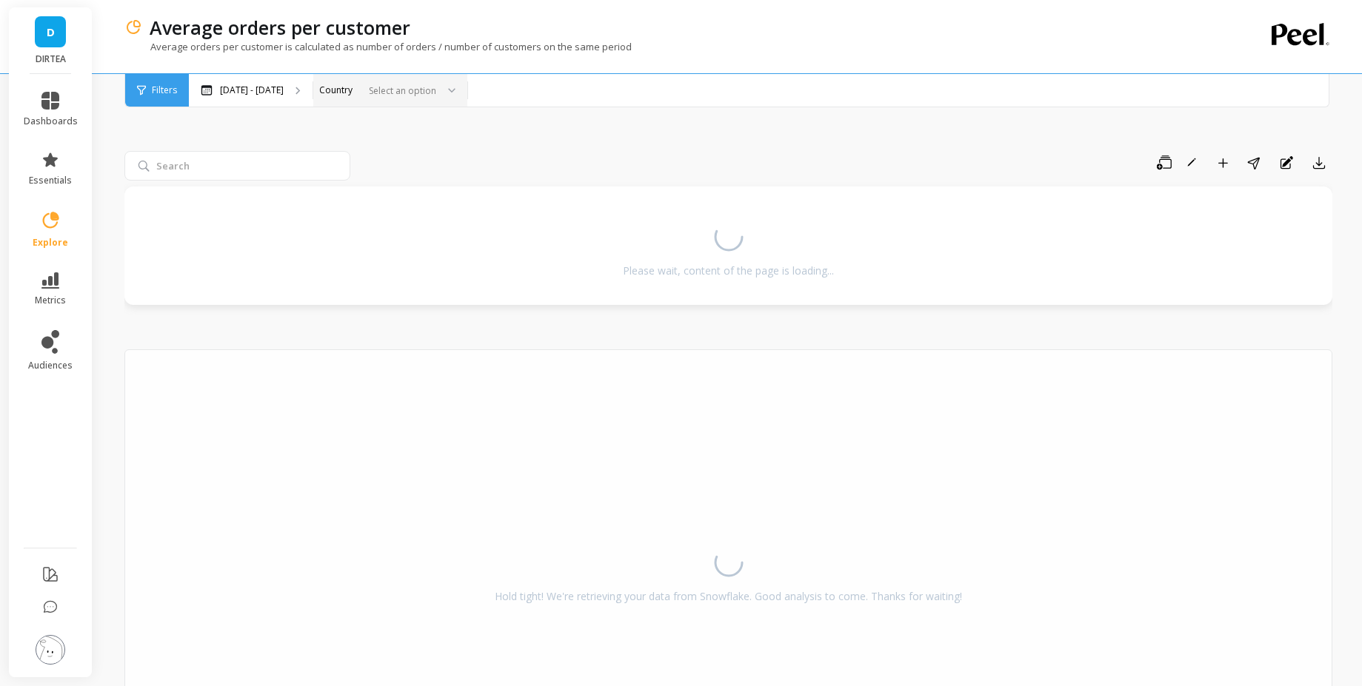
click at [438, 98] on div at bounding box center [447, 90] width 18 height 33
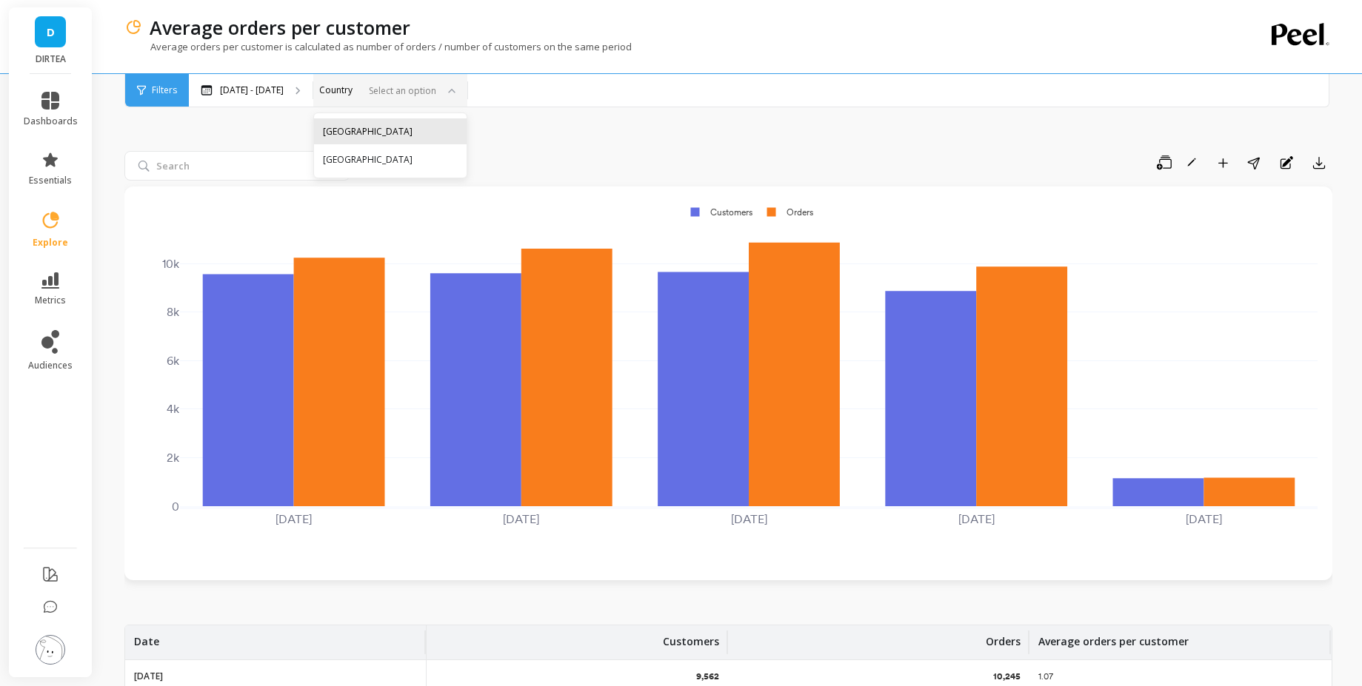
click at [364, 127] on div "[GEOGRAPHIC_DATA]" at bounding box center [390, 131] width 135 height 14
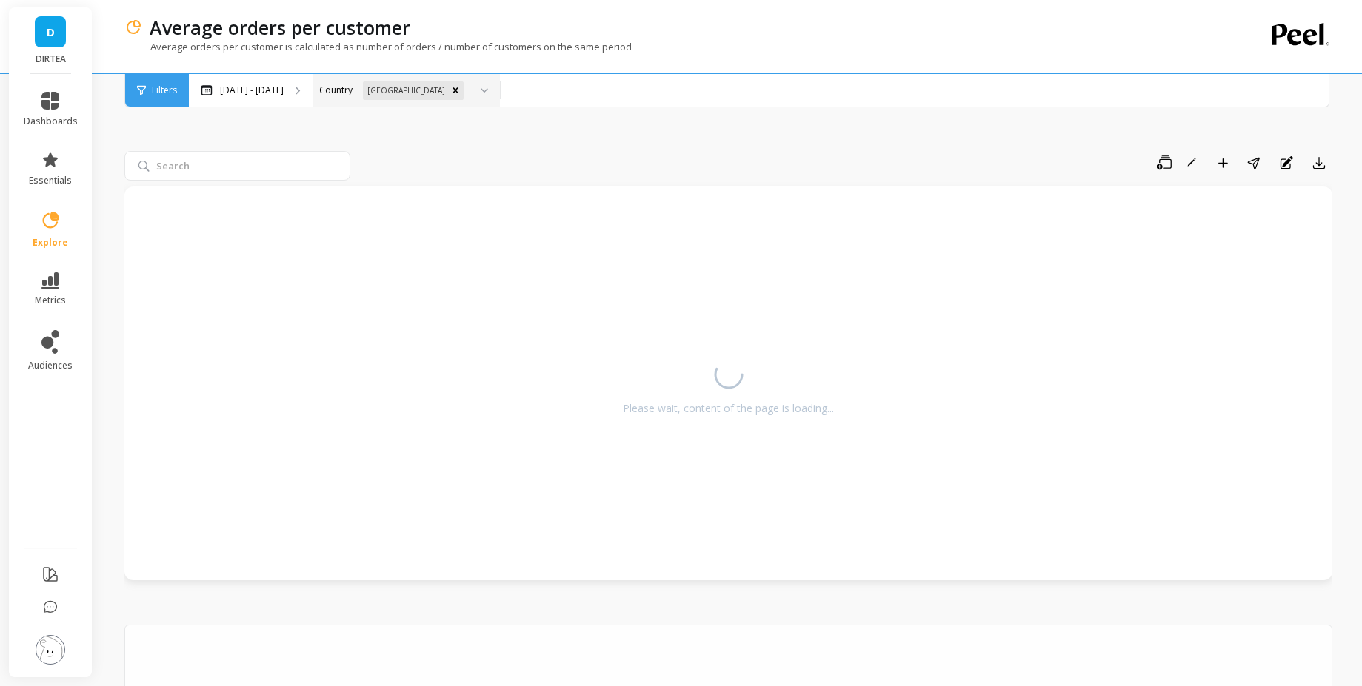
click at [481, 90] on icon at bounding box center [484, 90] width 7 height 5
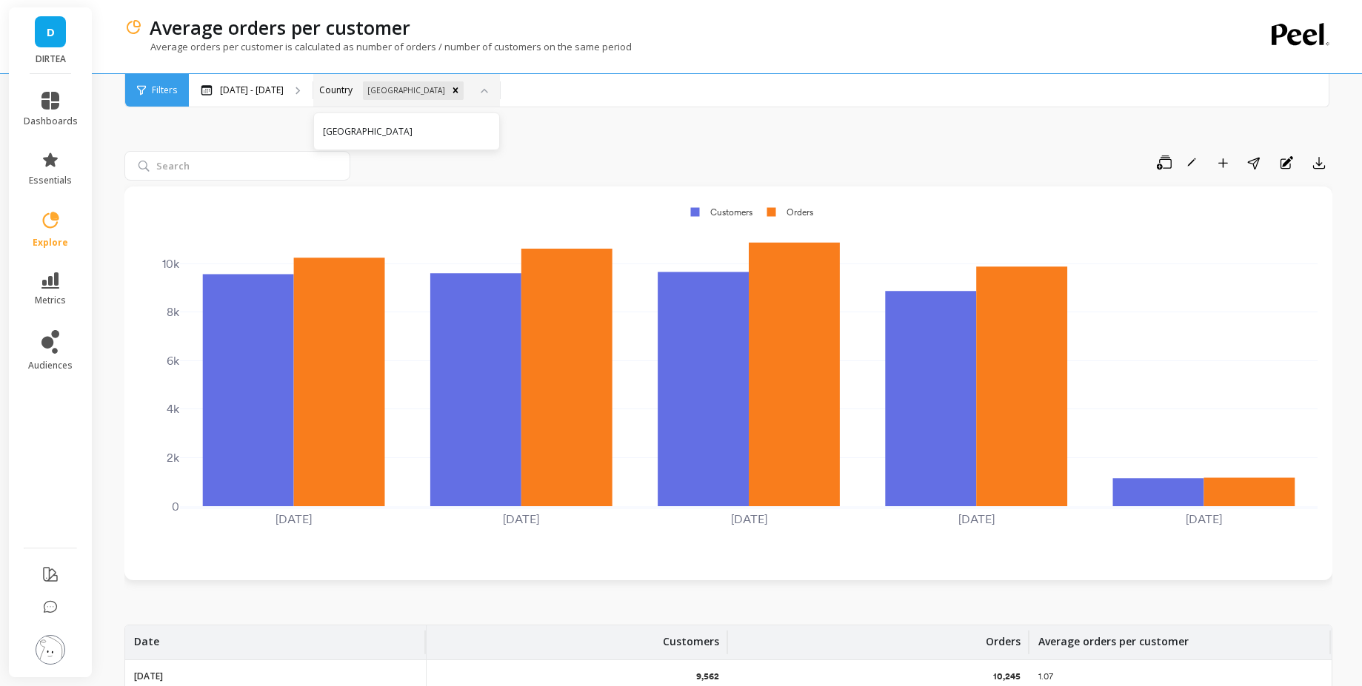
click at [431, 138] on div "[GEOGRAPHIC_DATA]" at bounding box center [406, 131] width 167 height 14
click at [452, 96] on div "Select an option" at bounding box center [390, 90] width 154 height 33
click at [409, 156] on div "[GEOGRAPHIC_DATA]" at bounding box center [390, 160] width 135 height 14
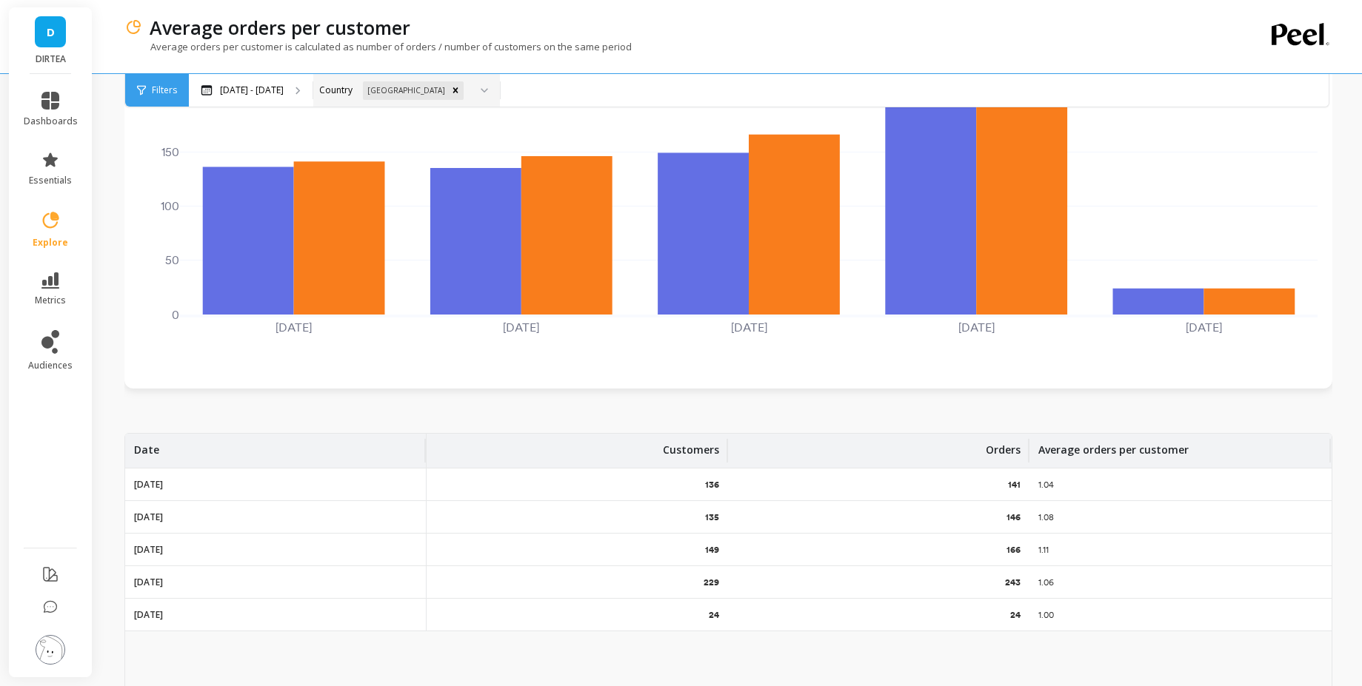
scroll to position [193, 0]
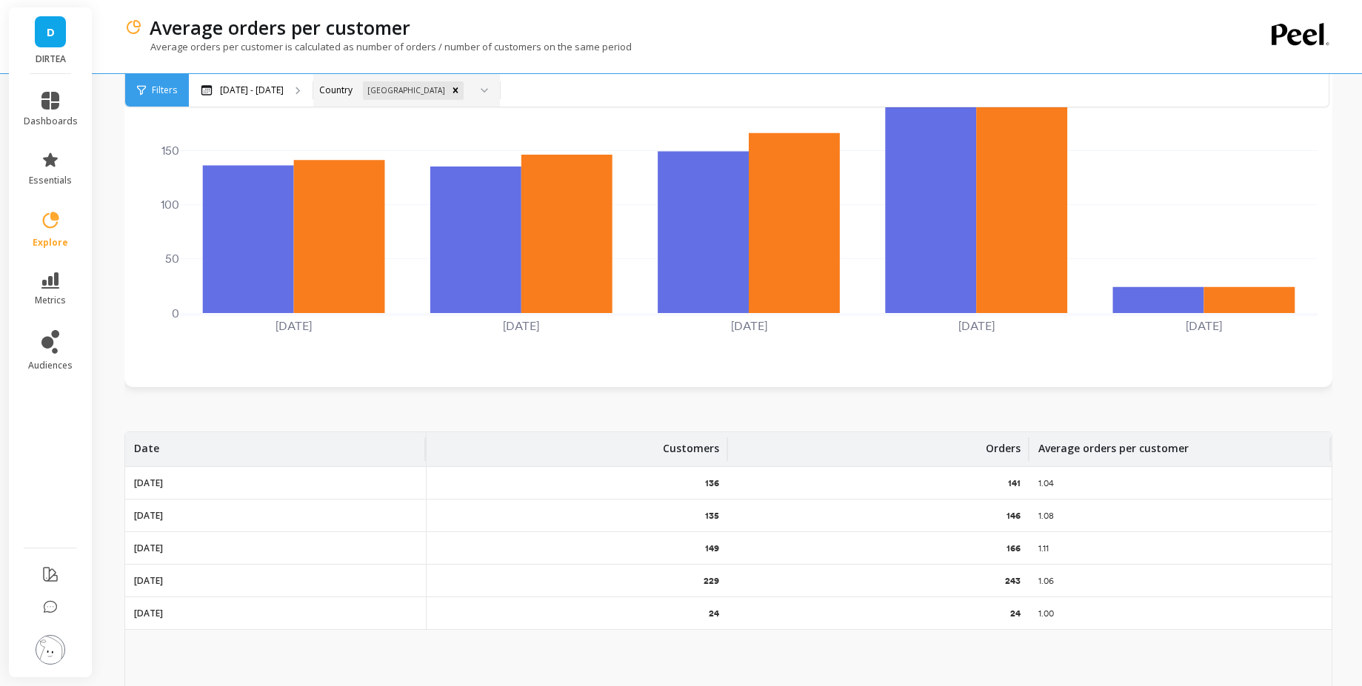
click at [481, 88] on icon at bounding box center [484, 90] width 7 height 5
click at [415, 133] on div "[GEOGRAPHIC_DATA]" at bounding box center [406, 131] width 167 height 14
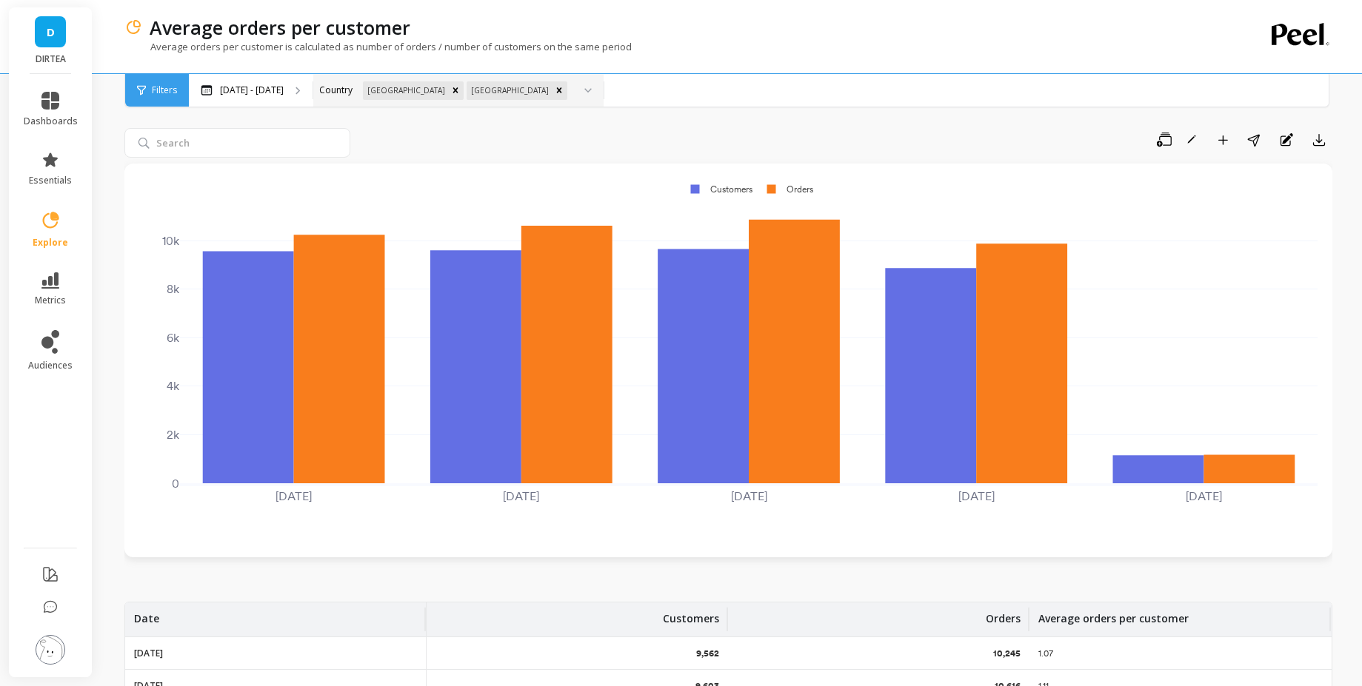
scroll to position [18, 0]
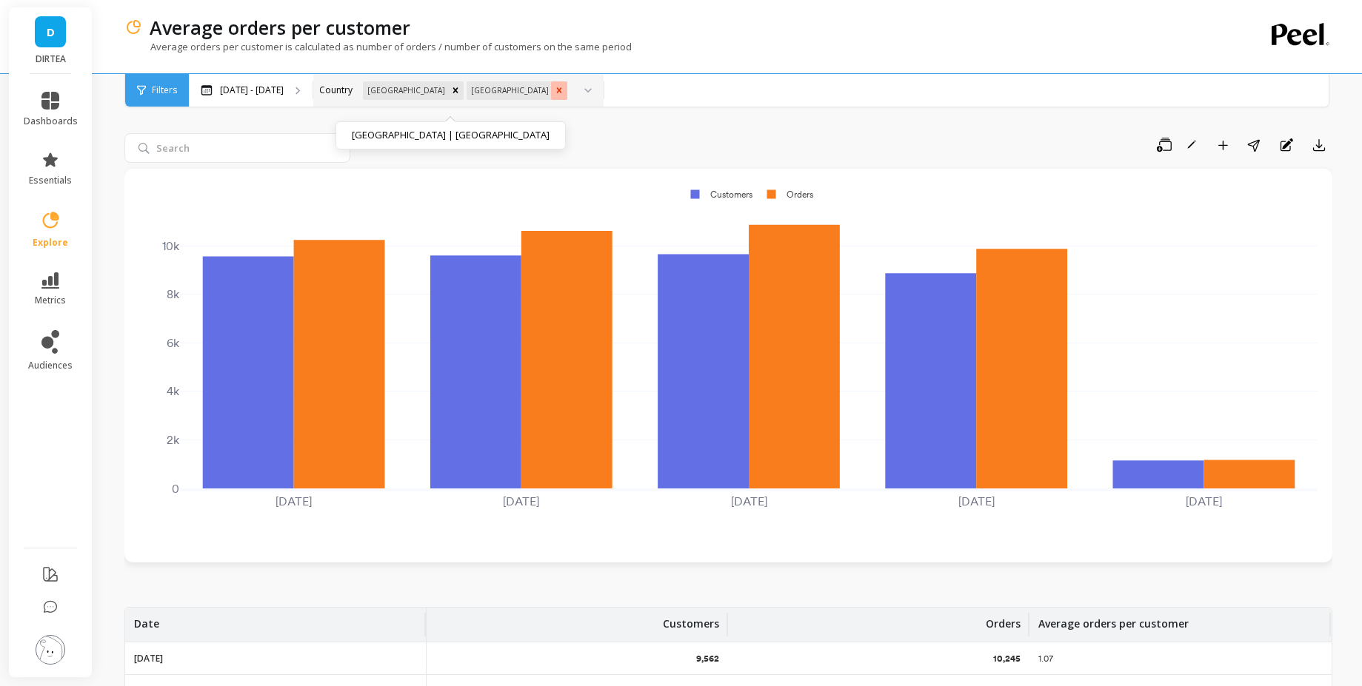
click at [551, 98] on div "Remove United States" at bounding box center [559, 90] width 16 height 19
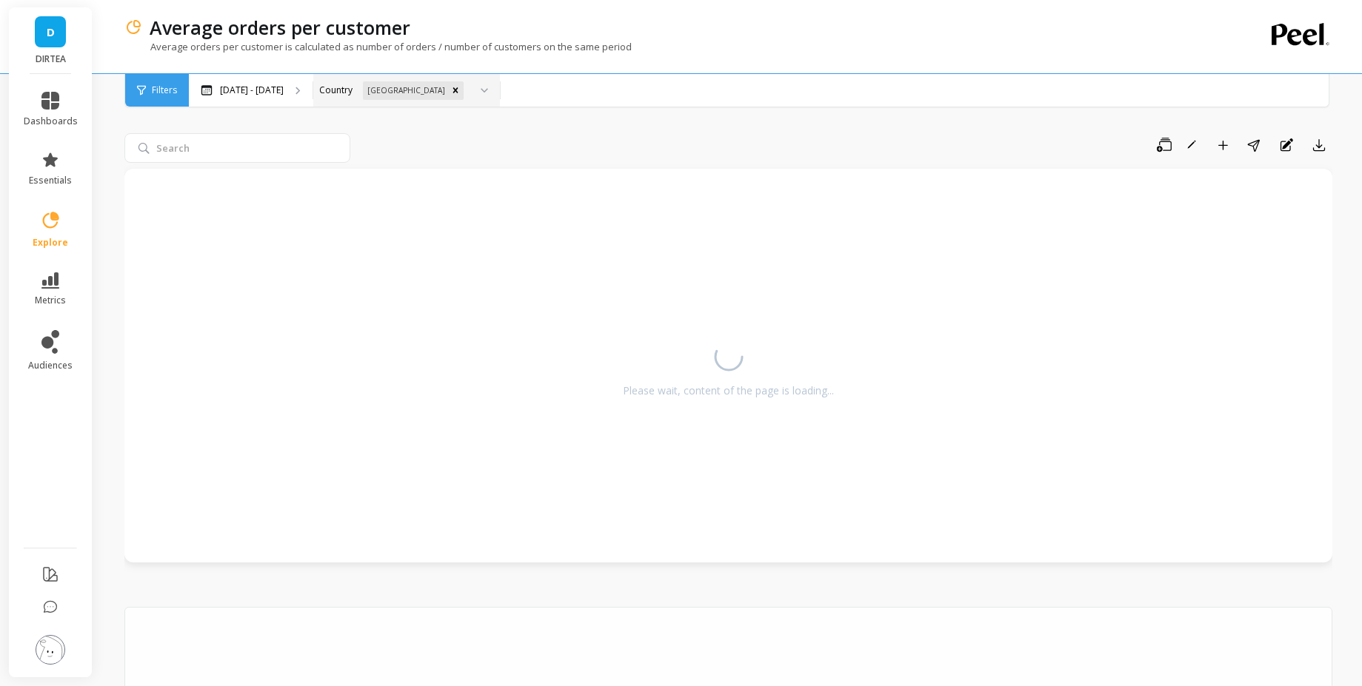
click at [547, 148] on div "Save Rename Add to Dashboard Share Annotations Export" at bounding box center [844, 145] width 976 height 24
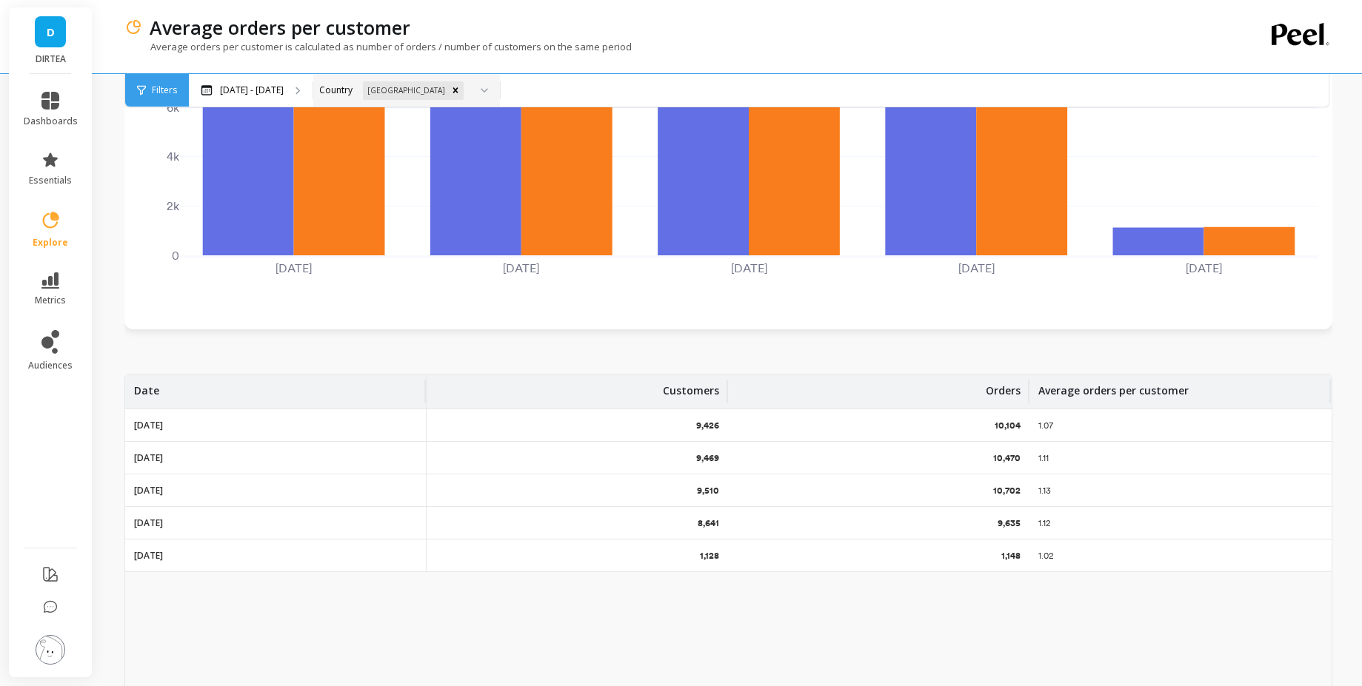
scroll to position [255, 0]
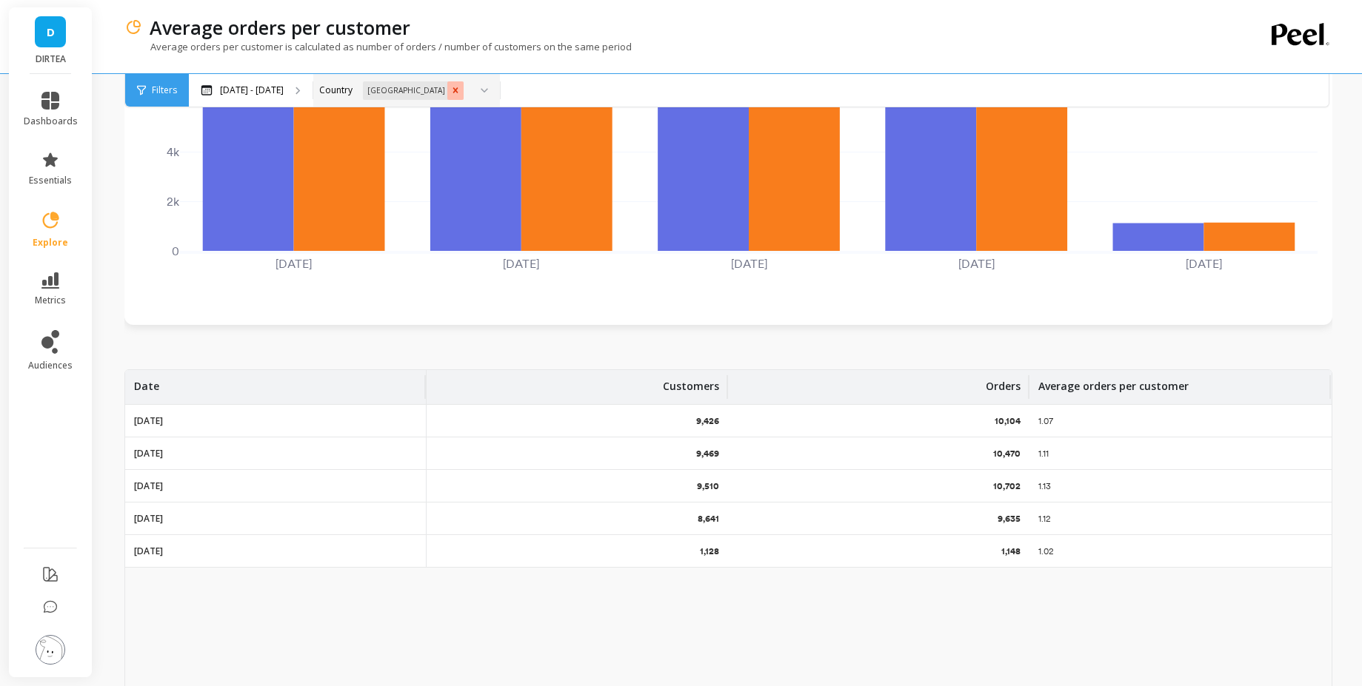
click at [453, 93] on icon "Remove United Kingdom" at bounding box center [455, 89] width 5 height 5
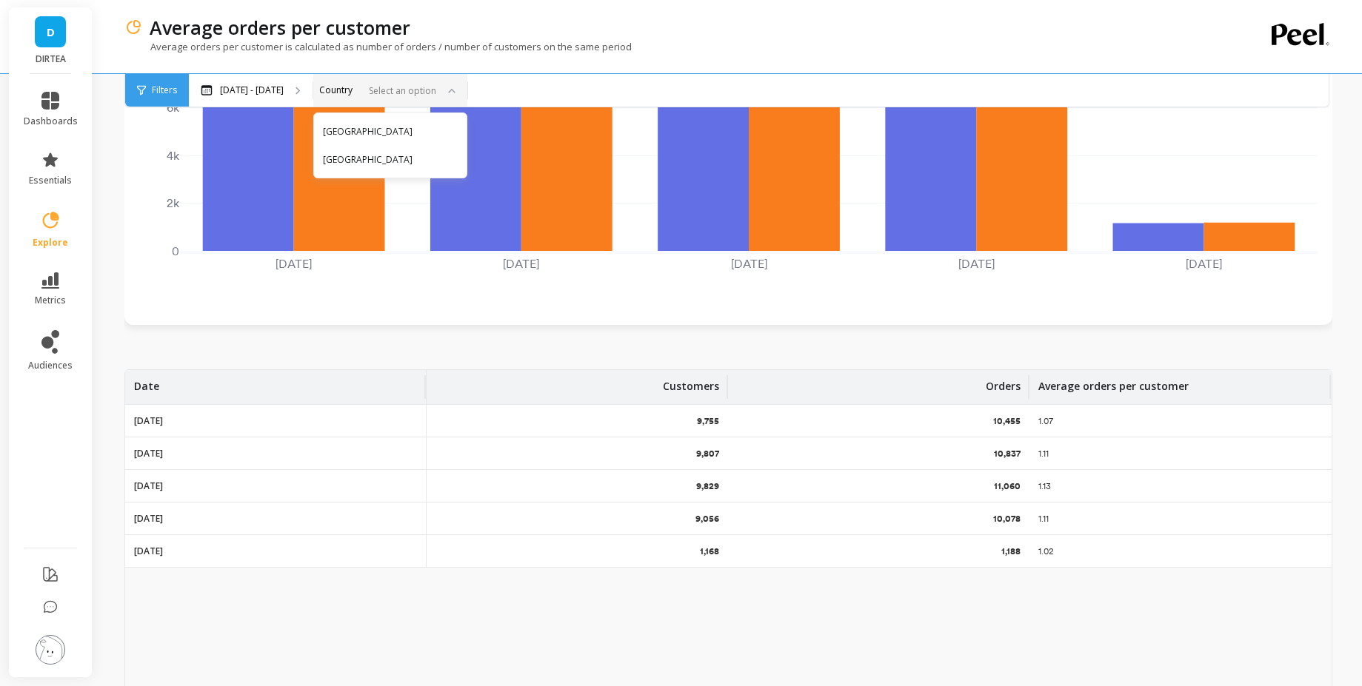
click at [450, 90] on div "Select an option" at bounding box center [390, 90] width 154 height 33
click at [409, 106] on div "Select an option" at bounding box center [390, 90] width 154 height 33
click at [390, 158] on div "[GEOGRAPHIC_DATA]" at bounding box center [390, 160] width 135 height 14
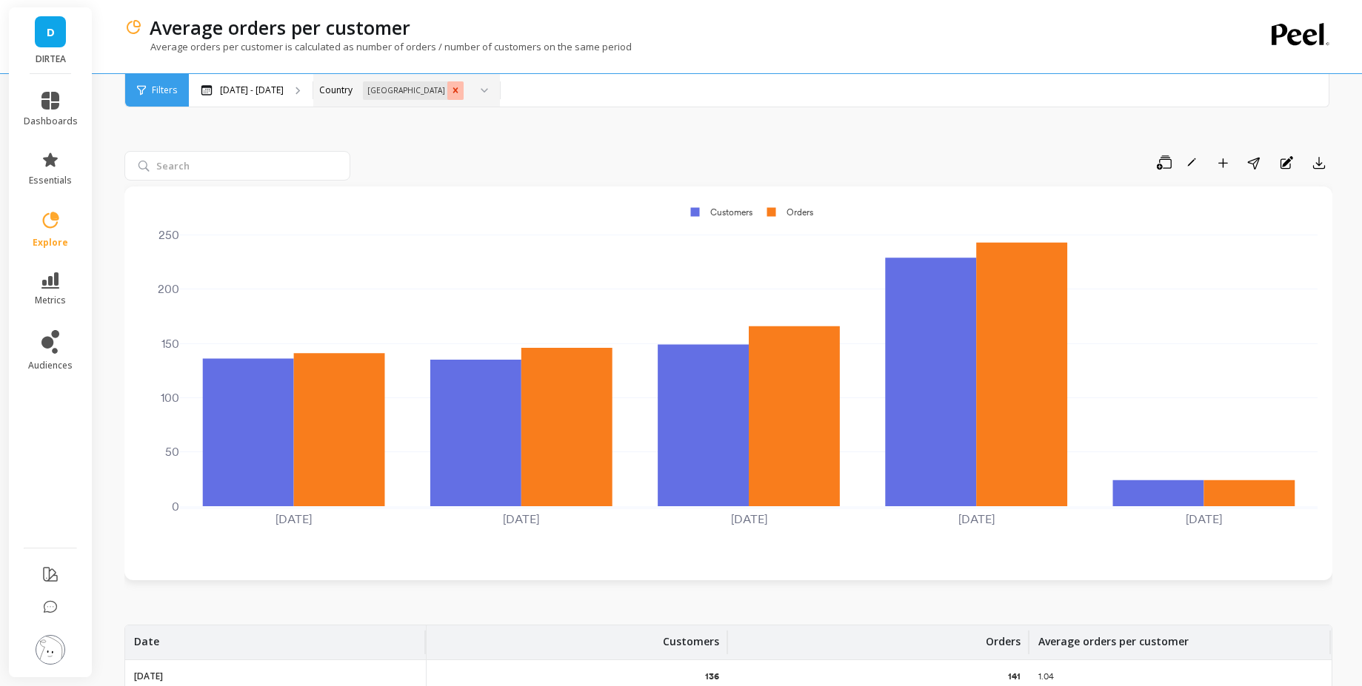
click at [447, 84] on div "Remove United States" at bounding box center [455, 90] width 16 height 19
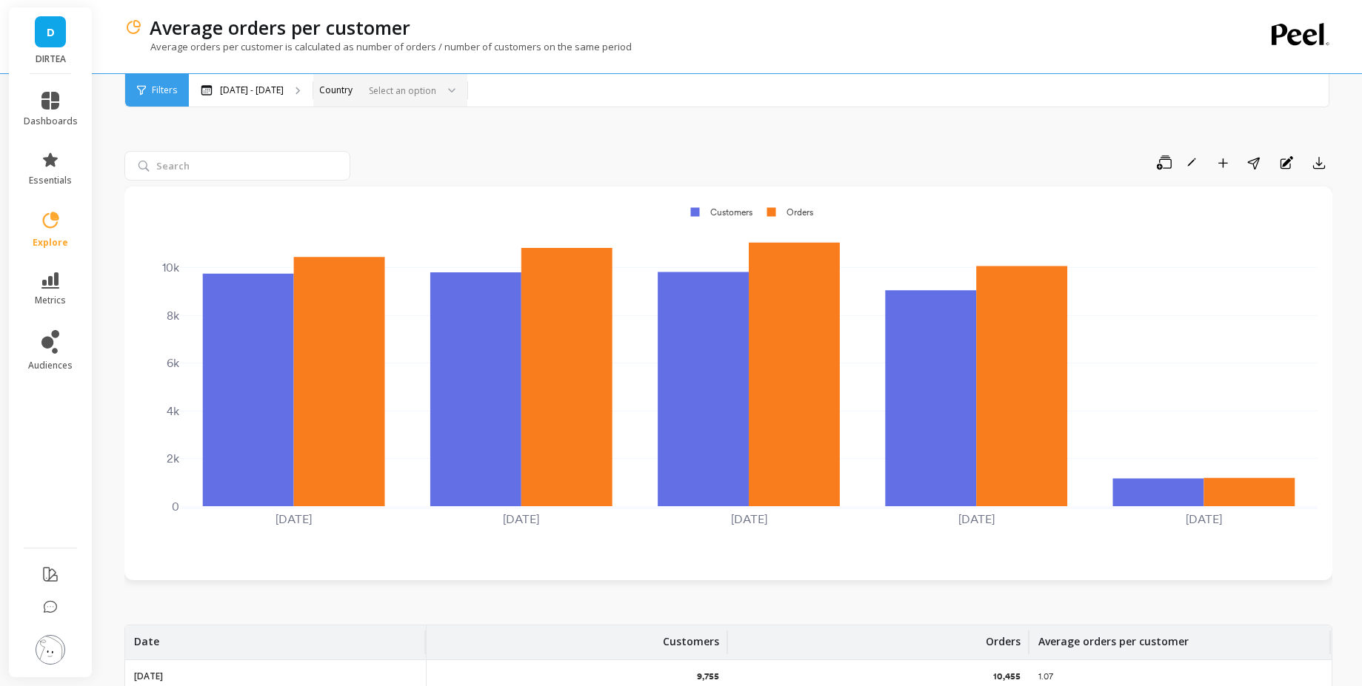
click at [475, 142] on div "Save Rename Add to Dashboard Share Annotations Export 2025-05-01 2025-06-01 202…" at bounding box center [728, 594] width 1208 height 1032
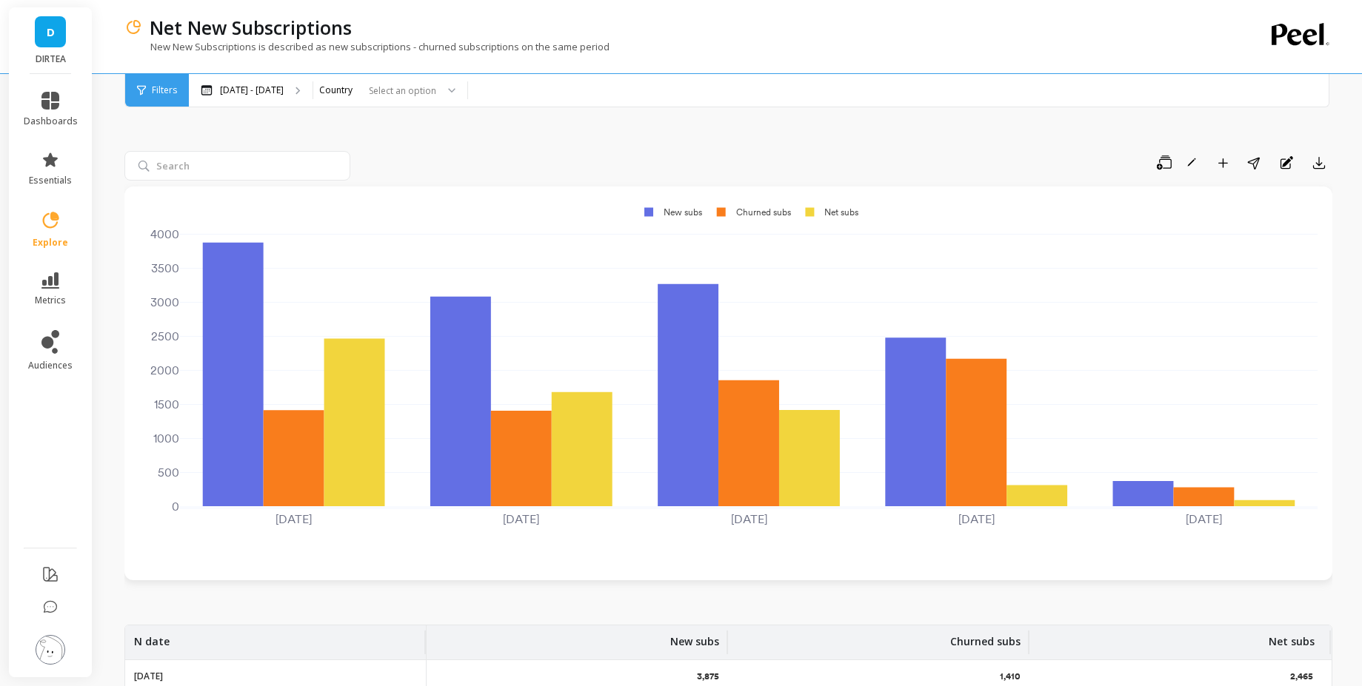
click at [438, 91] on div at bounding box center [447, 90] width 18 height 33
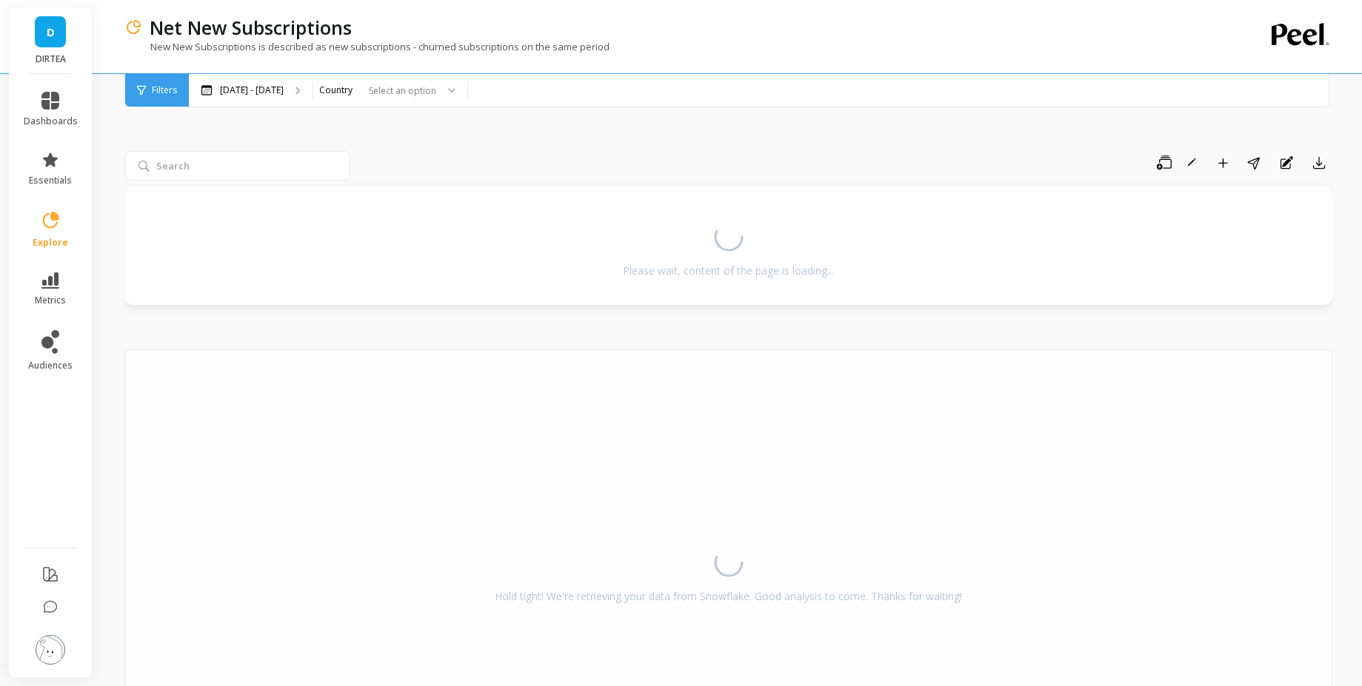
click at [441, 148] on div "Save Rename Add to Dashboard Share Annotations Export Please wait, content of t…" at bounding box center [728, 456] width 1208 height 756
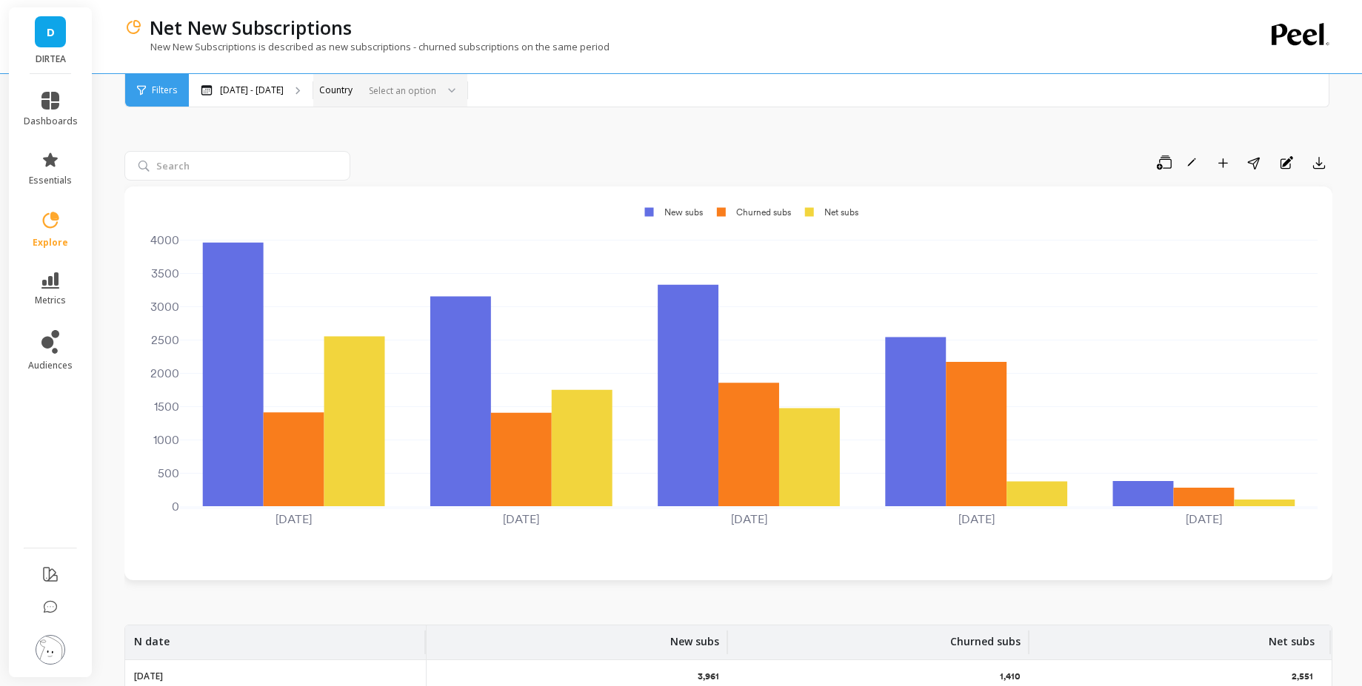
click at [422, 95] on div at bounding box center [399, 91] width 73 height 14
click at [410, 158] on div "[GEOGRAPHIC_DATA]" at bounding box center [390, 160] width 135 height 14
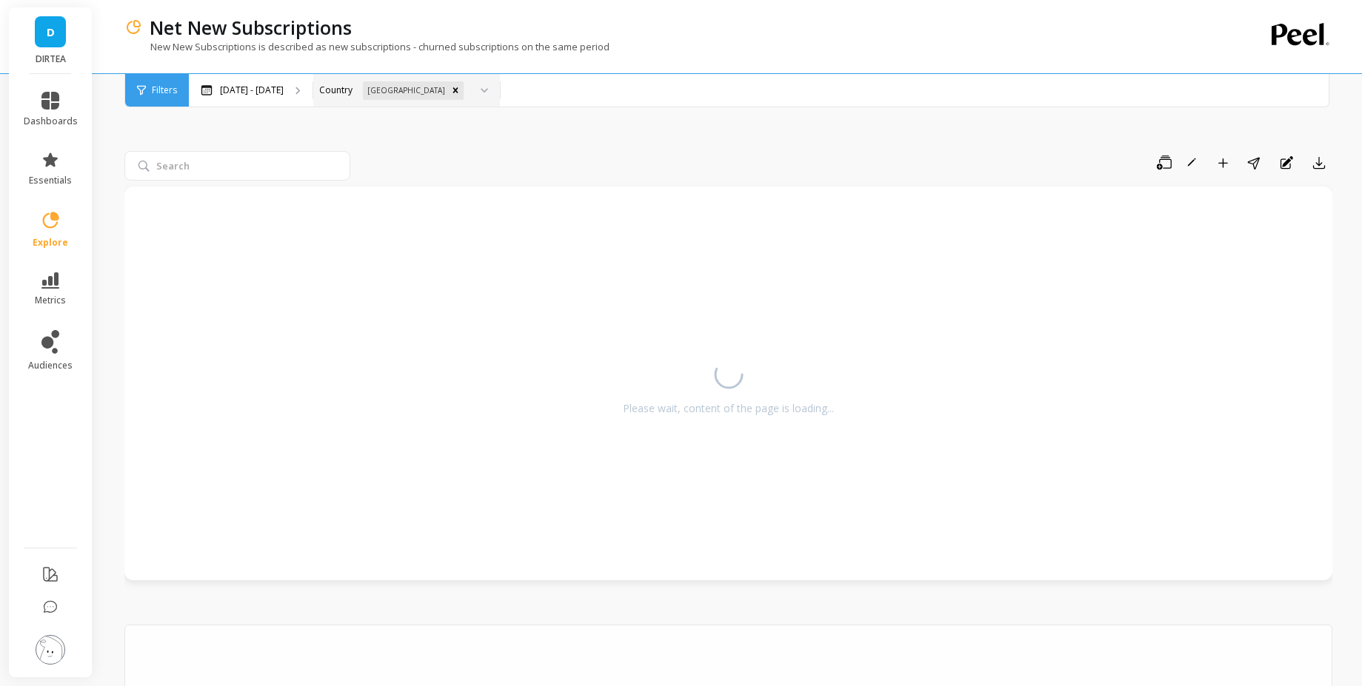
click at [501, 146] on div "Save Rename Add to Dashboard Share Annotations Export Please wait, content of t…" at bounding box center [728, 594] width 1208 height 1032
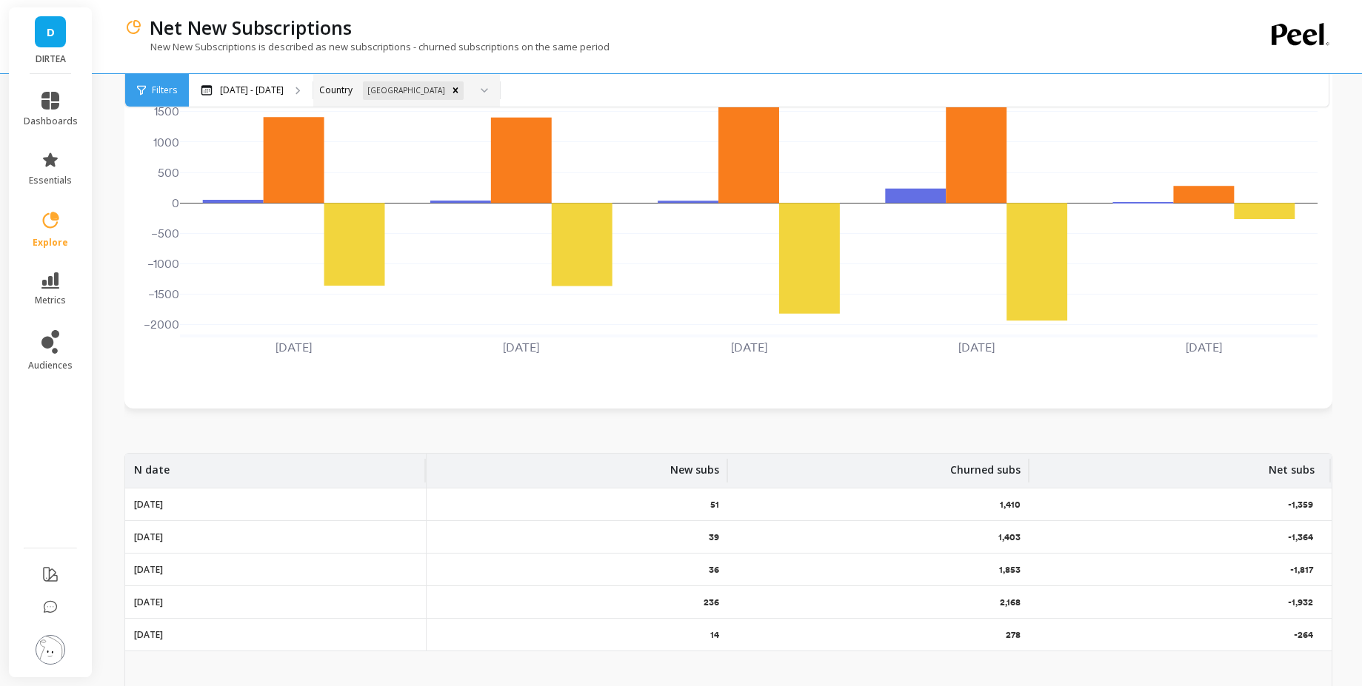
scroll to position [173, 0]
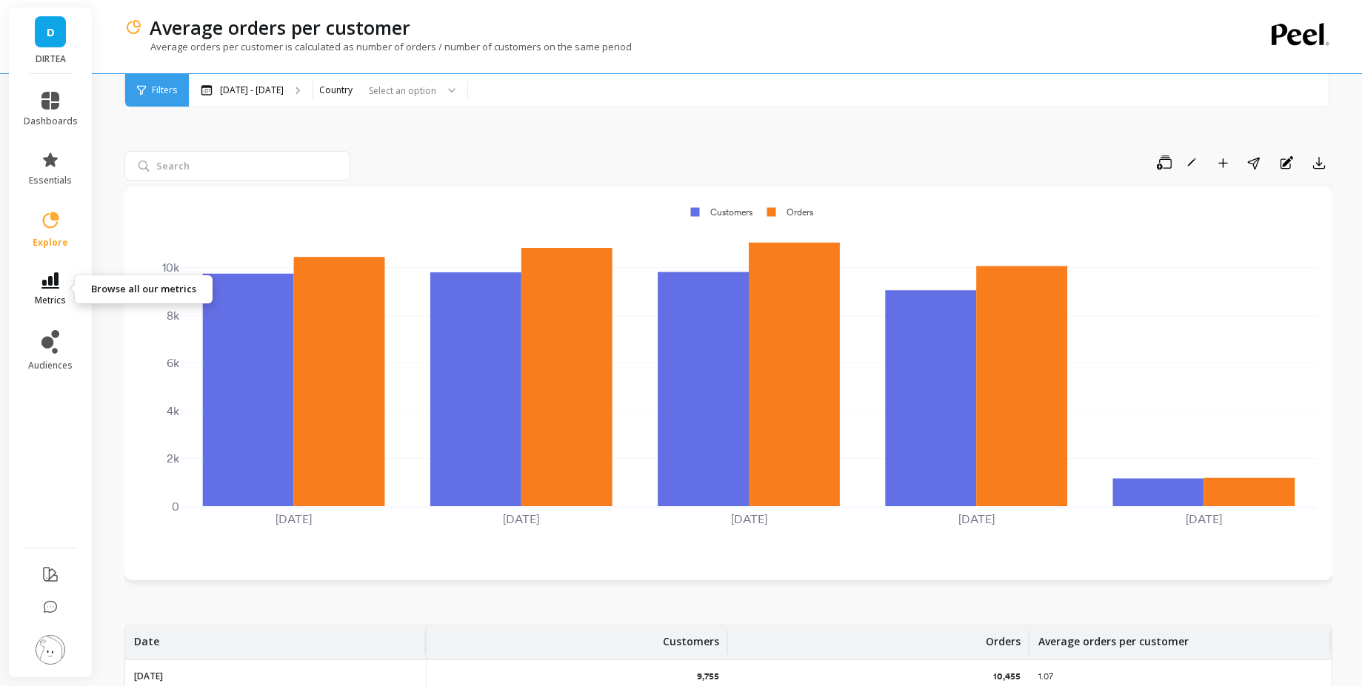
click at [64, 276] on link "metrics" at bounding box center [51, 290] width 54 height 34
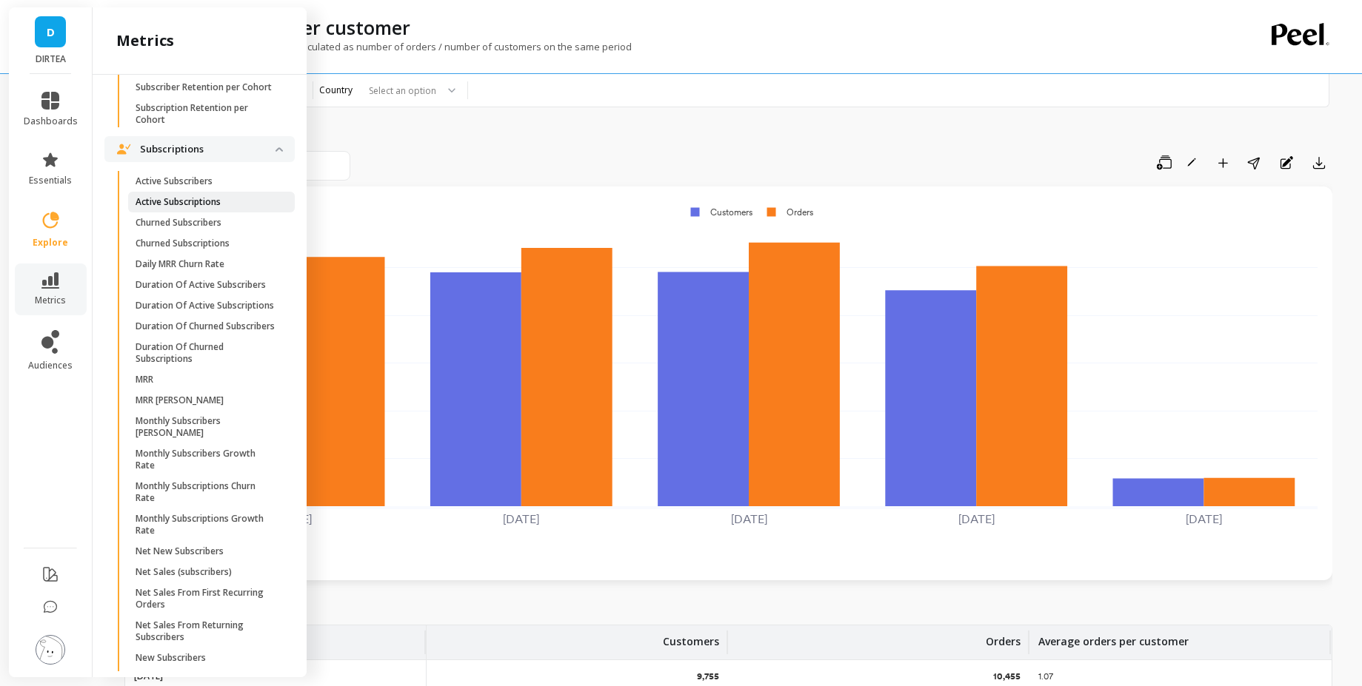
scroll to position [855, 0]
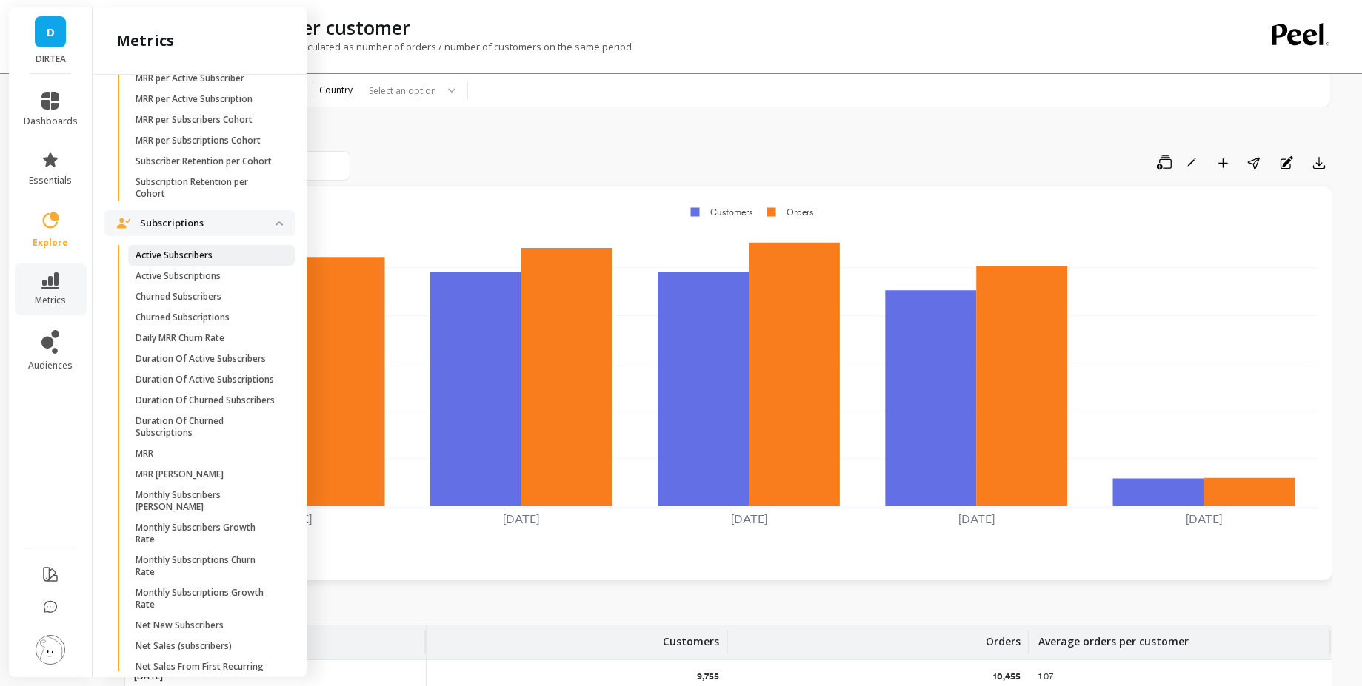
click at [187, 261] on p "Active Subscribers" at bounding box center [174, 256] width 77 height 12
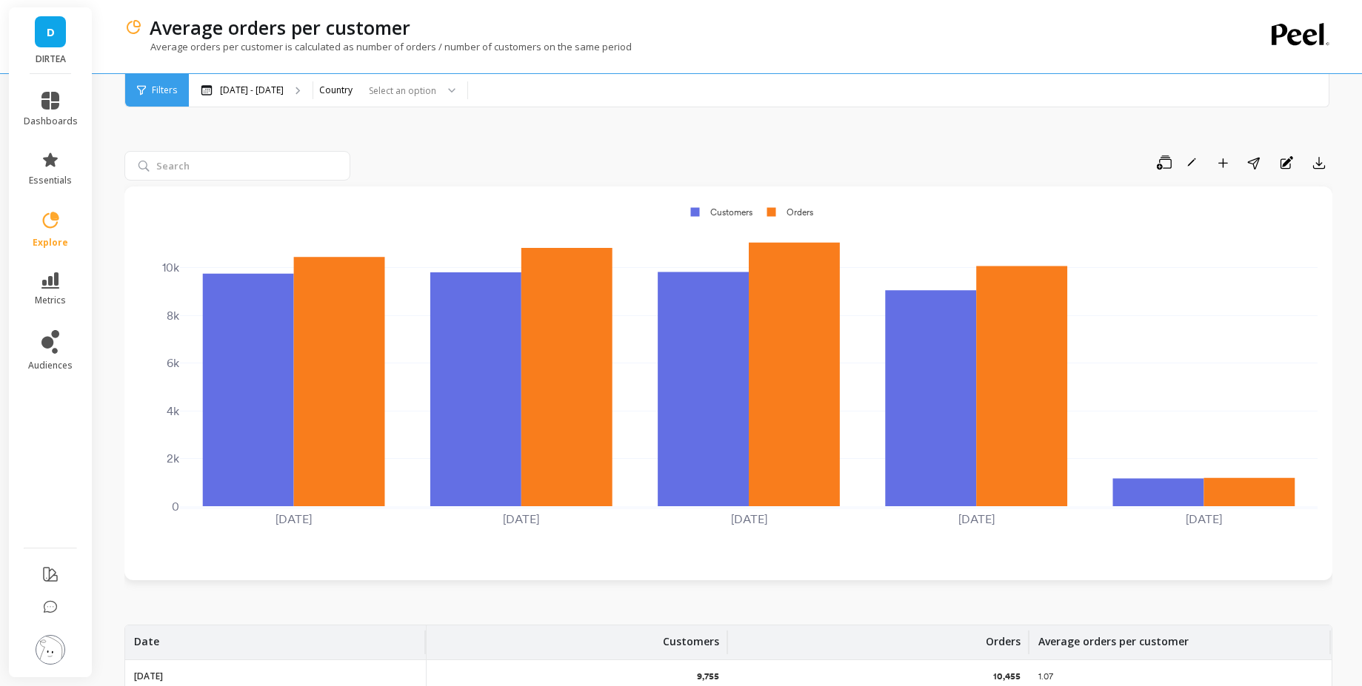
scroll to position [0, 0]
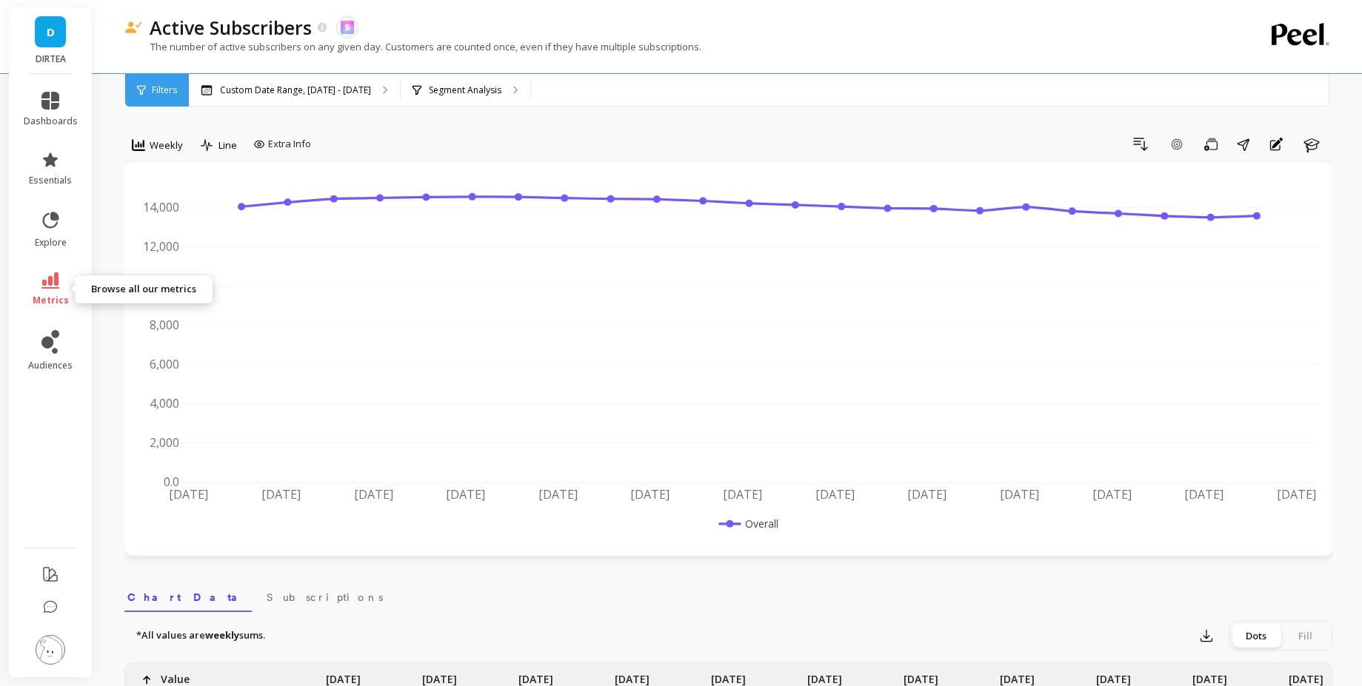
click at [61, 288] on link "metrics" at bounding box center [51, 290] width 54 height 34
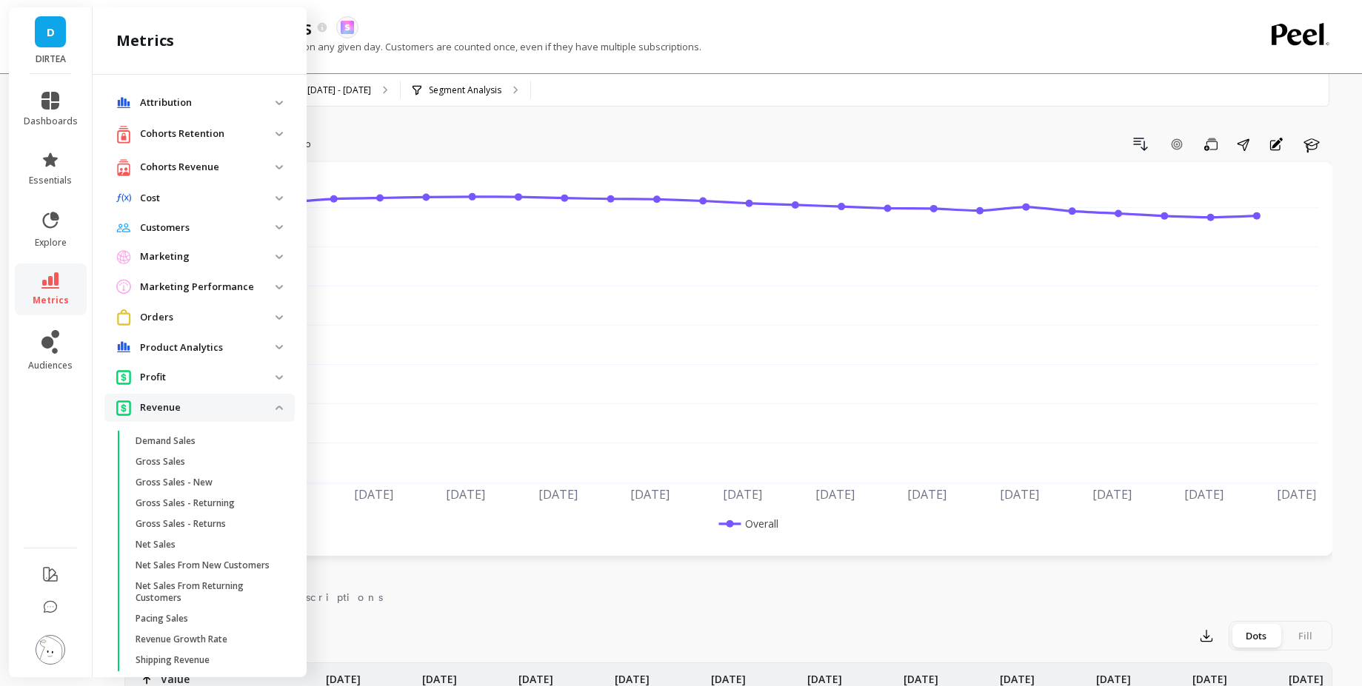
click at [565, 0] on div "Active Subscribers The data you are viewing comes from: Skio The number of acti…" at bounding box center [667, 36] width 1086 height 73
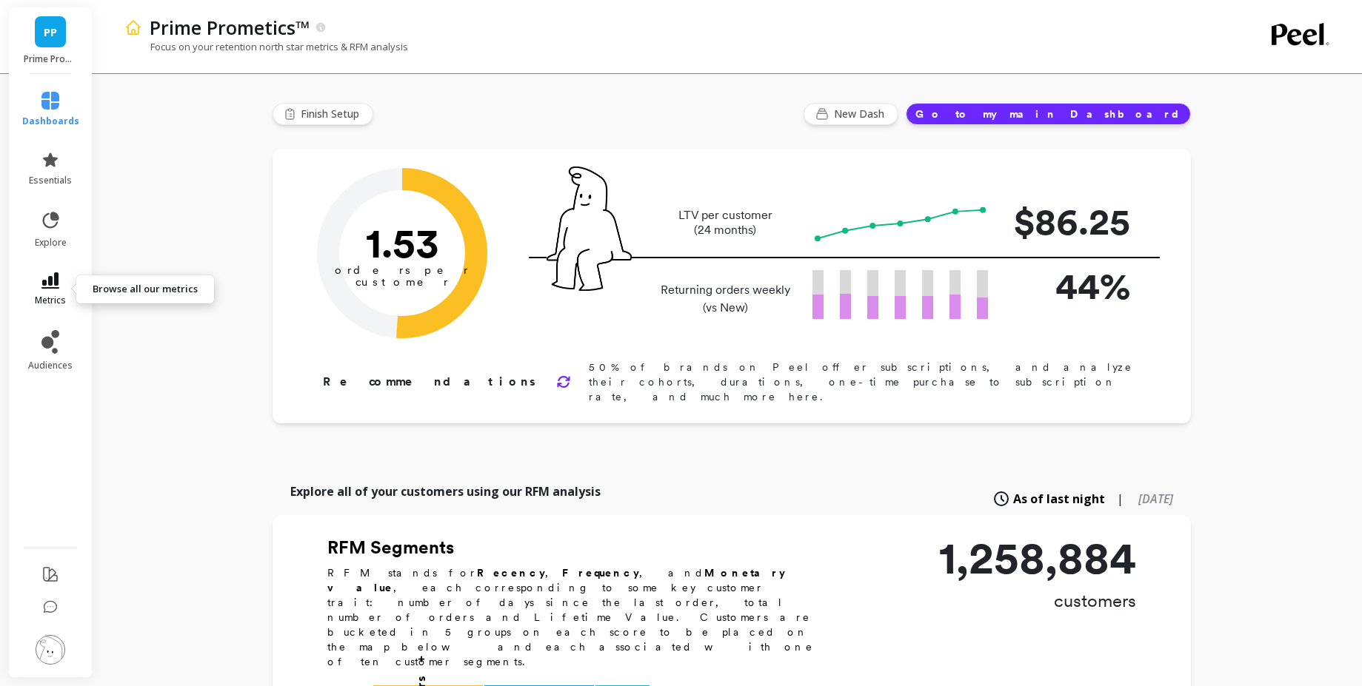
click at [75, 284] on link "metrics" at bounding box center [50, 290] width 57 height 34
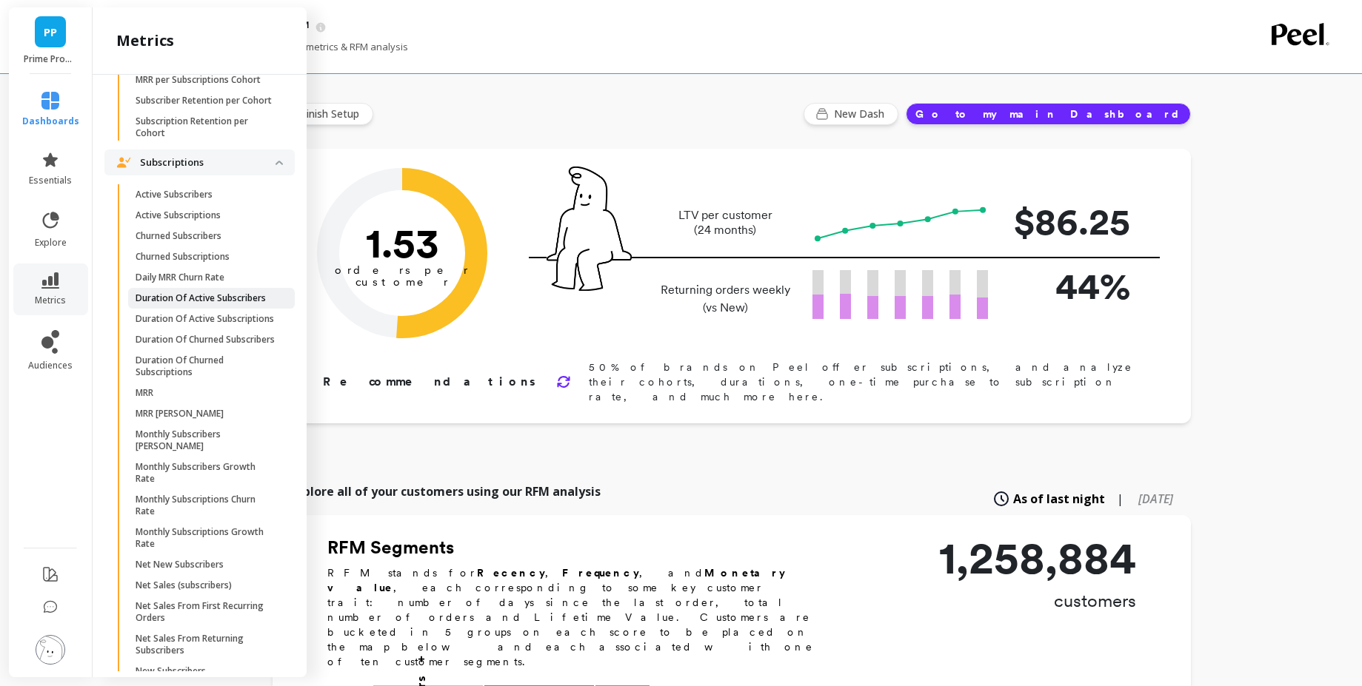
scroll to position [1121, 0]
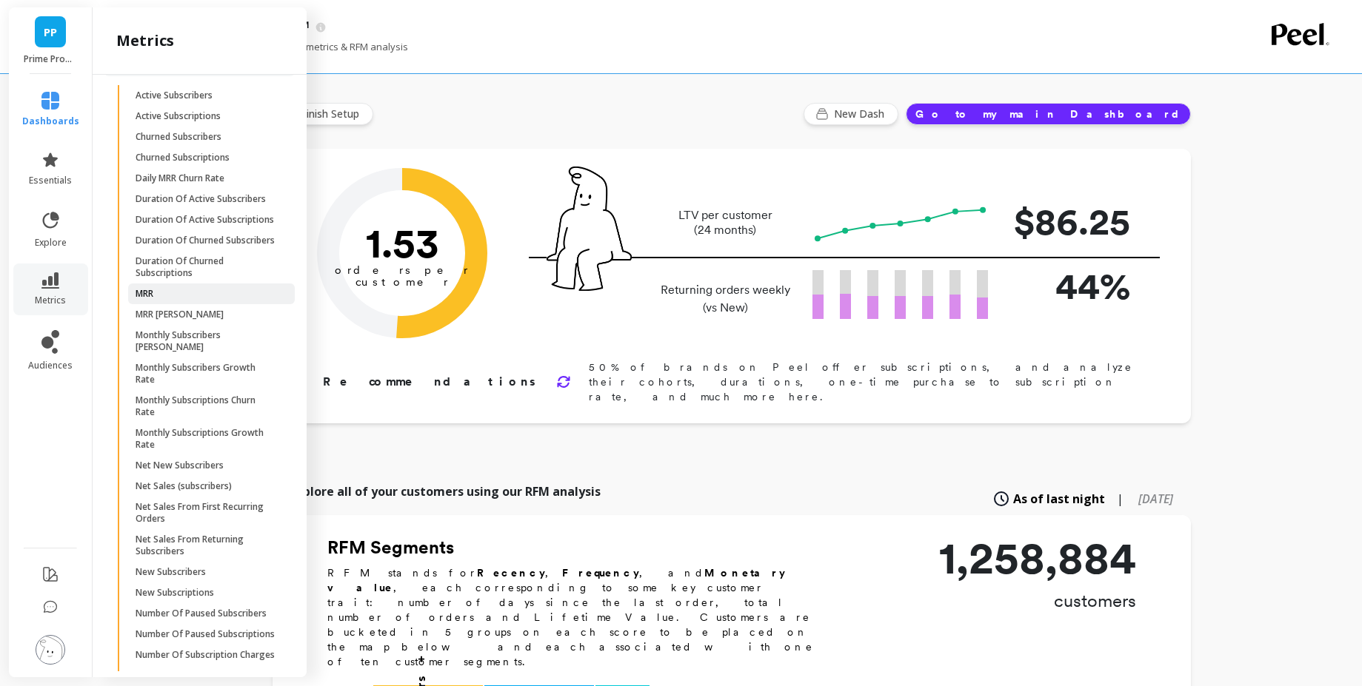
click at [170, 300] on span "MRR" at bounding box center [206, 294] width 141 height 12
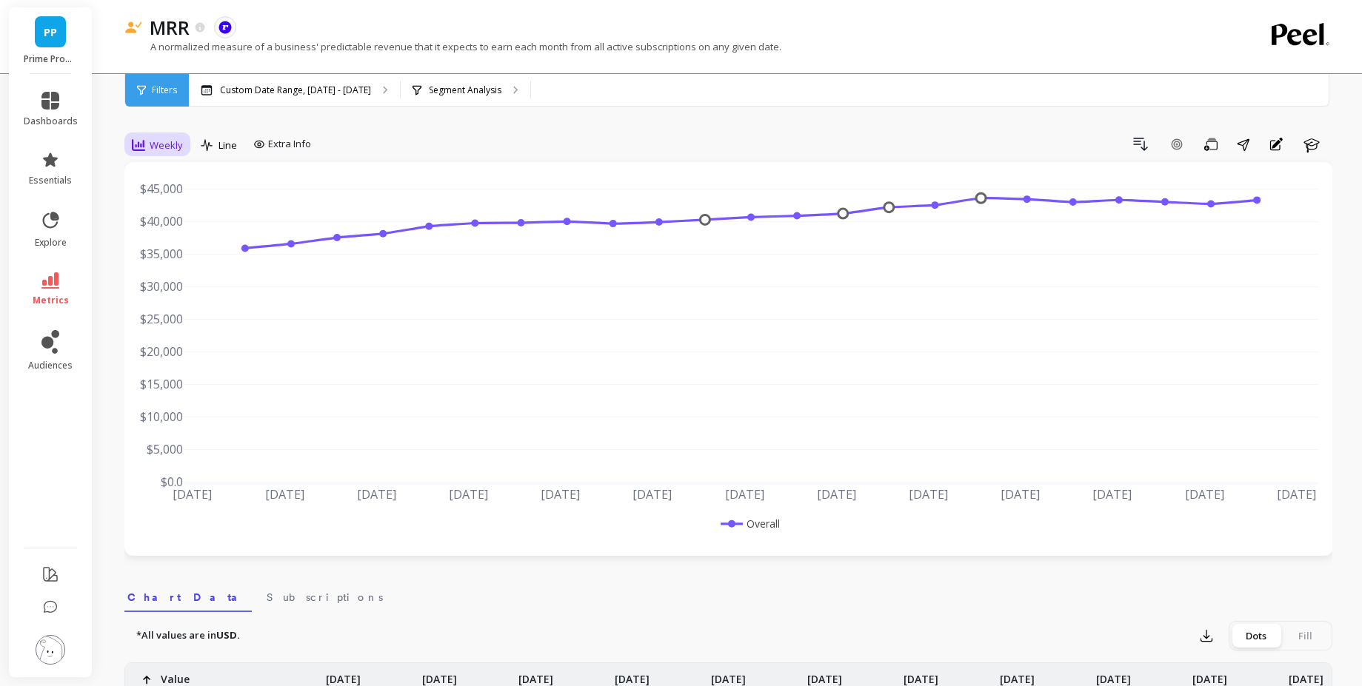
click at [171, 138] on span "Weekly" at bounding box center [166, 145] width 33 height 14
click at [188, 261] on div "Monthly" at bounding box center [179, 263] width 84 height 14
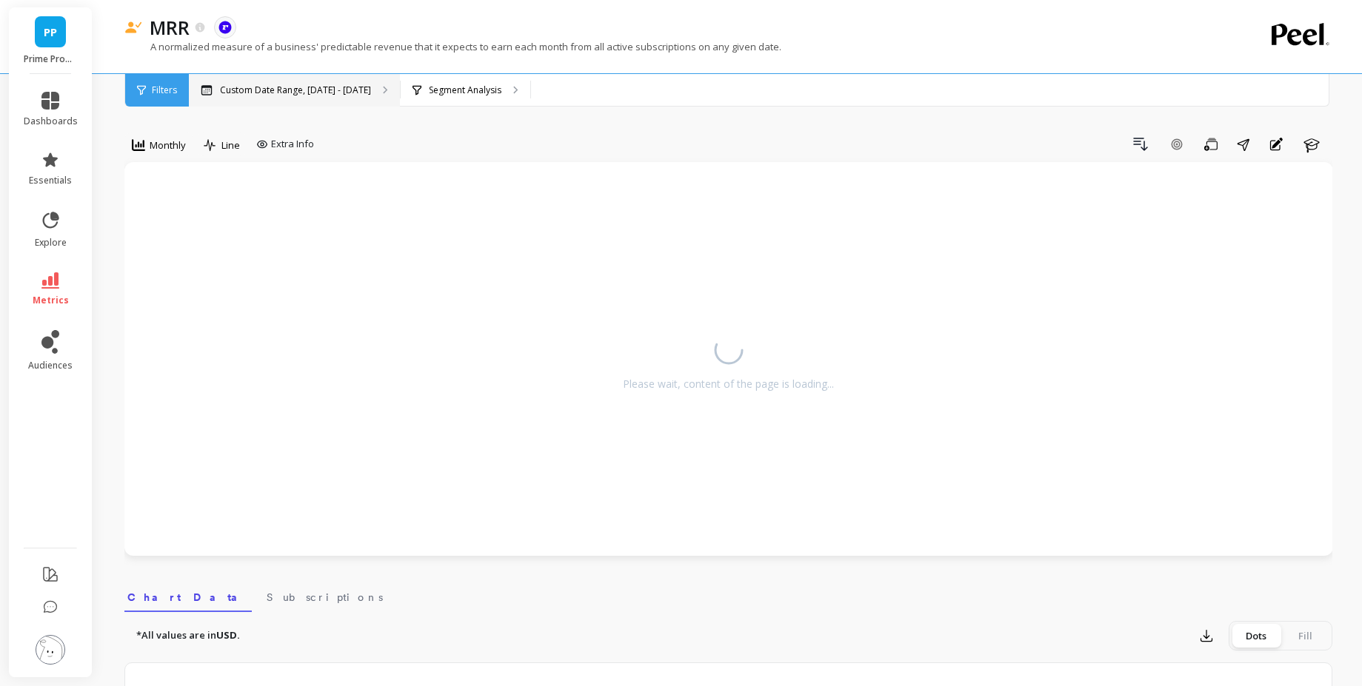
click at [290, 99] on div "Custom Date Range, [DATE] - [DATE]" at bounding box center [294, 90] width 211 height 33
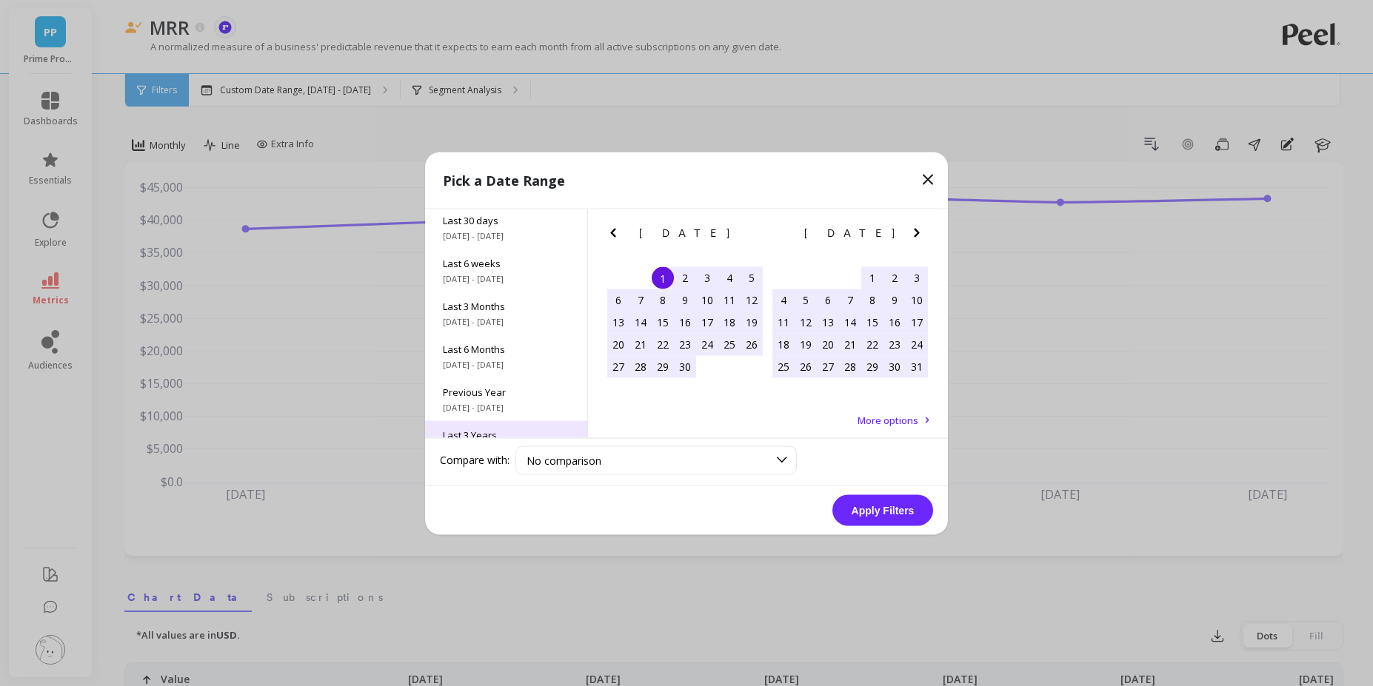
scroll to position [201, 0]
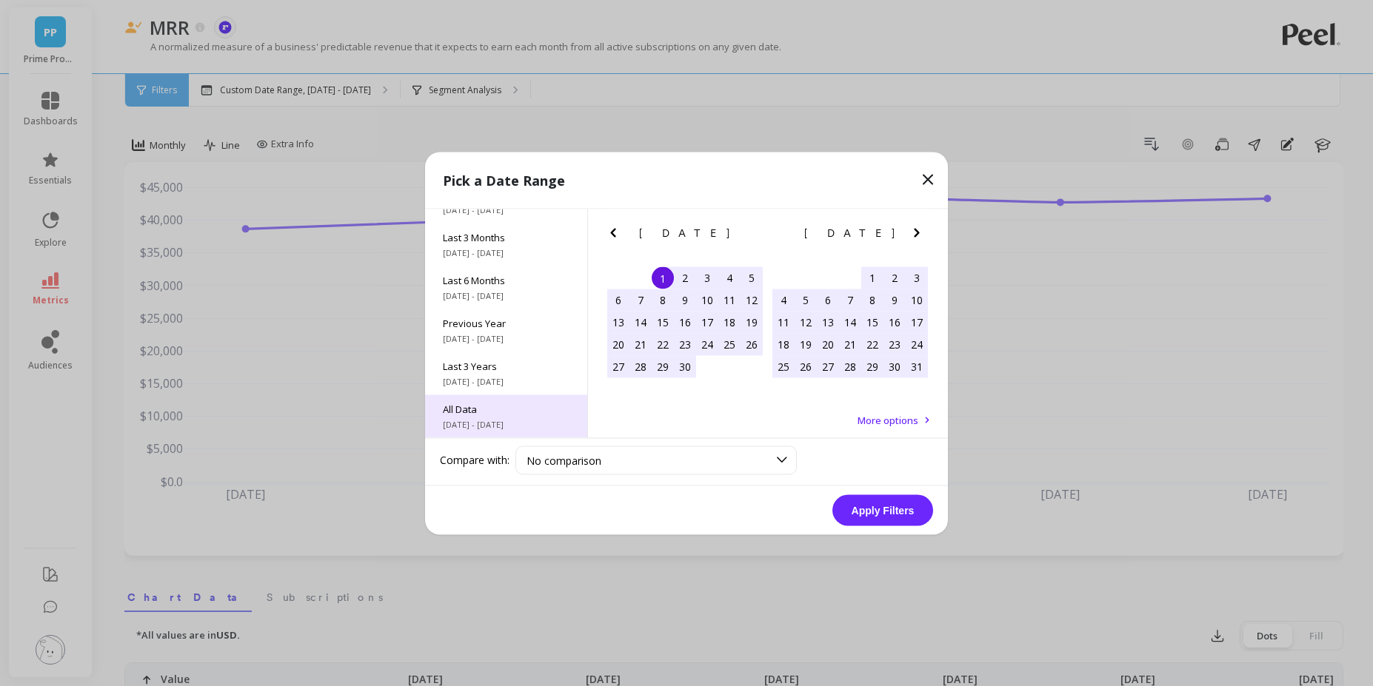
drag, startPoint x: 473, startPoint y: 424, endPoint x: 492, endPoint y: 422, distance: 19.3
click at [472, 424] on span "[DATE] - [DATE]" at bounding box center [506, 424] width 127 height 12
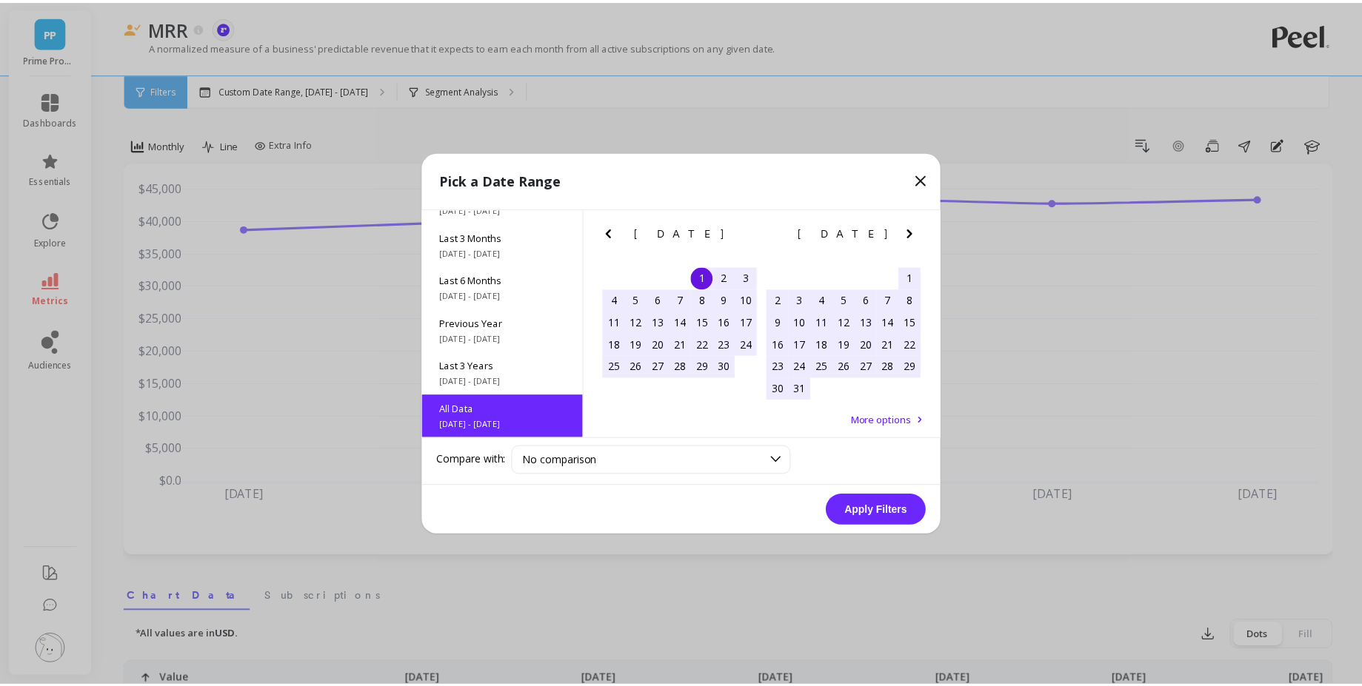
scroll to position [1, 0]
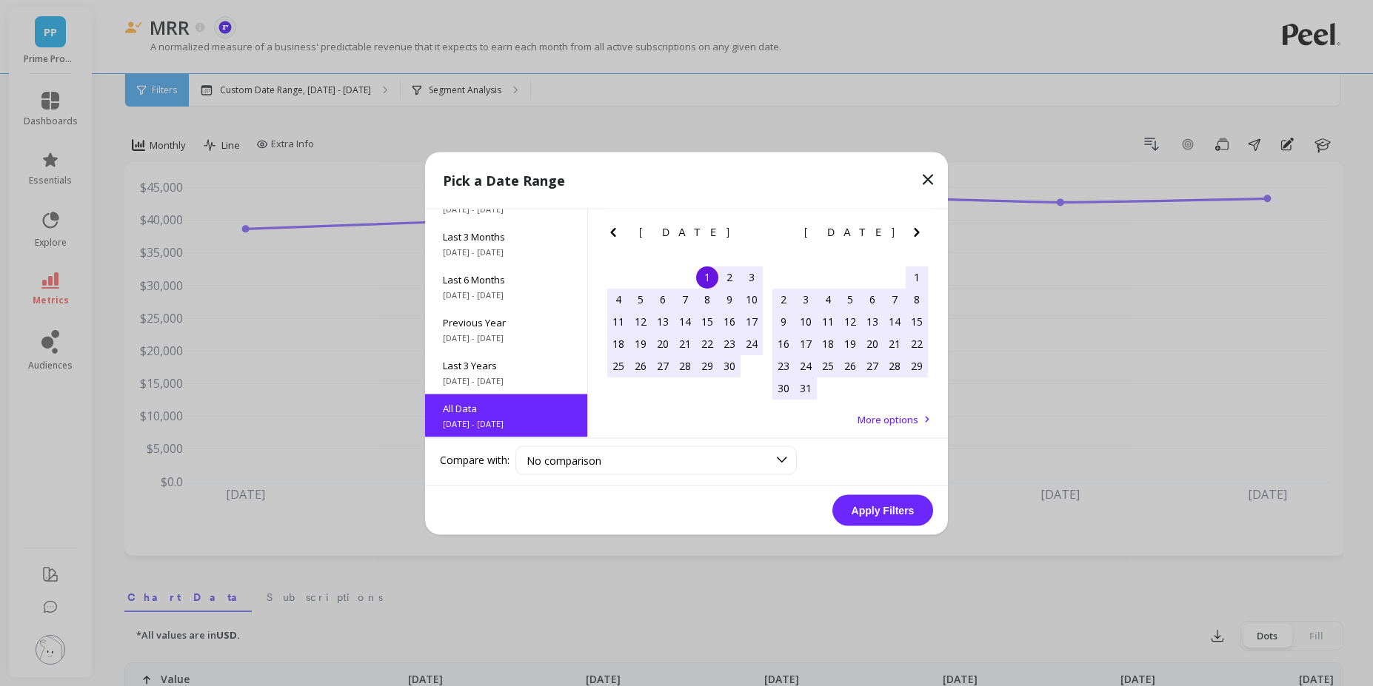
click at [867, 519] on button "Apply Filters" at bounding box center [882, 510] width 101 height 31
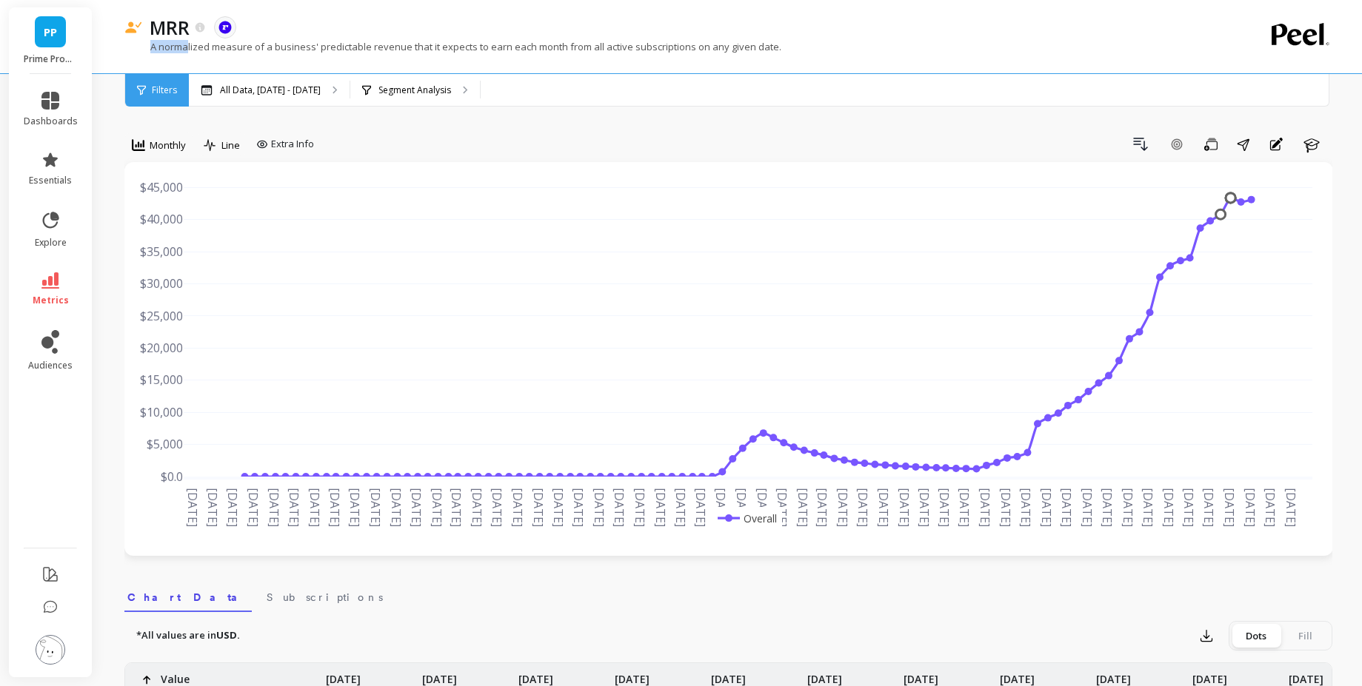
drag, startPoint x: 147, startPoint y: 50, endPoint x: 187, endPoint y: 50, distance: 40.0
click at [187, 50] on p "A normalized measure of a business' predictable revenue that it expects to earn…" at bounding box center [452, 46] width 657 height 13
click at [217, 47] on p "A normalized measure of a business' predictable revenue that it expects to earn…" at bounding box center [452, 46] width 657 height 13
drag, startPoint x: 213, startPoint y: 47, endPoint x: 370, endPoint y: 41, distance: 156.4
click at [366, 41] on p "A normalized measure of a business' predictable revenue that it expects to earn…" at bounding box center [452, 46] width 657 height 13
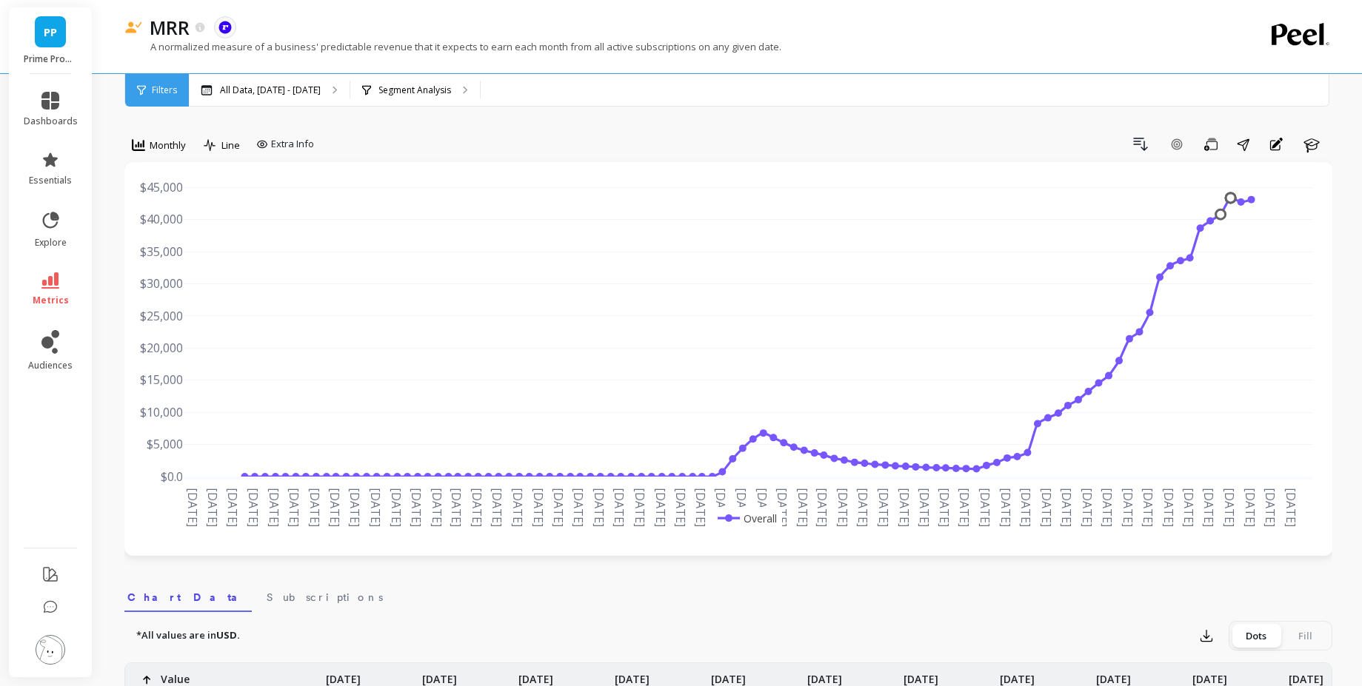
drag, startPoint x: 383, startPoint y: 42, endPoint x: 374, endPoint y: 43, distance: 8.9
click at [378, 42] on p "A normalized measure of a business' predictable revenue that it expects to earn…" at bounding box center [452, 46] width 657 height 13
drag, startPoint x: 370, startPoint y: 44, endPoint x: 490, endPoint y: 47, distance: 120.7
click at [478, 48] on p "A normalized measure of a business' predictable revenue that it expects to earn…" at bounding box center [452, 46] width 657 height 13
click at [477, 46] on p "A normalized measure of a business' predictable revenue that it expects to earn…" at bounding box center [452, 46] width 657 height 13
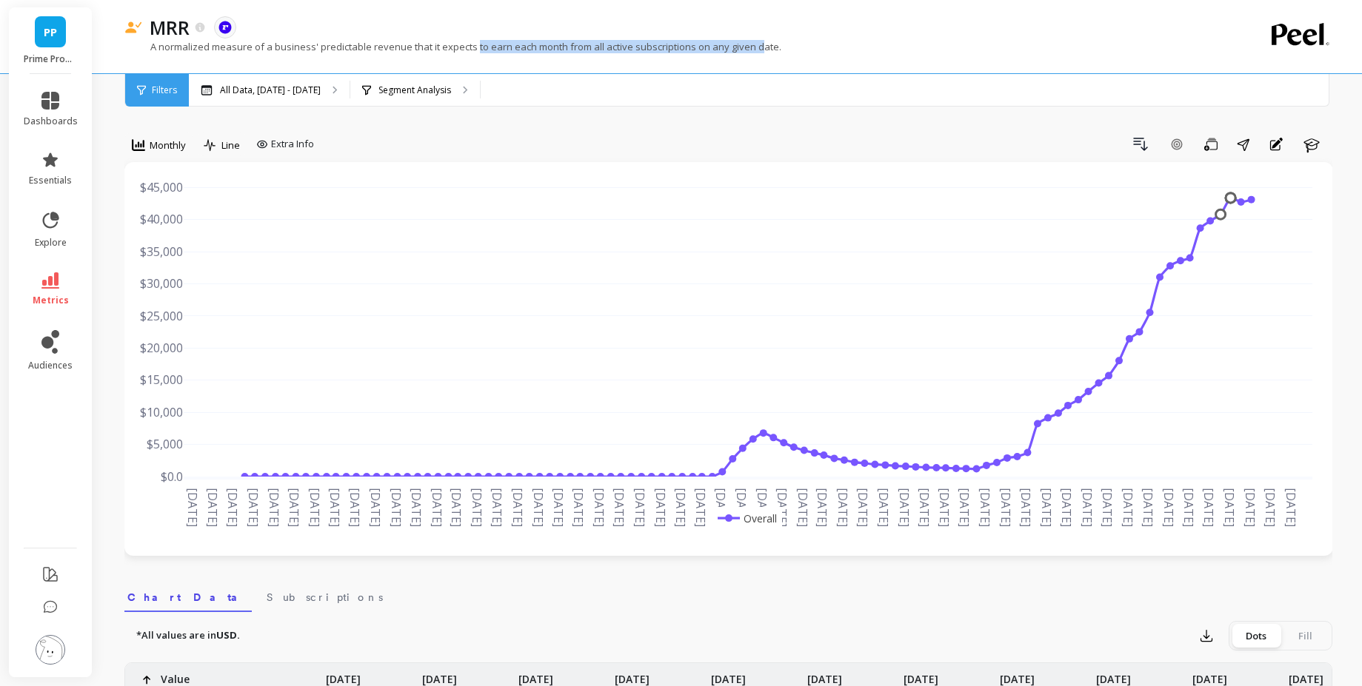
drag, startPoint x: 477, startPoint y: 46, endPoint x: 765, endPoint y: 41, distance: 288.1
click at [762, 43] on p "A normalized measure of a business' predictable revenue that it expects to earn…" at bounding box center [452, 46] width 657 height 13
click at [765, 41] on p "A normalized measure of a business' predictable revenue that it expects to earn…" at bounding box center [452, 46] width 657 height 13
drag, startPoint x: 772, startPoint y: 47, endPoint x: 144, endPoint y: 47, distance: 628.7
click at [144, 47] on p "A normalized measure of a business' predictable revenue that it expects to earn…" at bounding box center [452, 46] width 657 height 13
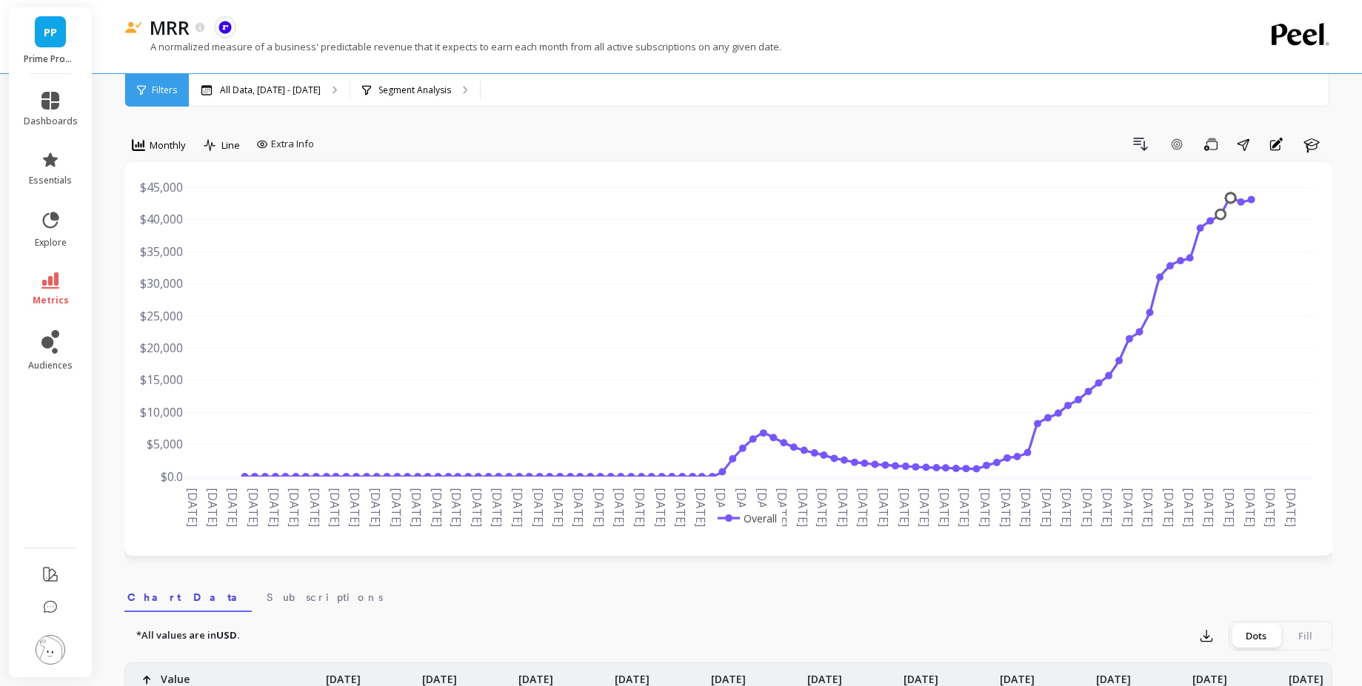
click at [746, 609] on nav "Chart Data Subscriptions" at bounding box center [728, 595] width 1208 height 34
click at [26, 281] on link "metrics" at bounding box center [51, 290] width 54 height 34
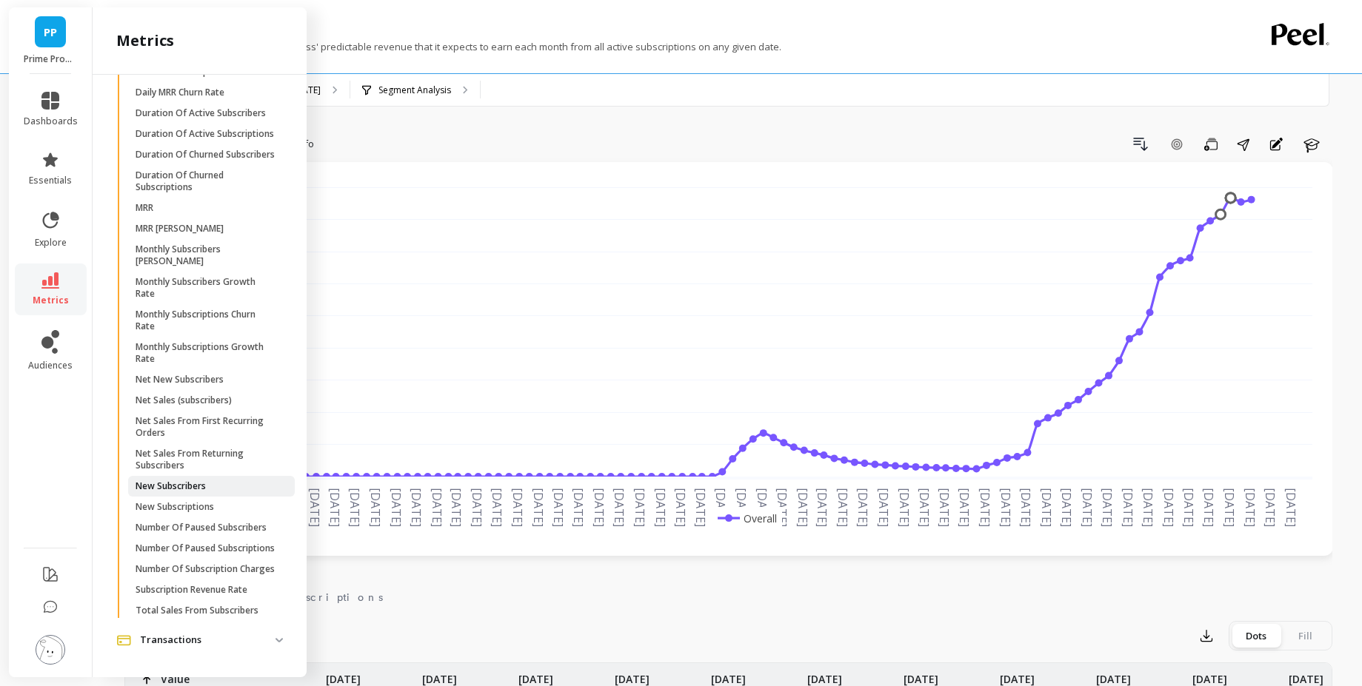
scroll to position [1326, 0]
click at [188, 612] on p "Total Sales From Subscribers" at bounding box center [197, 611] width 123 height 12
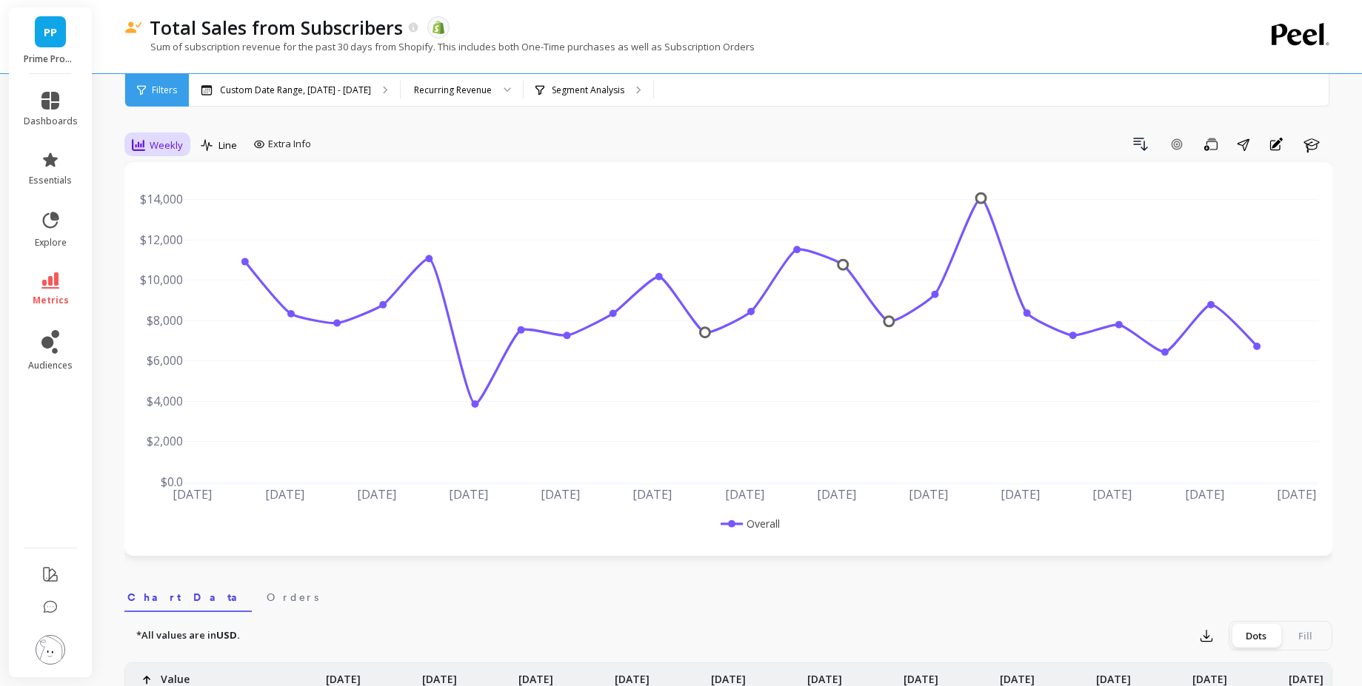
click at [152, 142] on span "Weekly" at bounding box center [166, 145] width 33 height 14
click at [162, 261] on div "Monthly" at bounding box center [179, 263] width 84 height 14
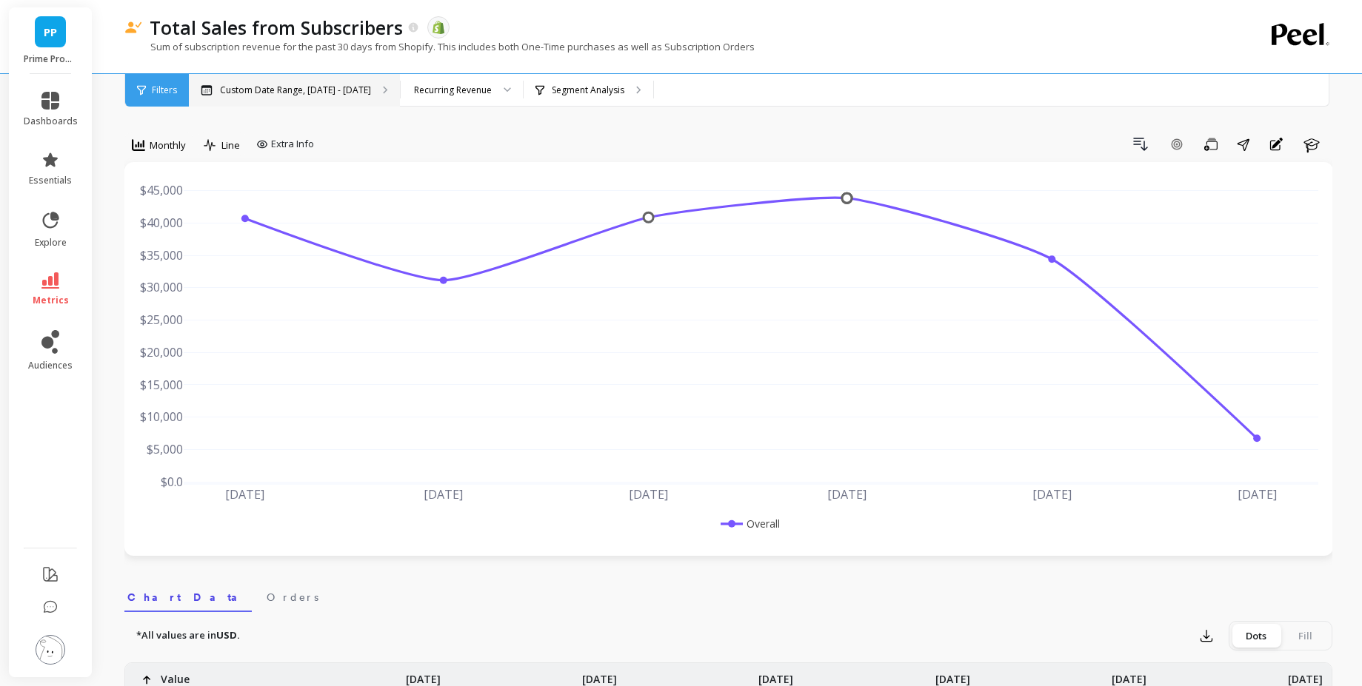
click at [335, 91] on p "Custom Date Range, [DATE] - [DATE]" at bounding box center [295, 90] width 151 height 12
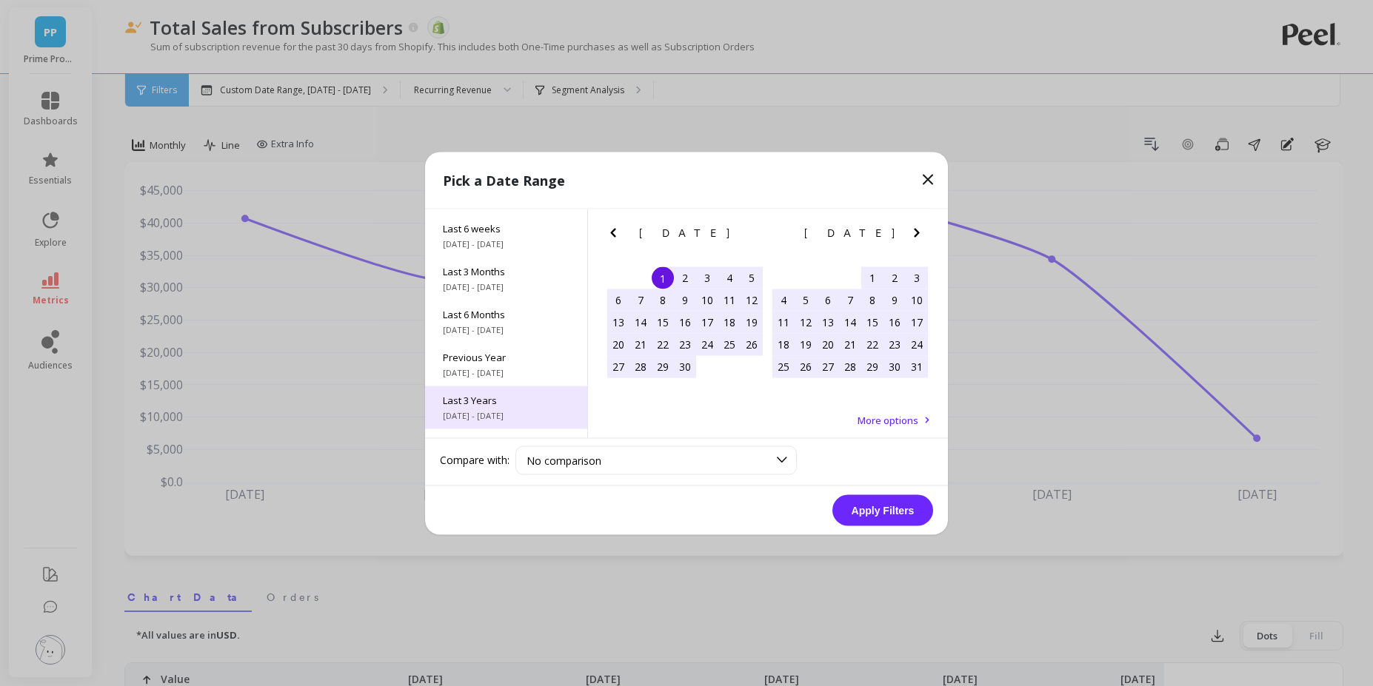
scroll to position [201, 0]
click at [487, 418] on div "All Data [DATE] - [DATE]" at bounding box center [506, 416] width 162 height 43
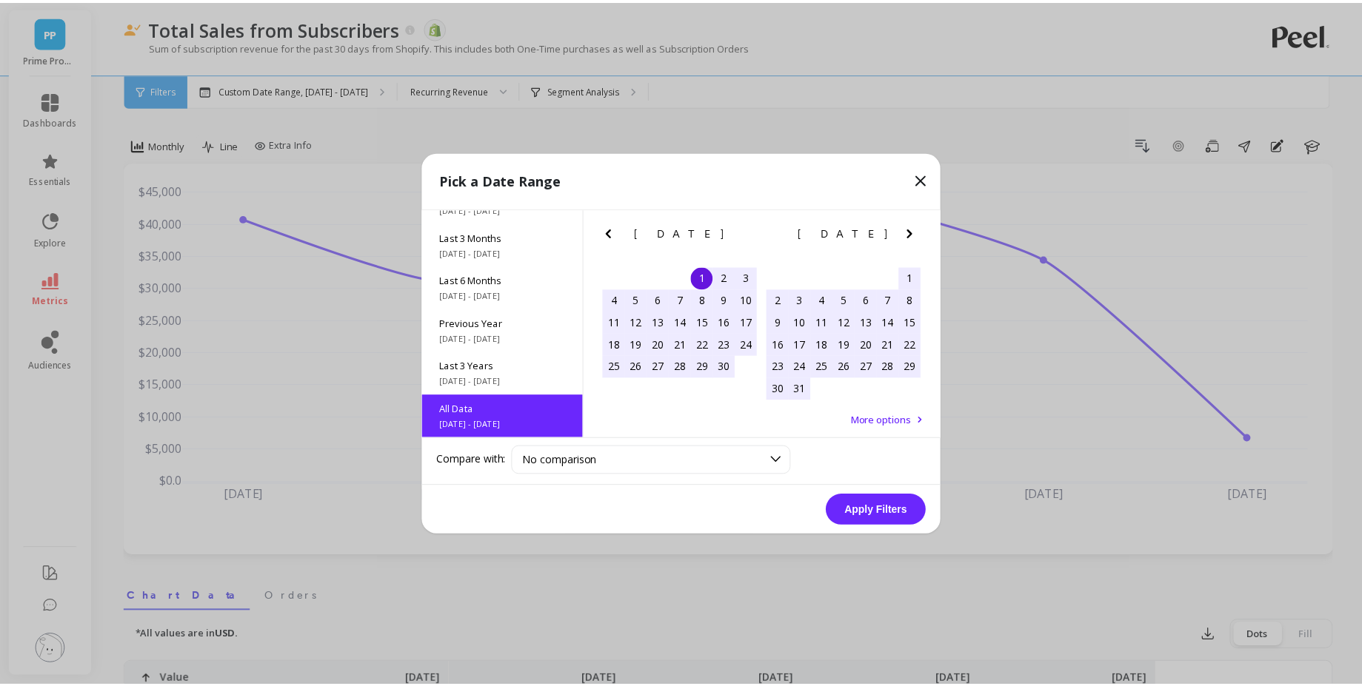
scroll to position [1, 0]
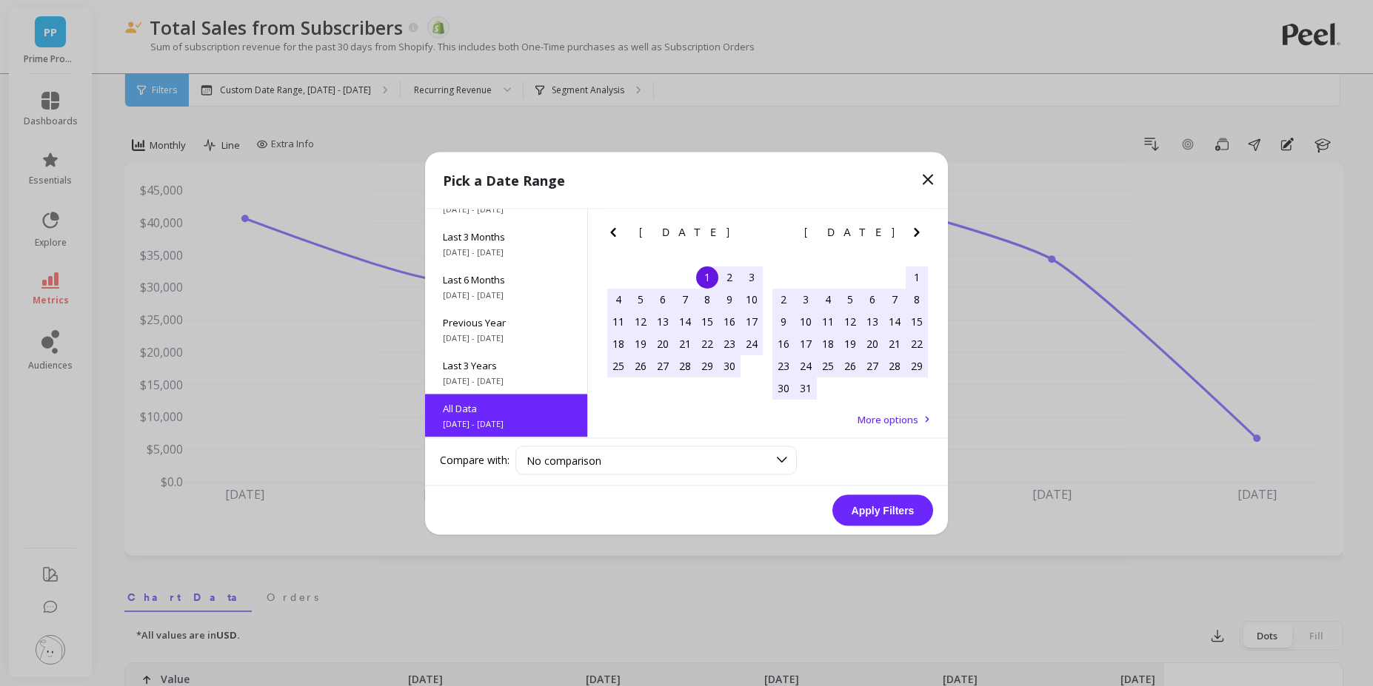
click at [867, 515] on button "Apply Filters" at bounding box center [882, 510] width 101 height 31
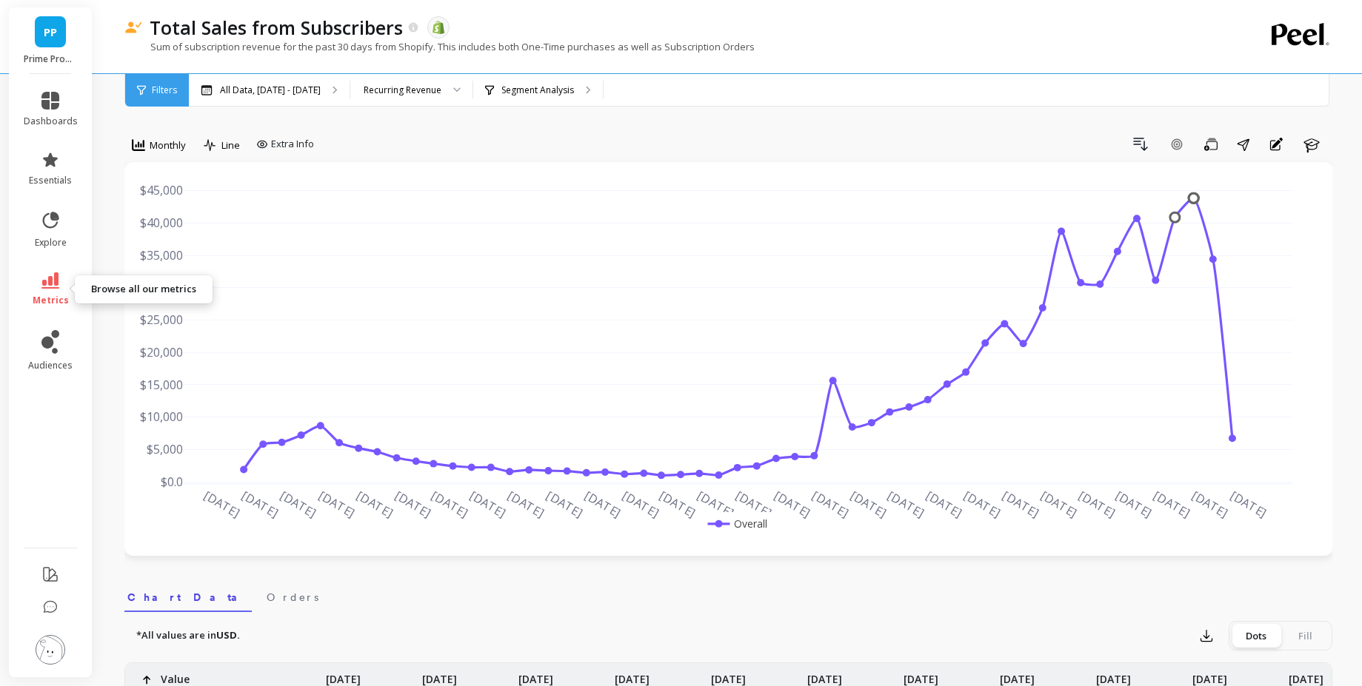
click at [67, 292] on link "metrics" at bounding box center [51, 290] width 54 height 34
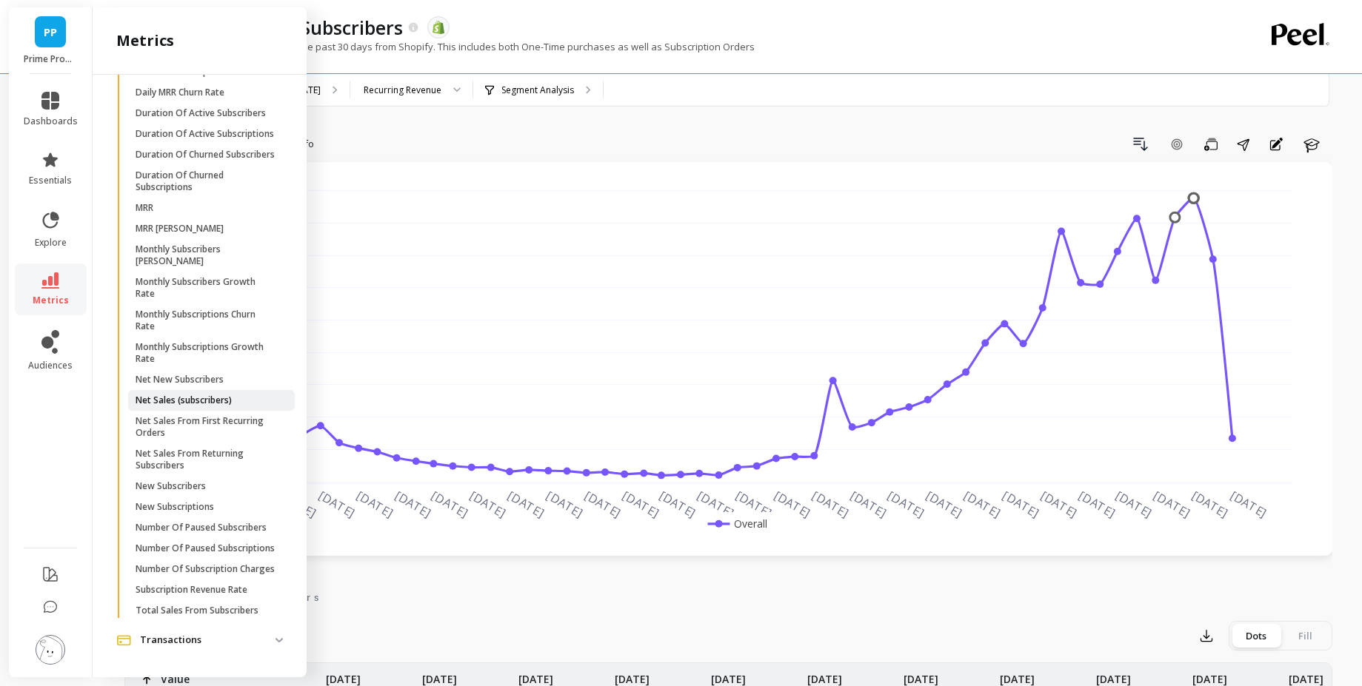
scroll to position [1124, 0]
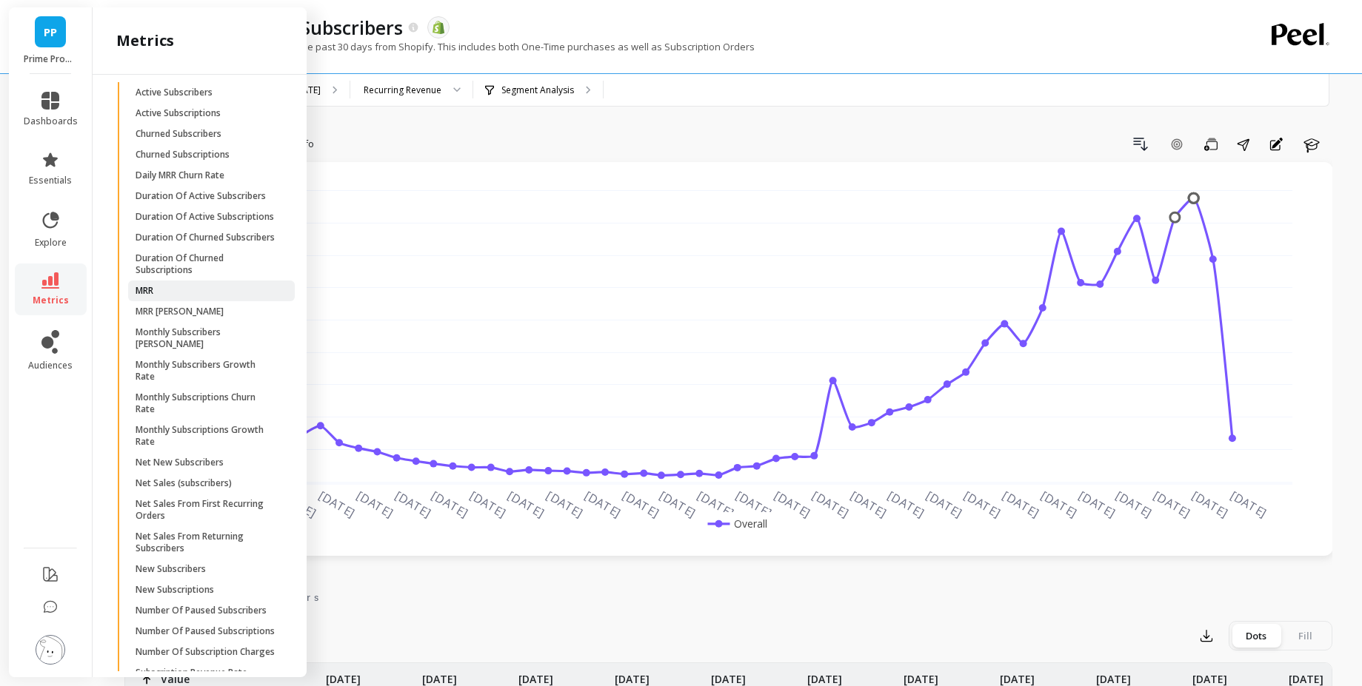
click at [164, 297] on span "MRR" at bounding box center [206, 291] width 141 height 12
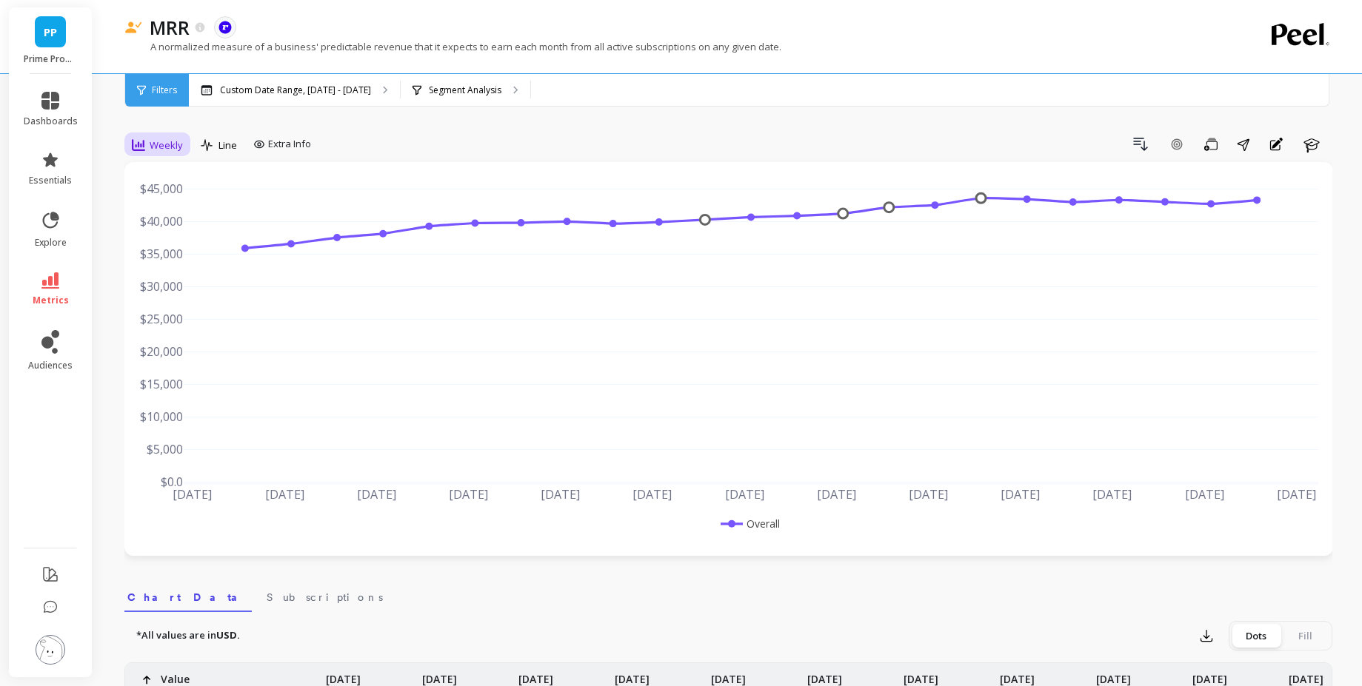
click at [150, 140] on span "Weekly" at bounding box center [166, 145] width 33 height 14
click at [174, 264] on div "Monthly" at bounding box center [179, 263] width 84 height 14
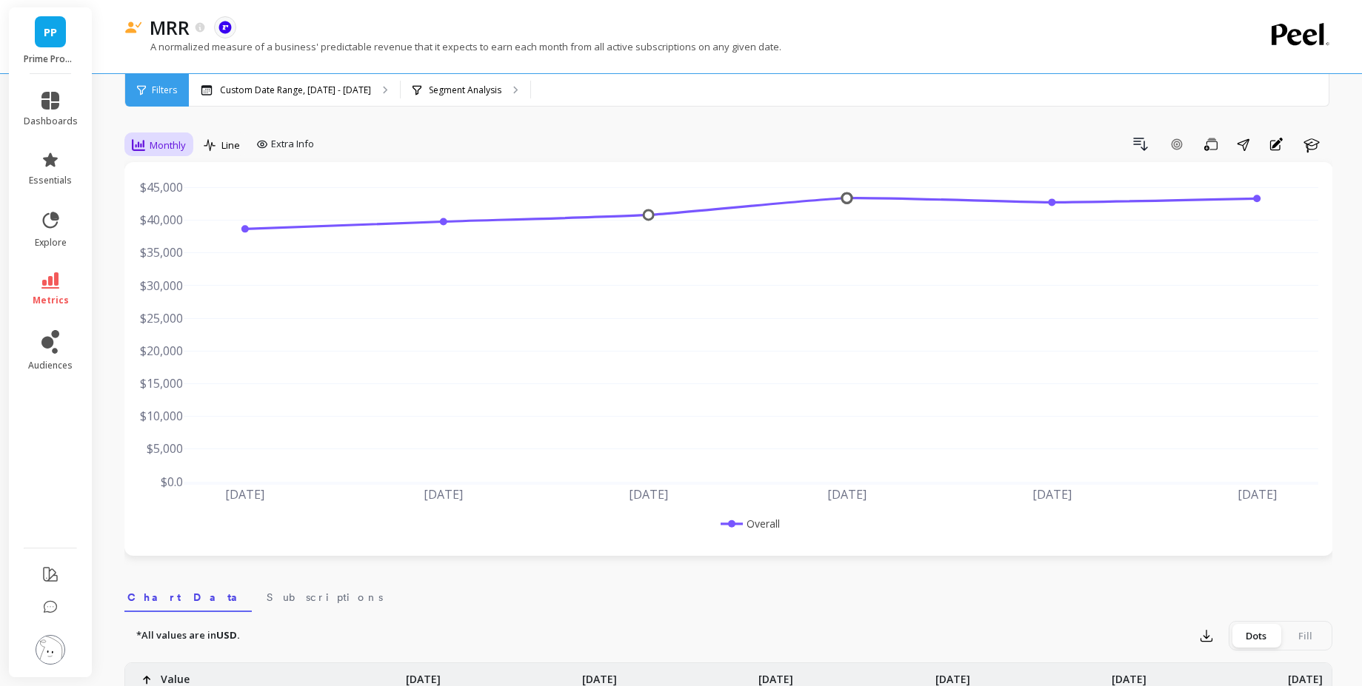
click at [160, 155] on div "Monthly" at bounding box center [158, 145] width 63 height 25
click at [316, 87] on p "Custom Date Range, [DATE] - [DATE]" at bounding box center [295, 90] width 151 height 12
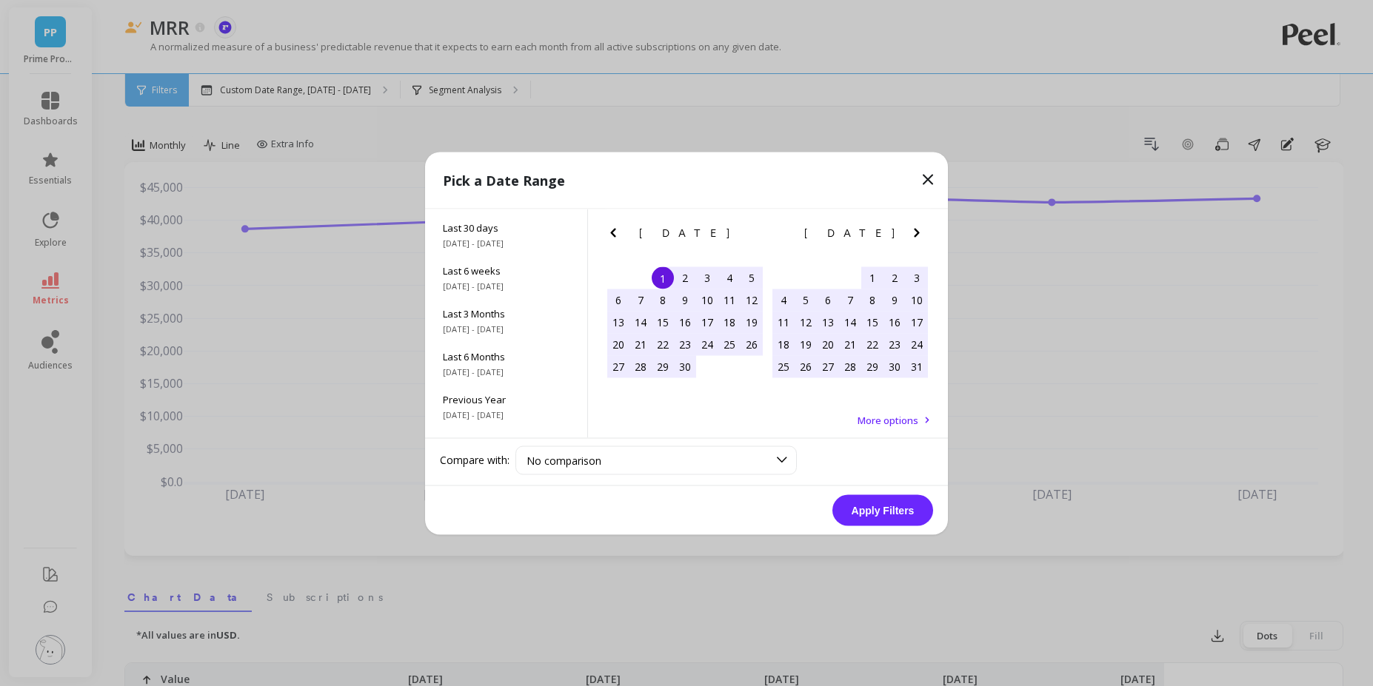
scroll to position [201, 0]
click at [517, 414] on span "All Data" at bounding box center [506, 408] width 127 height 13
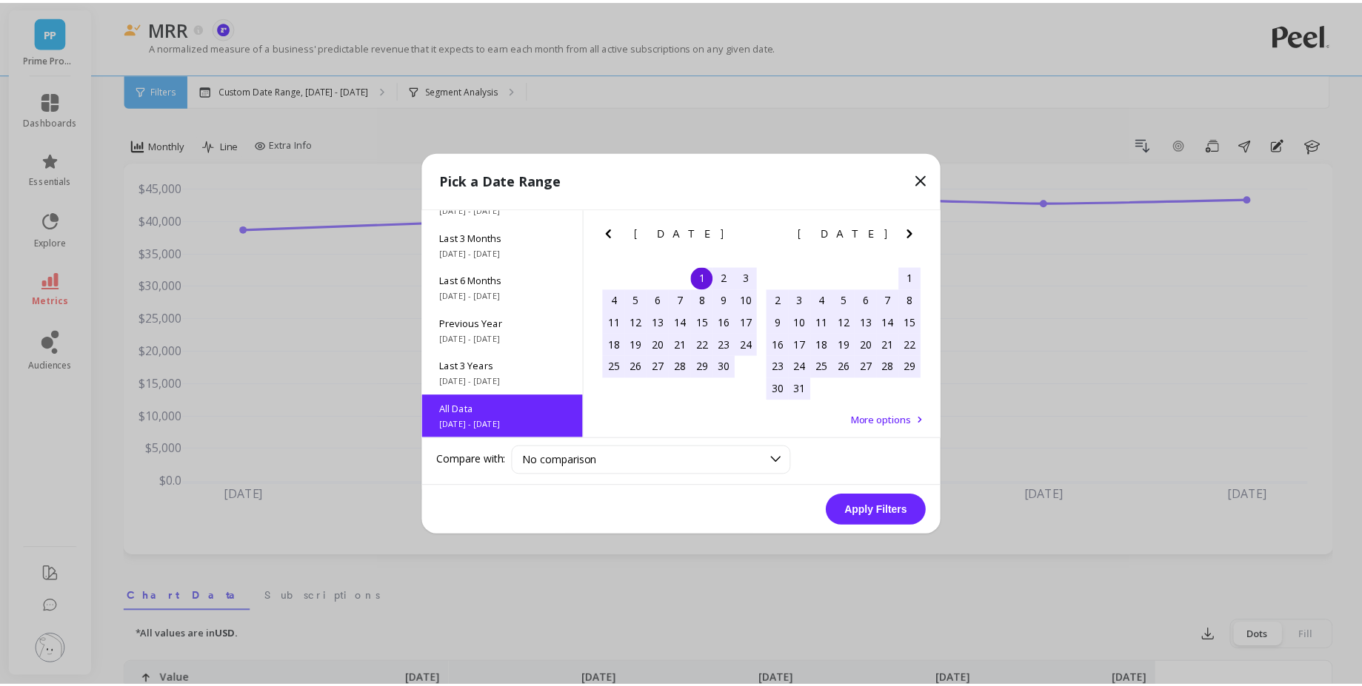
scroll to position [1, 0]
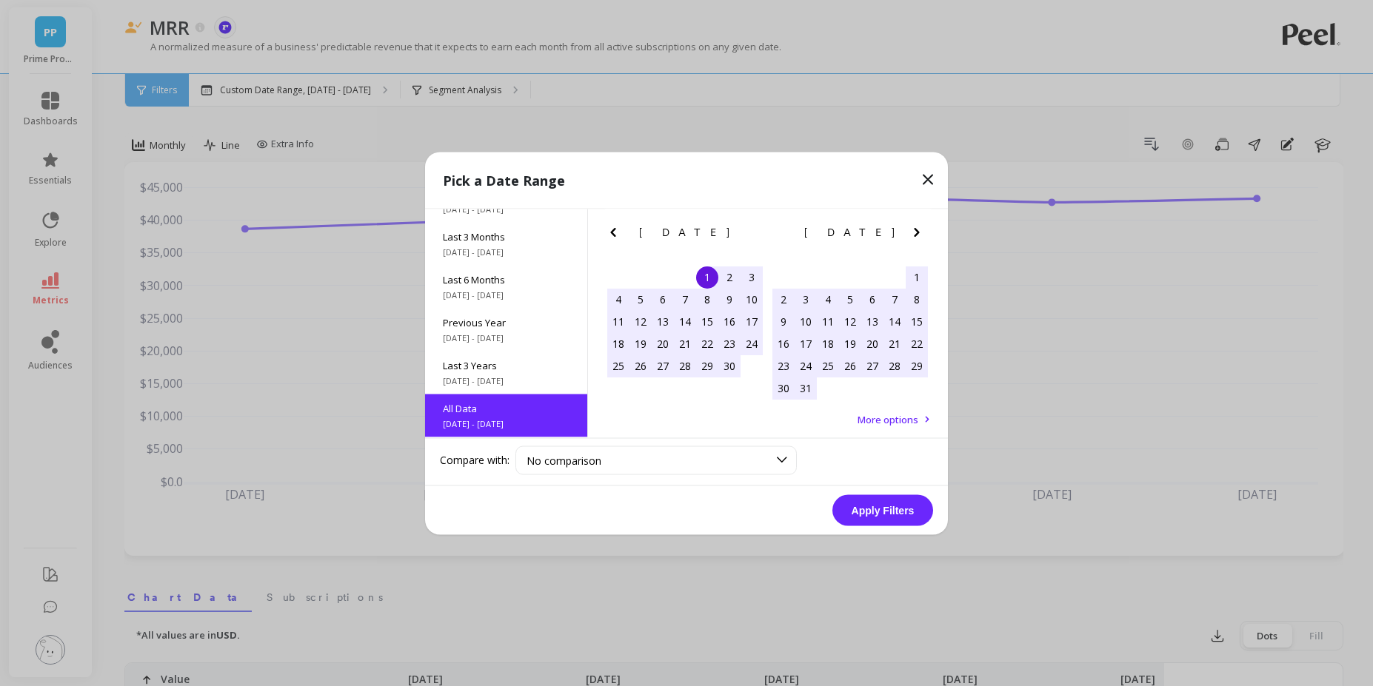
click at [875, 520] on button "Apply Filters" at bounding box center [882, 510] width 101 height 31
